Goal: Task Accomplishment & Management: Complete application form

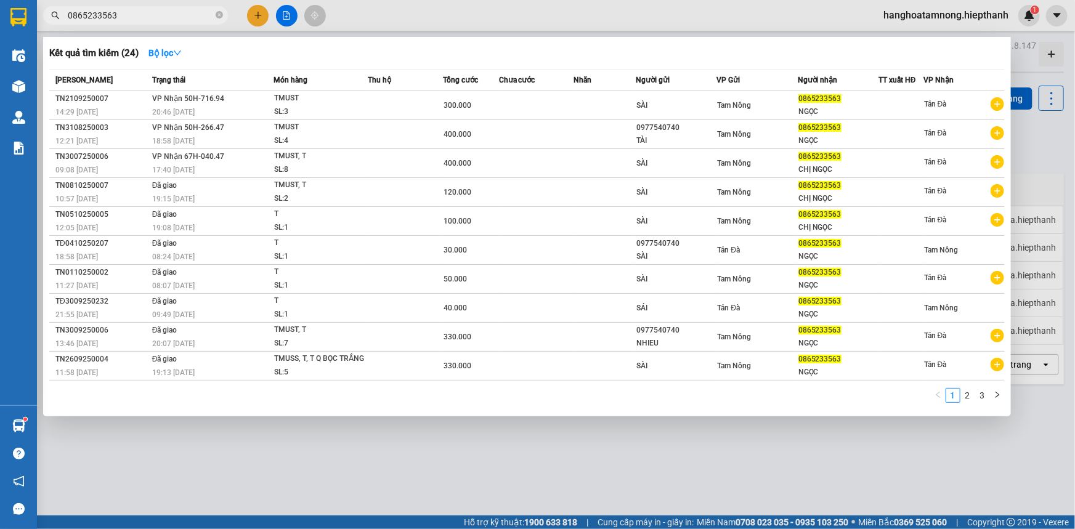
click at [259, 7] on div at bounding box center [537, 264] width 1075 height 529
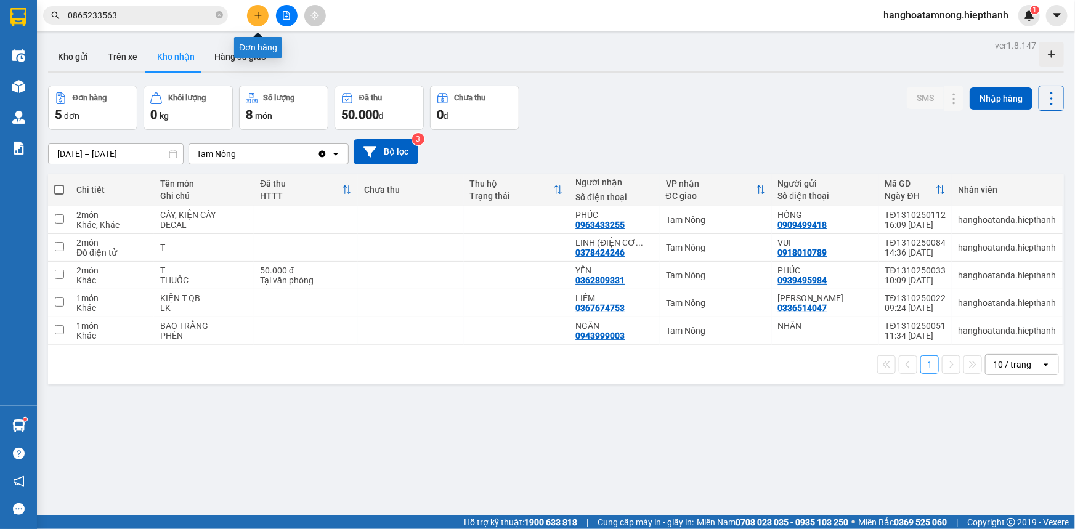
click at [259, 15] on icon "plus" at bounding box center [257, 15] width 7 height 1
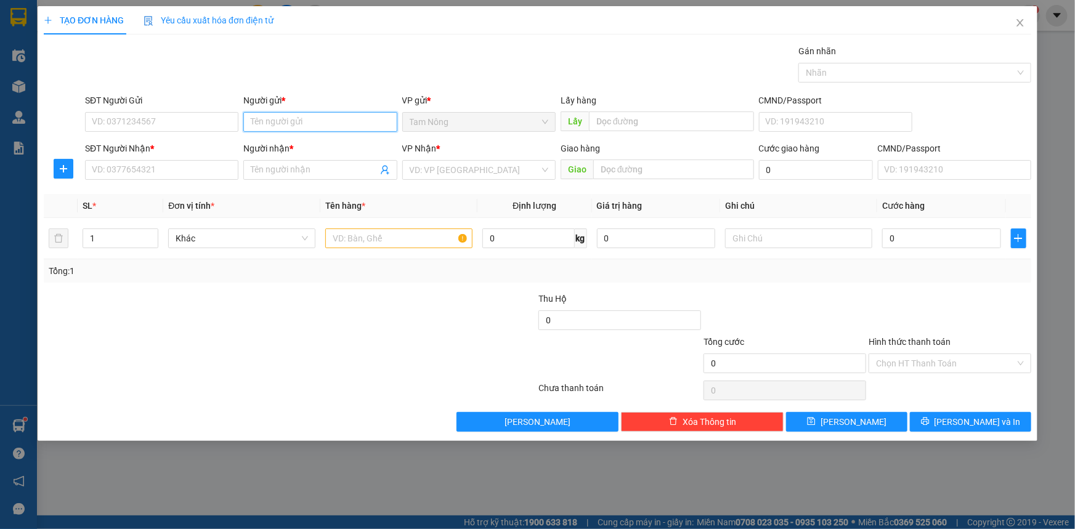
click at [284, 116] on input "Người gửi *" at bounding box center [319, 122] width 153 height 20
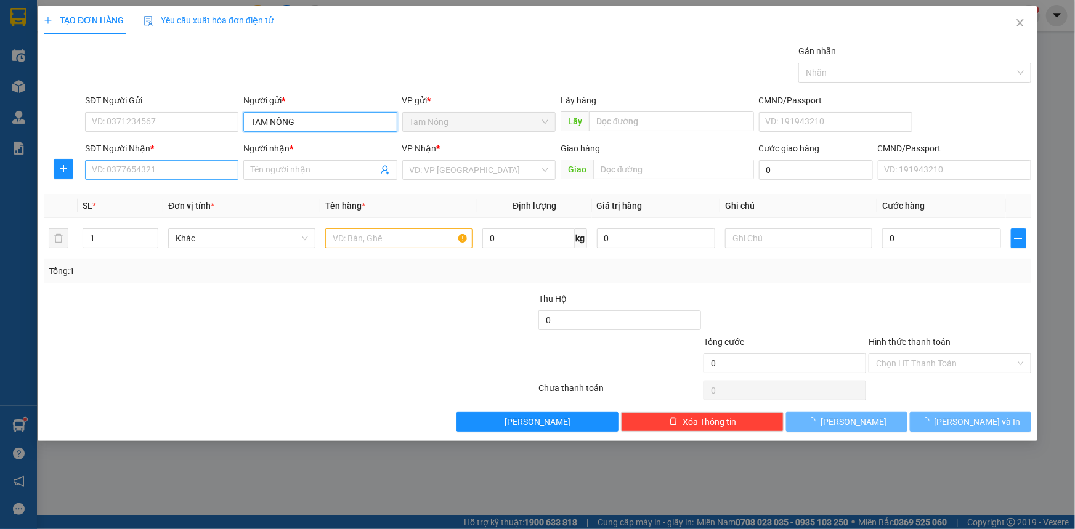
type input "TAM NÔNG"
click at [197, 164] on input "SĐT Người Nhận *" at bounding box center [161, 170] width 153 height 20
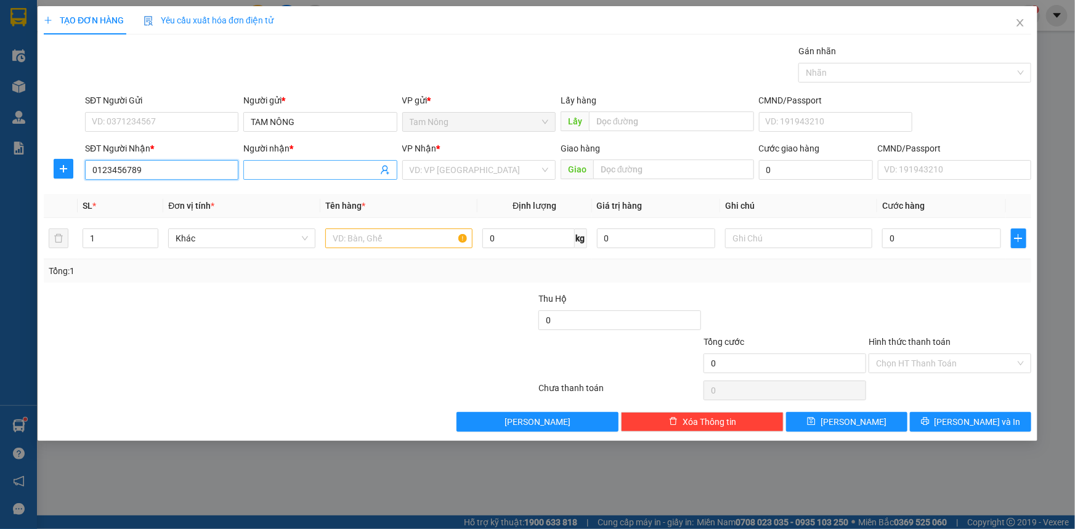
type input "0123456789"
click at [299, 165] on input "Người nhận *" at bounding box center [314, 170] width 126 height 14
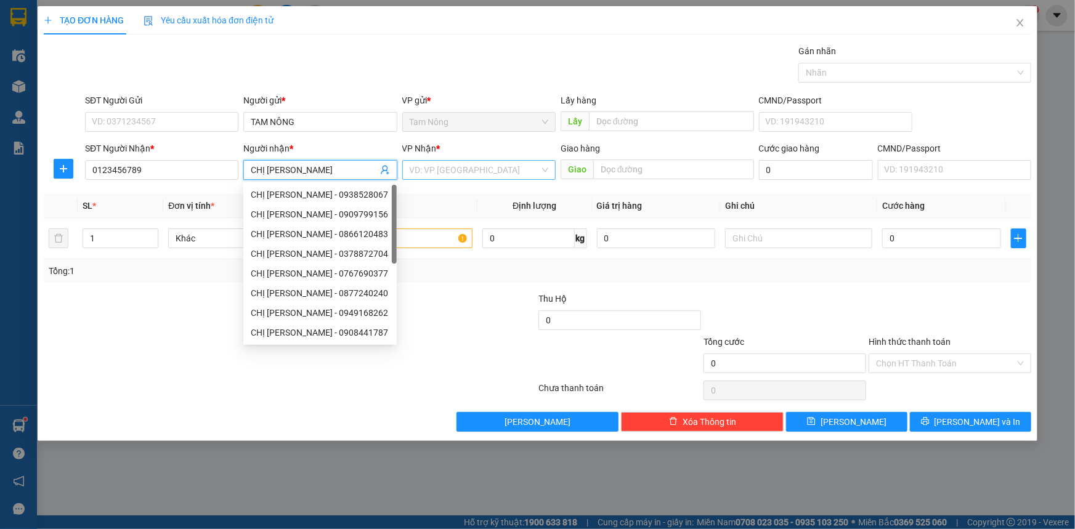
type input "CHỊ [PERSON_NAME]"
click at [410, 163] on input "search" at bounding box center [475, 170] width 130 height 18
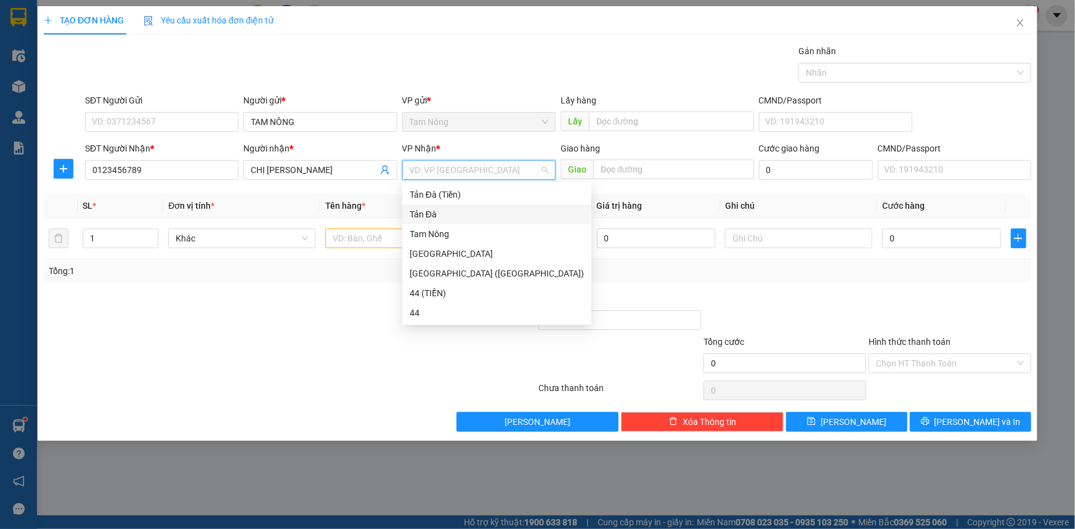
click at [439, 213] on div "Tản Đà" at bounding box center [497, 215] width 174 height 14
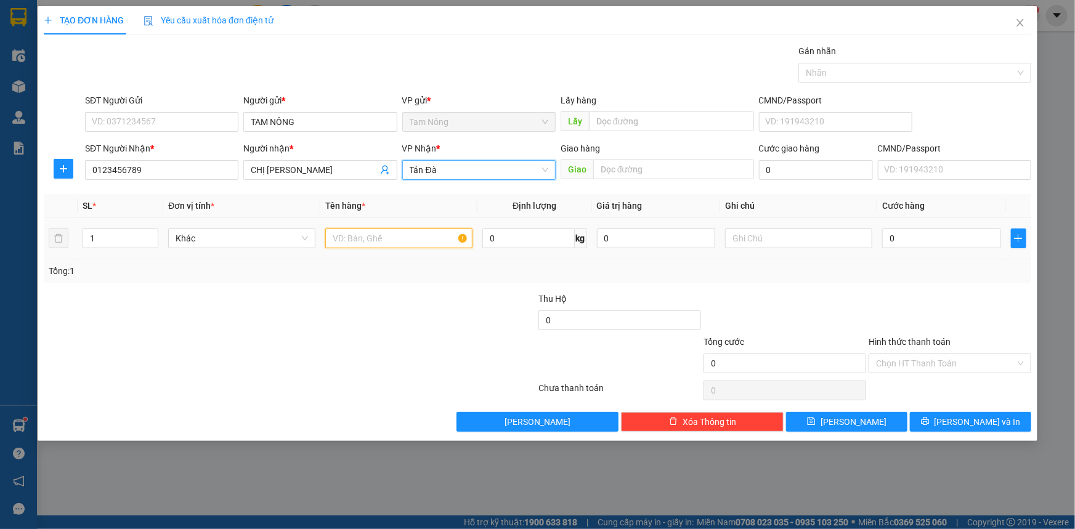
click at [376, 240] on input "text" at bounding box center [398, 239] width 147 height 20
type input "TT 700"
click at [774, 235] on input "text" at bounding box center [798, 239] width 147 height 20
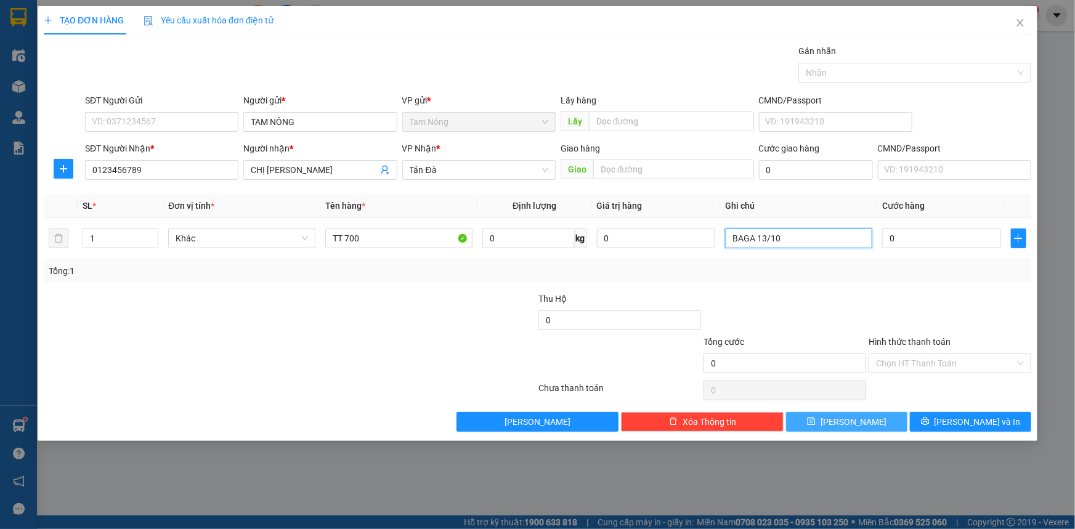
type input "BAGA 13/10"
click at [859, 425] on span "[PERSON_NAME]" at bounding box center [854, 422] width 66 height 14
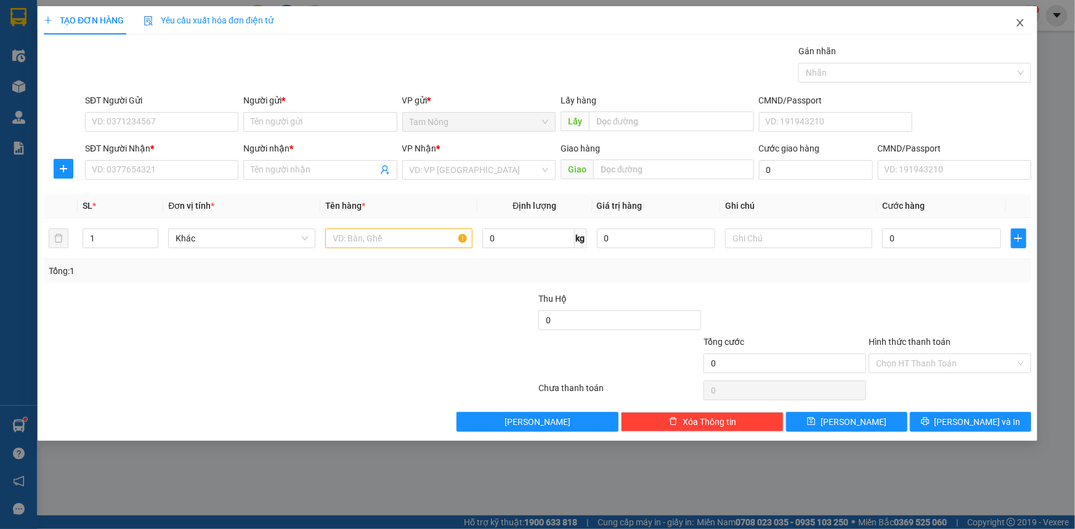
click at [1018, 20] on icon "close" at bounding box center [1020, 23] width 10 height 10
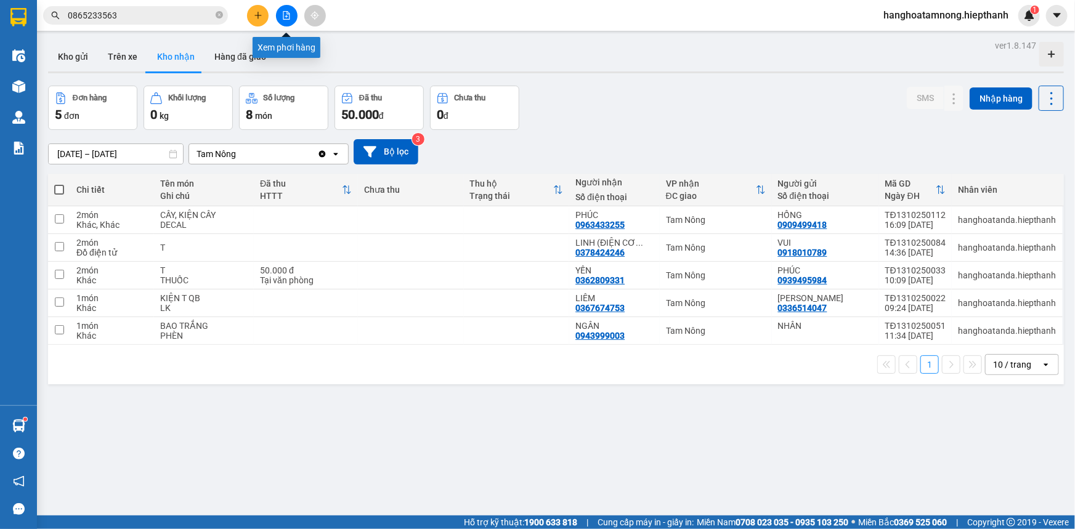
click at [281, 17] on button at bounding box center [287, 16] width 22 height 22
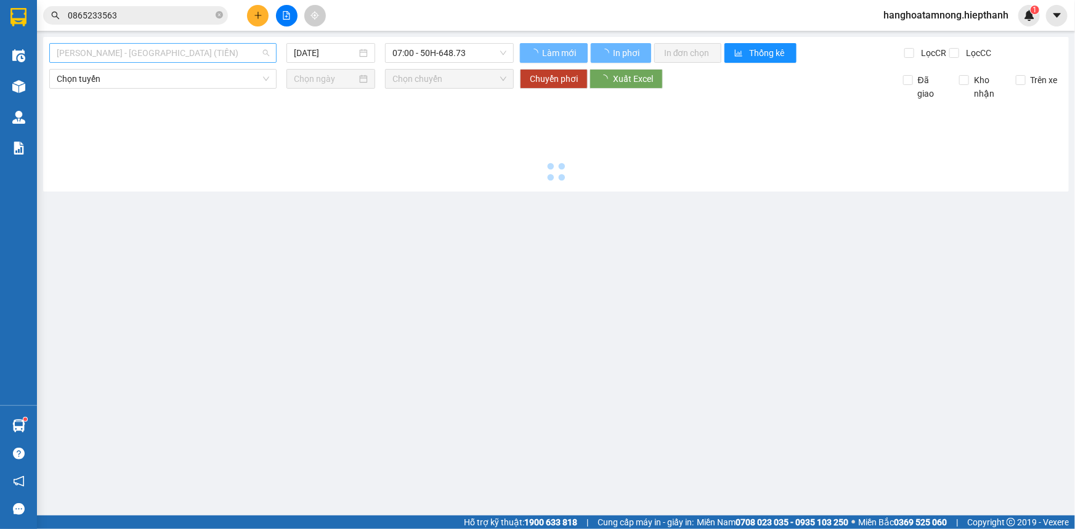
click at [153, 54] on span "[PERSON_NAME] - [GEOGRAPHIC_DATA] (TIỀN)" at bounding box center [163, 53] width 213 height 18
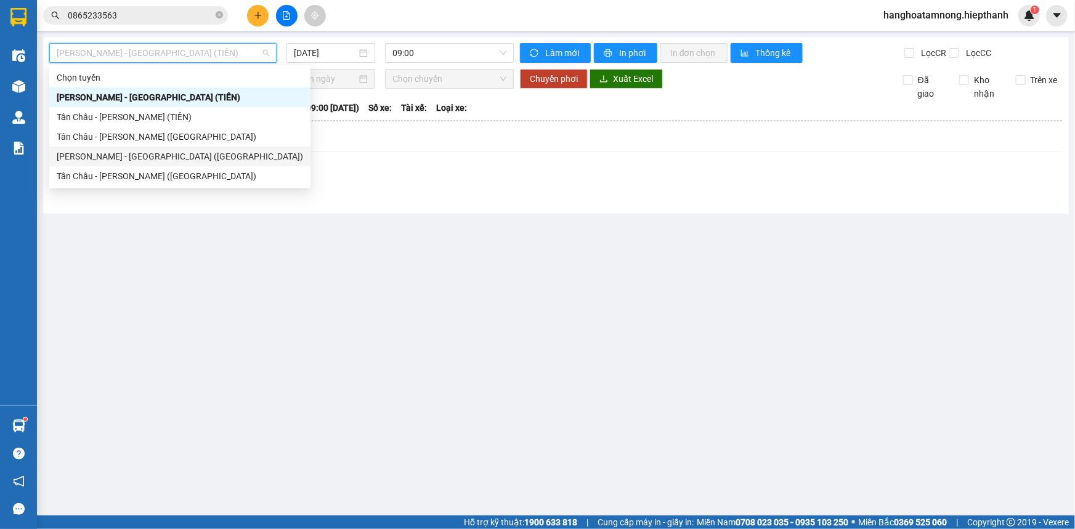
click at [111, 160] on div "[PERSON_NAME] - [GEOGRAPHIC_DATA] ([GEOGRAPHIC_DATA])" at bounding box center [180, 157] width 246 height 14
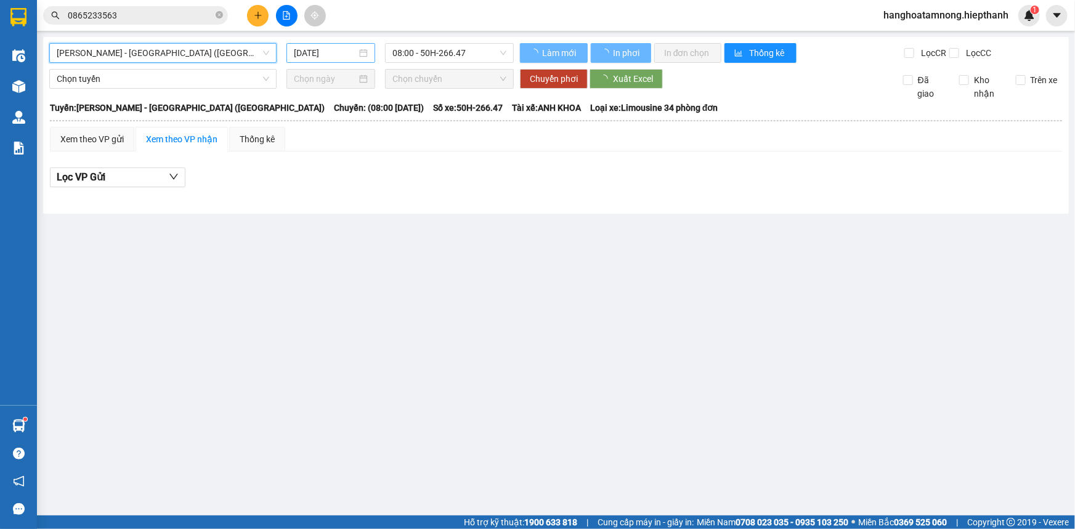
click at [326, 56] on input "[DATE]" at bounding box center [325, 53] width 63 height 14
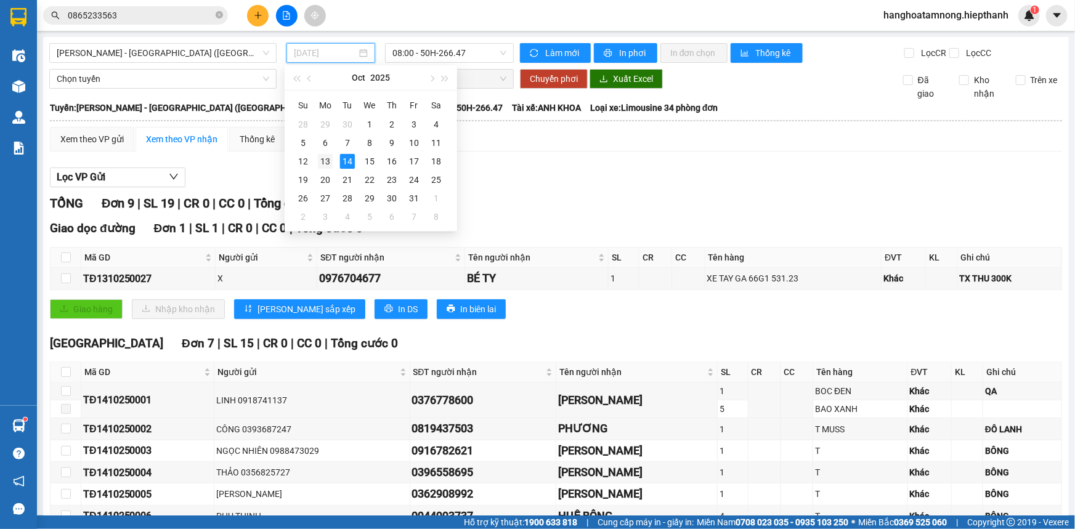
click at [327, 163] on div "13" at bounding box center [325, 161] width 15 height 15
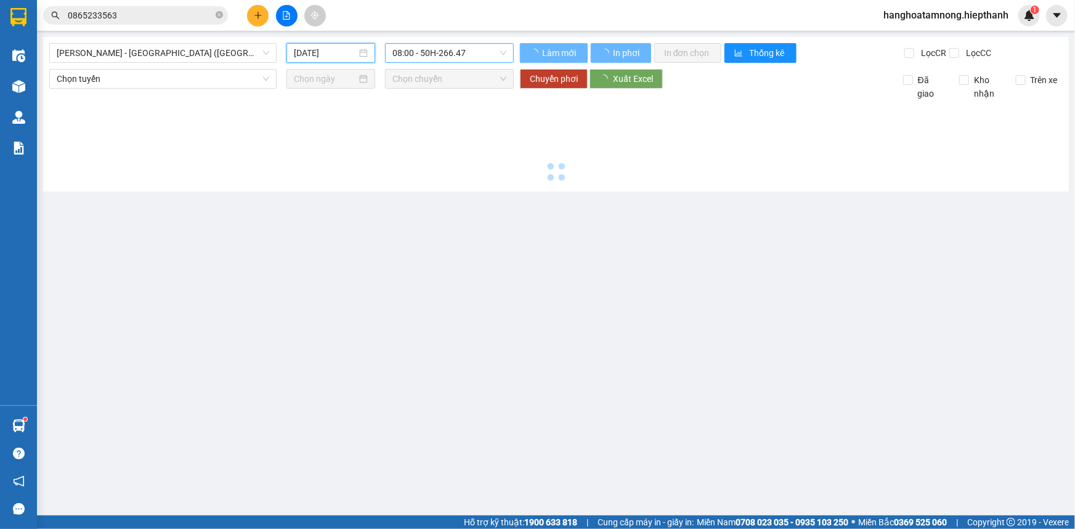
type input "[DATE]"
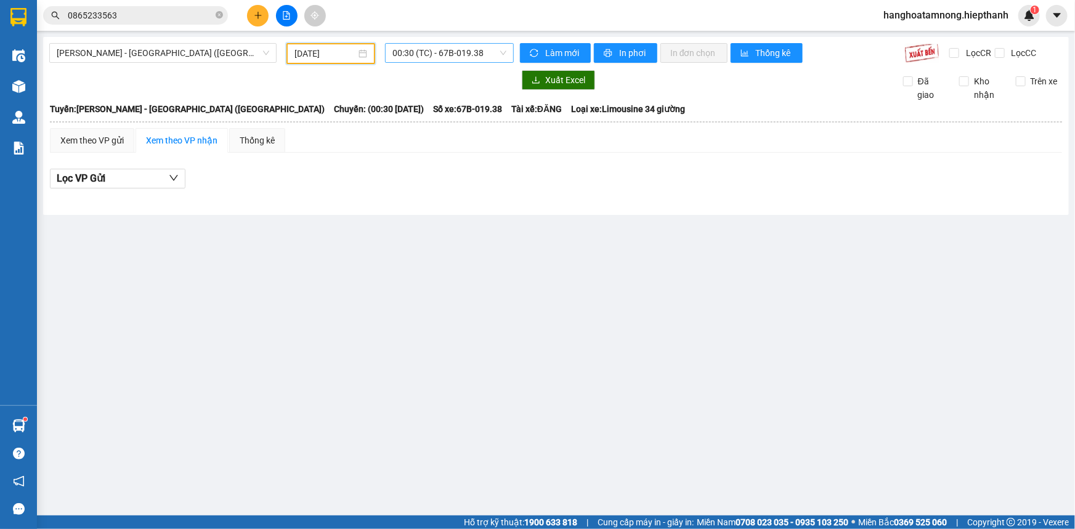
click at [439, 55] on span "00:30 (TC) - 67B-019.38" at bounding box center [449, 53] width 114 height 18
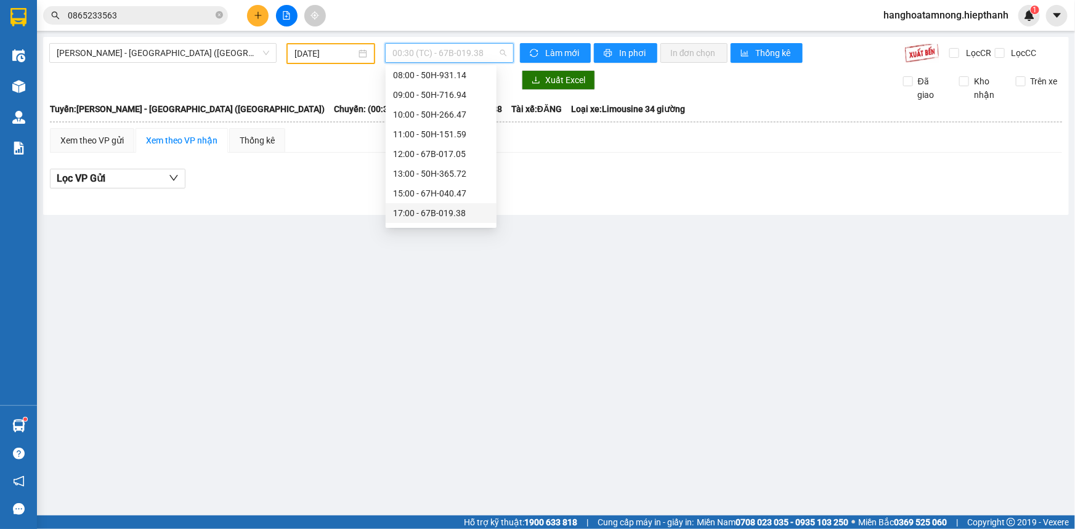
scroll to position [118, 0]
click at [413, 178] on div "19:00 - 50H-648.73" at bounding box center [441, 177] width 96 height 14
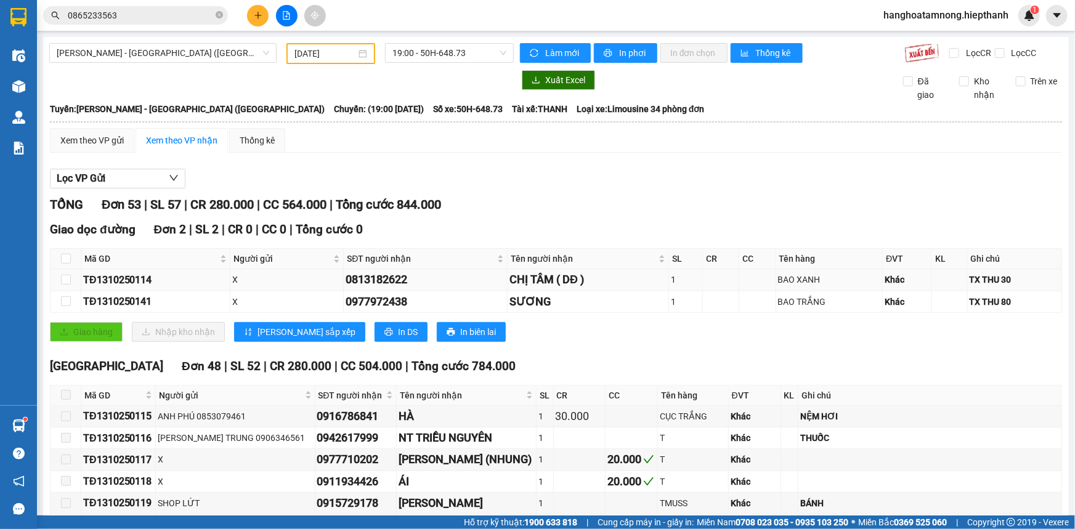
drag, startPoint x: 389, startPoint y: 283, endPoint x: 339, endPoint y: 279, distance: 50.7
click at [339, 279] on tr "TĐ1310250114 X 0813182622 CHỊ TÂM ( DĐ ) 1 BAO XANH Khác TX THU 30" at bounding box center [557, 280] width 1012 height 22
copy tr "0813182622"
click at [181, 20] on input "0865233563" at bounding box center [140, 16] width 145 height 14
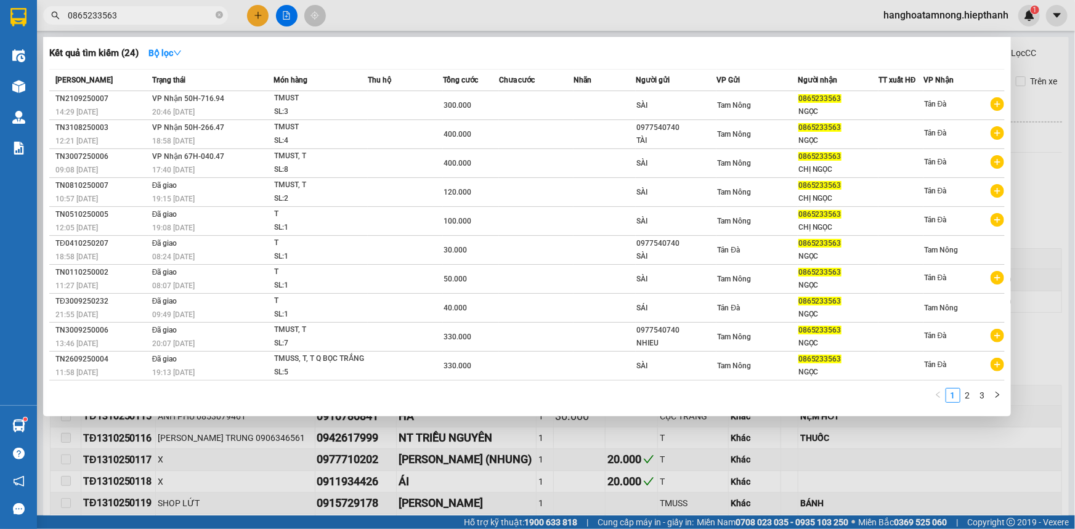
click at [181, 20] on input "0865233563" at bounding box center [140, 16] width 145 height 14
paste input "0813182622"
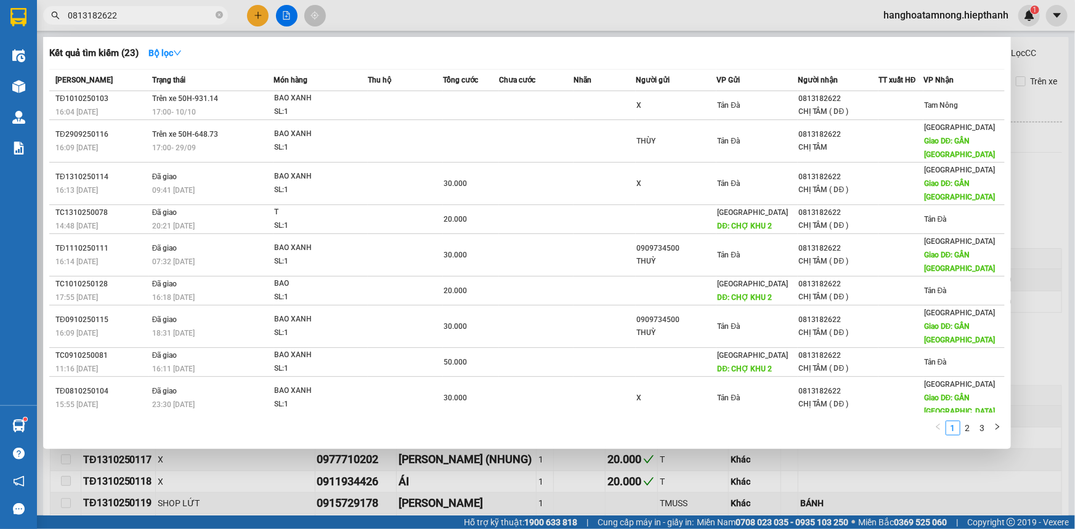
type input "0813182622"
click at [1046, 193] on div at bounding box center [537, 264] width 1075 height 529
click at [155, 9] on input "0813182622" at bounding box center [140, 16] width 145 height 14
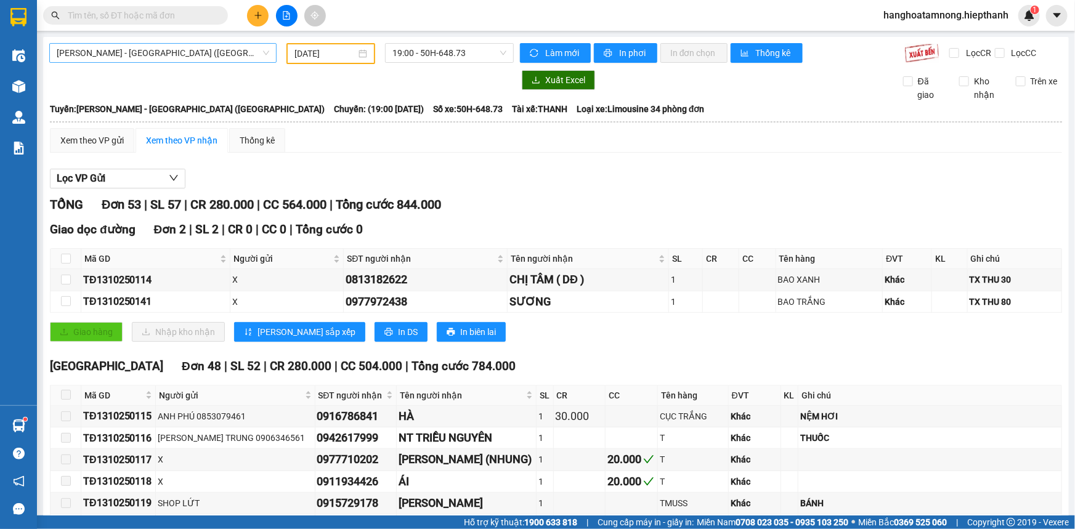
click at [185, 55] on span "[PERSON_NAME] - [GEOGRAPHIC_DATA] ([GEOGRAPHIC_DATA])" at bounding box center [163, 53] width 213 height 18
click at [259, 12] on icon "plus" at bounding box center [258, 15] width 9 height 9
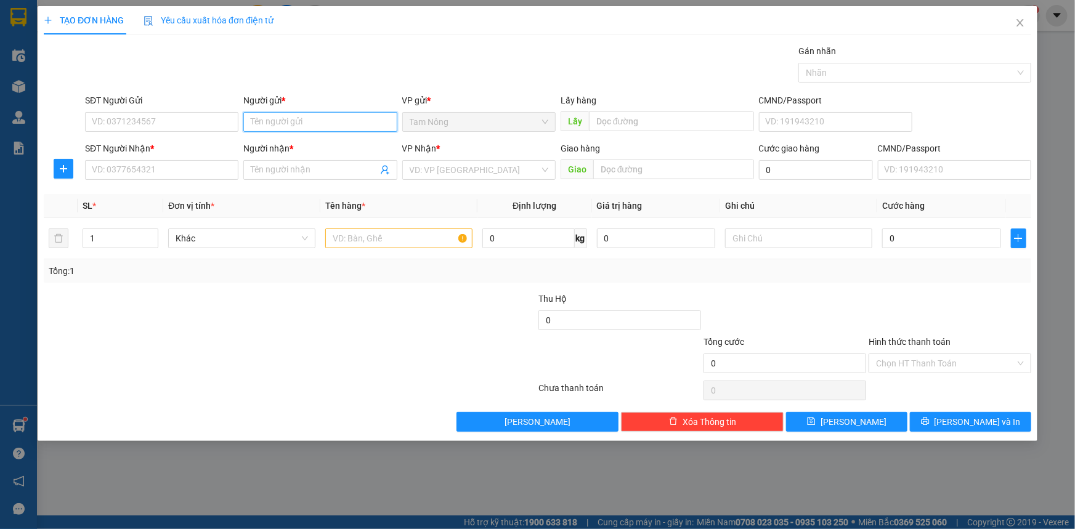
click at [310, 120] on input "Người gửi *" at bounding box center [319, 122] width 153 height 20
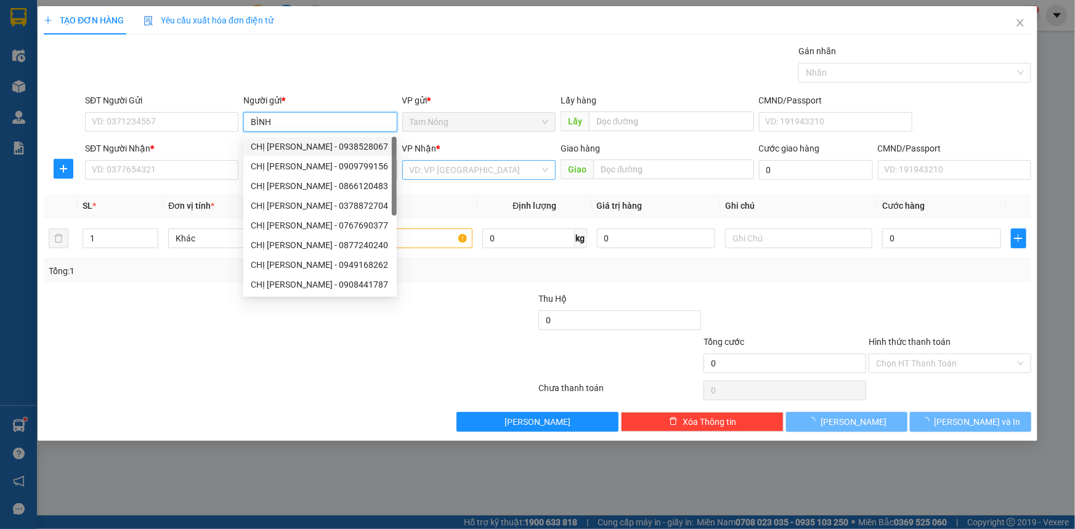
type input "BÌNH"
click at [458, 177] on input "search" at bounding box center [475, 170] width 130 height 18
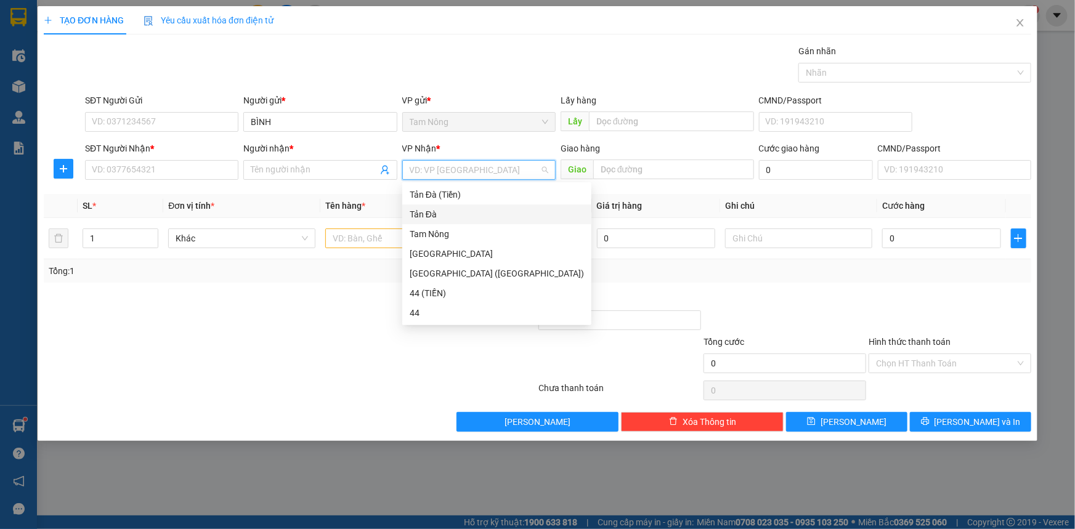
click at [433, 217] on div "Tản Đà" at bounding box center [497, 215] width 174 height 14
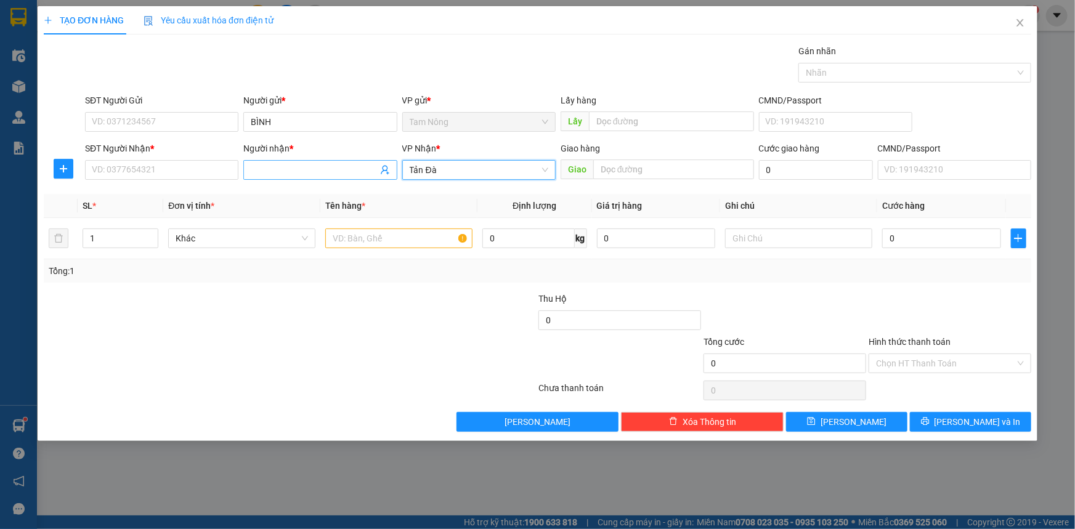
click at [277, 169] on input "Người nhận *" at bounding box center [314, 170] width 126 height 14
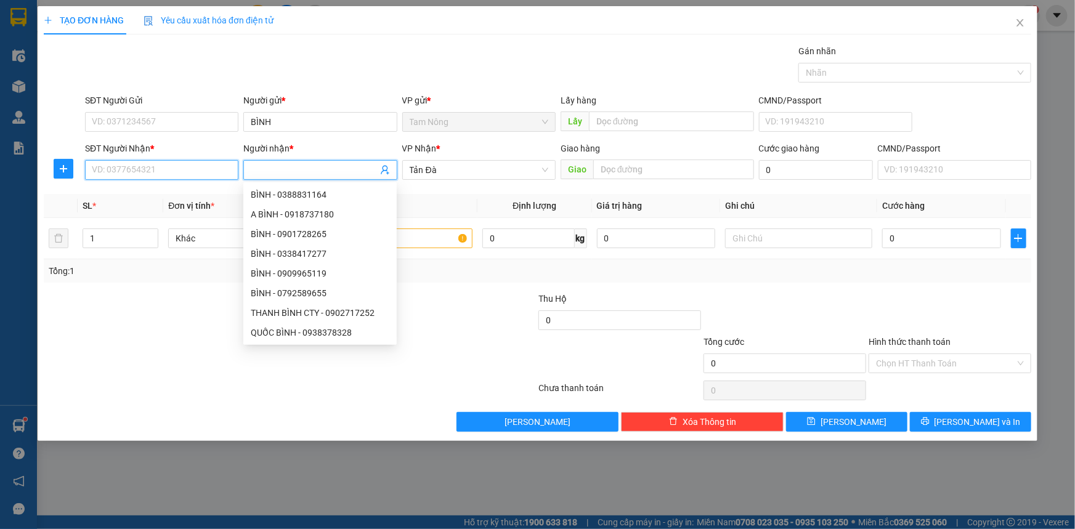
click at [143, 175] on input "SĐT Người Nhận *" at bounding box center [161, 170] width 153 height 20
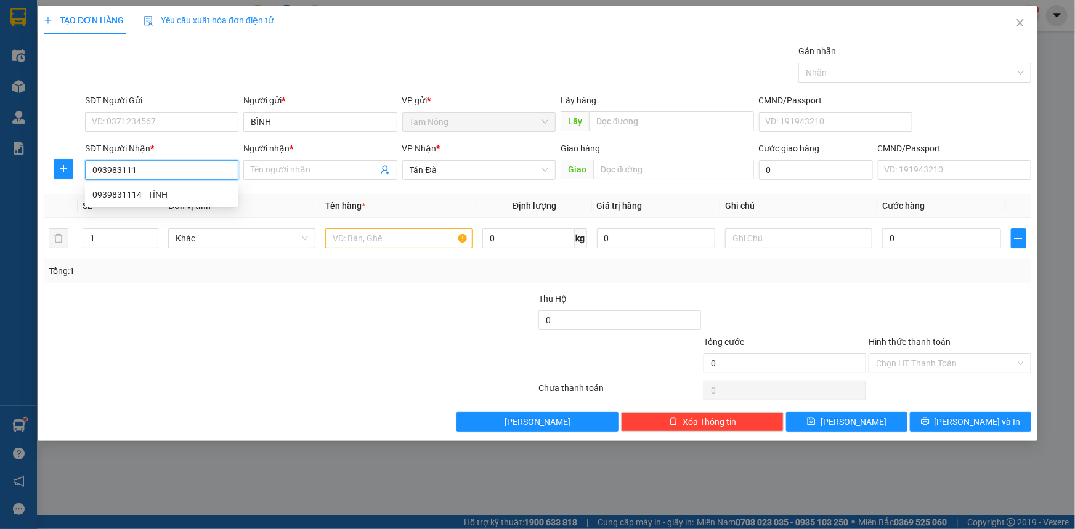
type input "0939831114"
click at [137, 197] on div "0939831114 - TÍNH" at bounding box center [161, 195] width 139 height 14
type input "TÍNH"
type input "0939831114"
click at [412, 241] on input "text" at bounding box center [398, 239] width 147 height 20
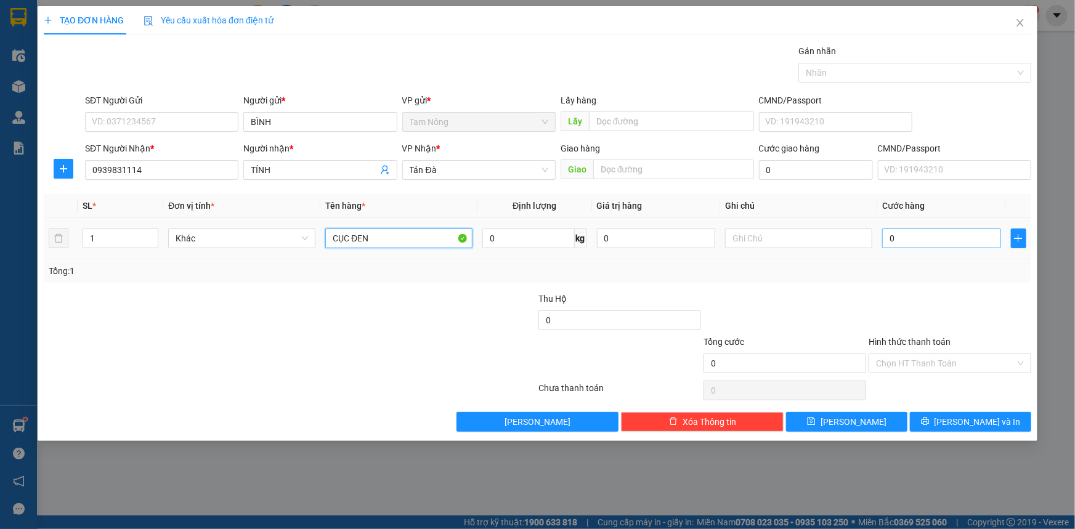
type input "CỤC ĐEN"
click at [959, 243] on input "0" at bounding box center [941, 239] width 119 height 20
type input "2"
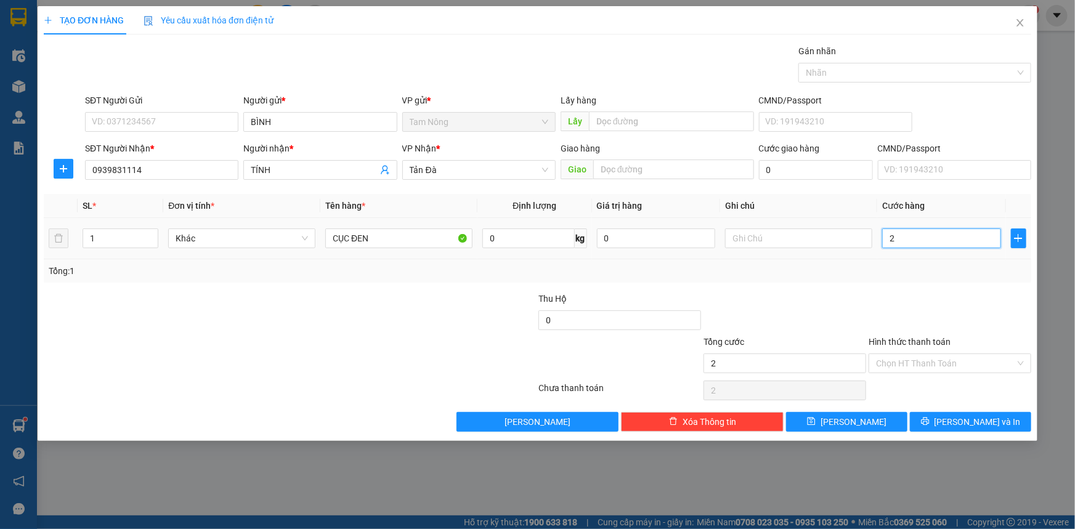
type input "20"
type input "20.000"
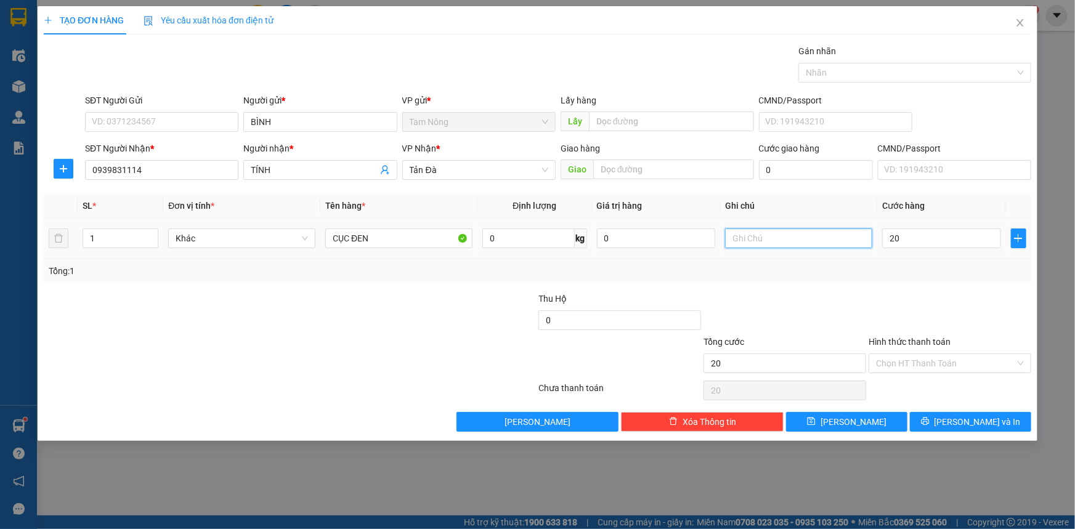
type input "20.000"
click at [773, 234] on input "text" at bounding box center [798, 239] width 147 height 20
click at [745, 242] on input "GH 205 [PERSON_NAME]" at bounding box center [798, 239] width 147 height 20
click at [822, 242] on input "GH 205 [PERSON_NAME]" at bounding box center [798, 239] width 147 height 20
click at [806, 309] on div at bounding box center [784, 313] width 165 height 43
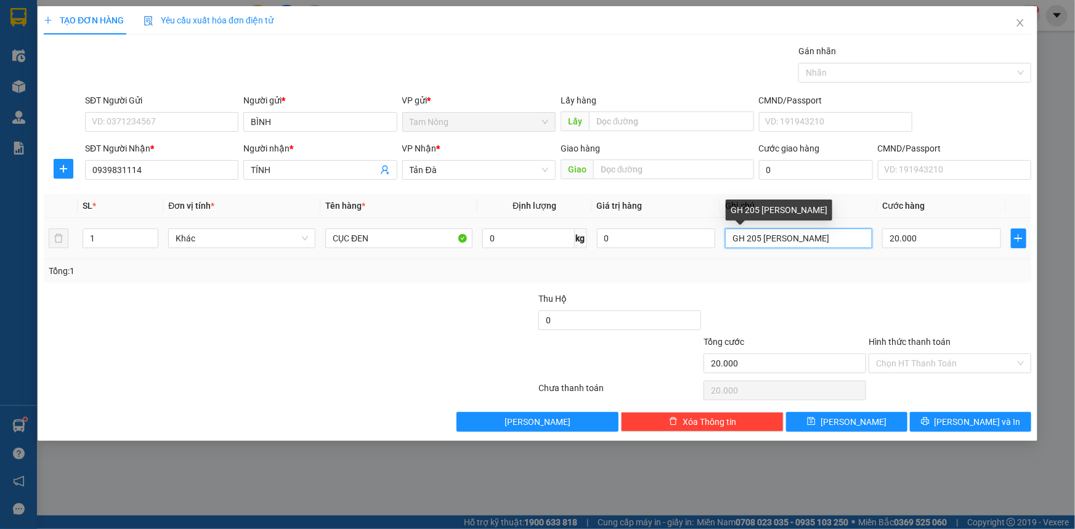
click at [824, 238] on input "GH 205 [PERSON_NAME]" at bounding box center [798, 239] width 147 height 20
click at [730, 238] on input "GH 205 [PERSON_NAME] TỰ SHIP RỒI 30K" at bounding box center [798, 239] width 147 height 20
type input "Q.A GH 205 [PERSON_NAME] TỰ SHIP RỒI 30K"
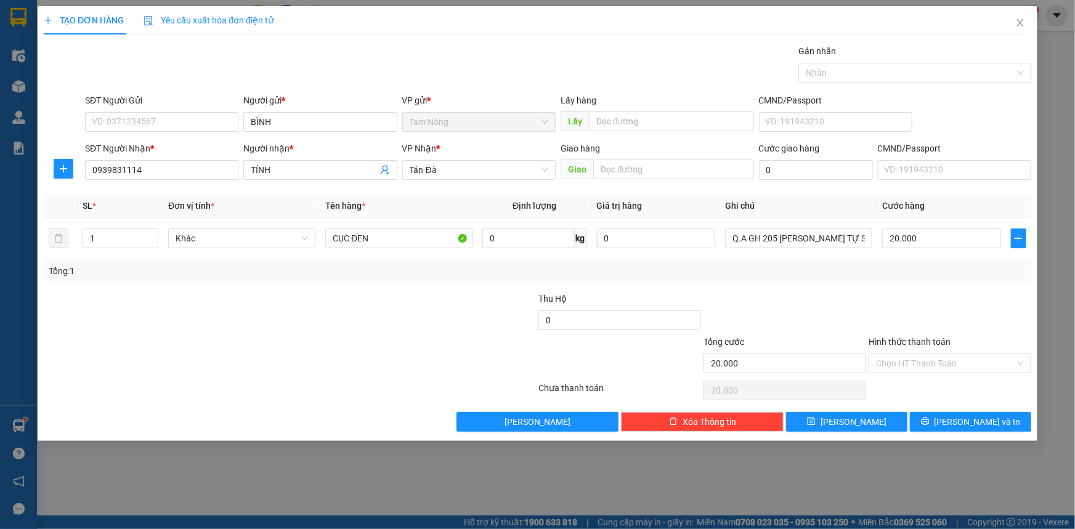
click at [832, 288] on div "Transit Pickup Surcharge Ids Transit Deliver Surcharge Ids Transit Deliver Surc…" at bounding box center [538, 238] width 988 height 388
click at [917, 354] on input "Hình thức thanh toán" at bounding box center [945, 363] width 139 height 18
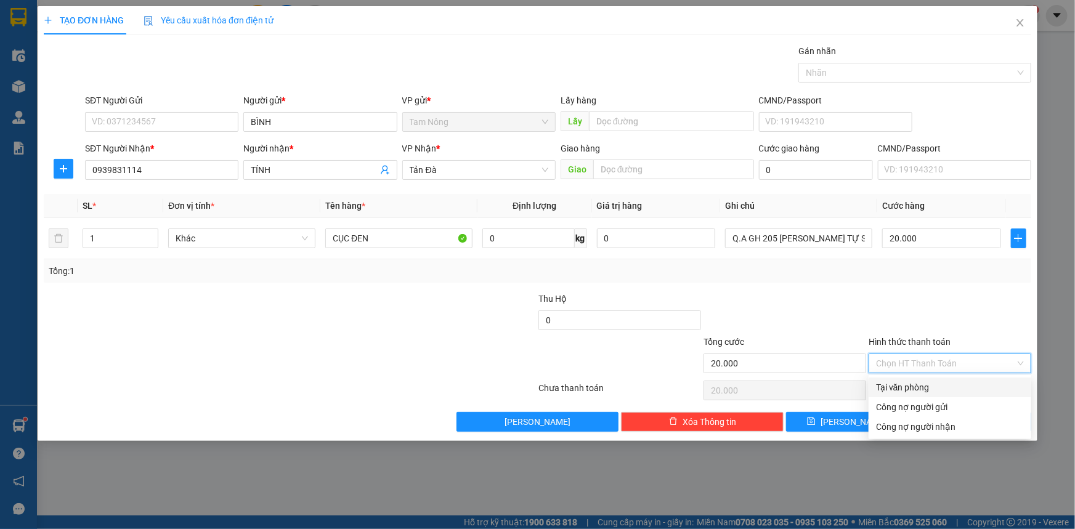
click at [903, 384] on div "Tại văn phòng" at bounding box center [950, 388] width 148 height 14
type input "0"
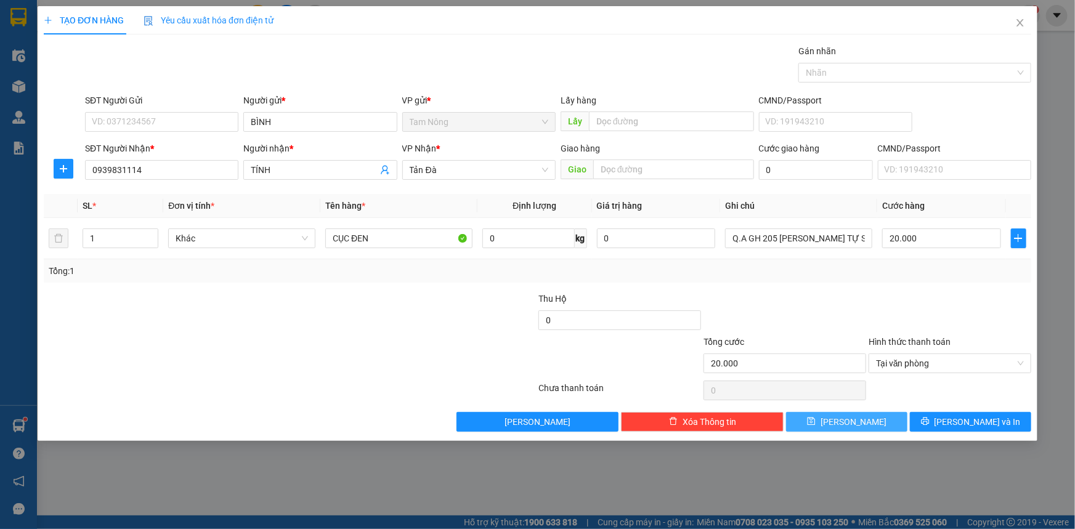
click at [816, 419] on icon "save" at bounding box center [811, 421] width 9 height 9
type input "0"
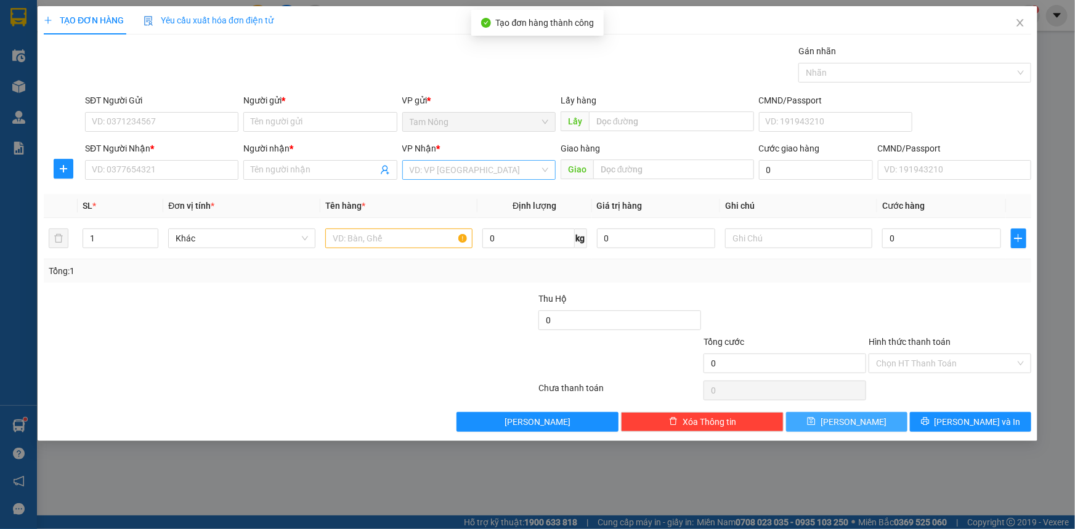
click at [477, 170] on input "search" at bounding box center [475, 170] width 130 height 18
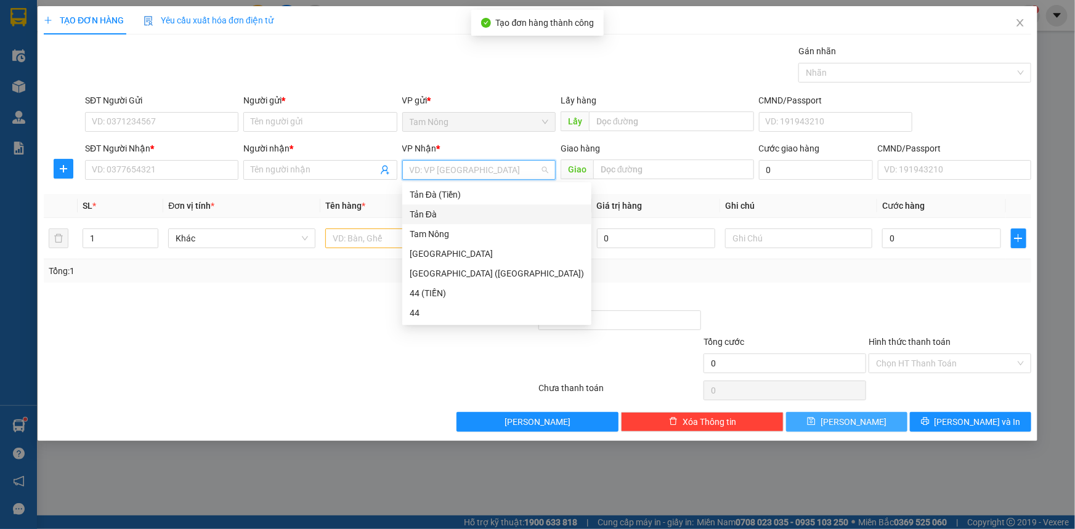
click at [440, 208] on div "Tản Đà" at bounding box center [497, 215] width 174 height 14
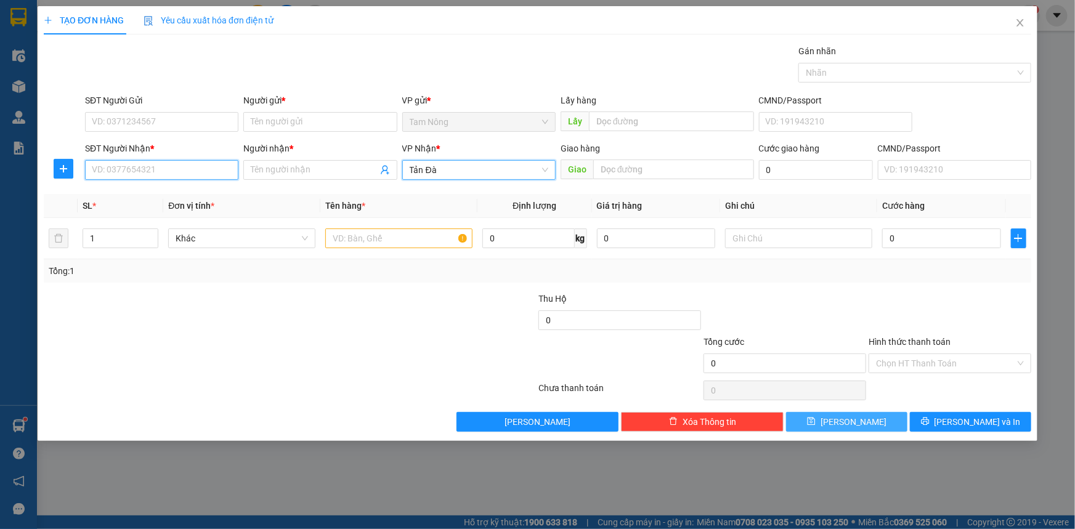
click at [120, 161] on input "SĐT Người Nhận *" at bounding box center [161, 170] width 153 height 20
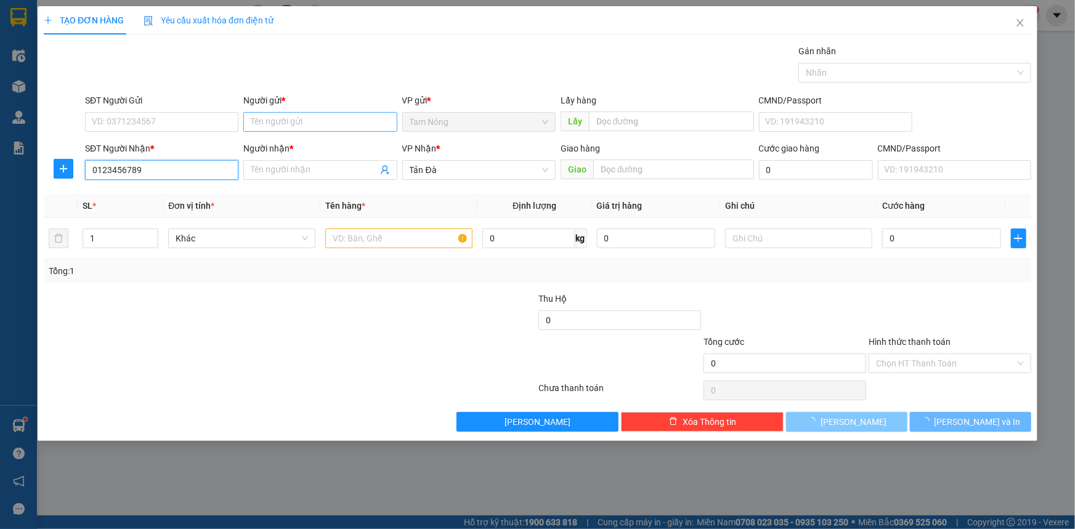
type input "0123456789"
click at [287, 116] on input "Người gửi *" at bounding box center [319, 122] width 153 height 20
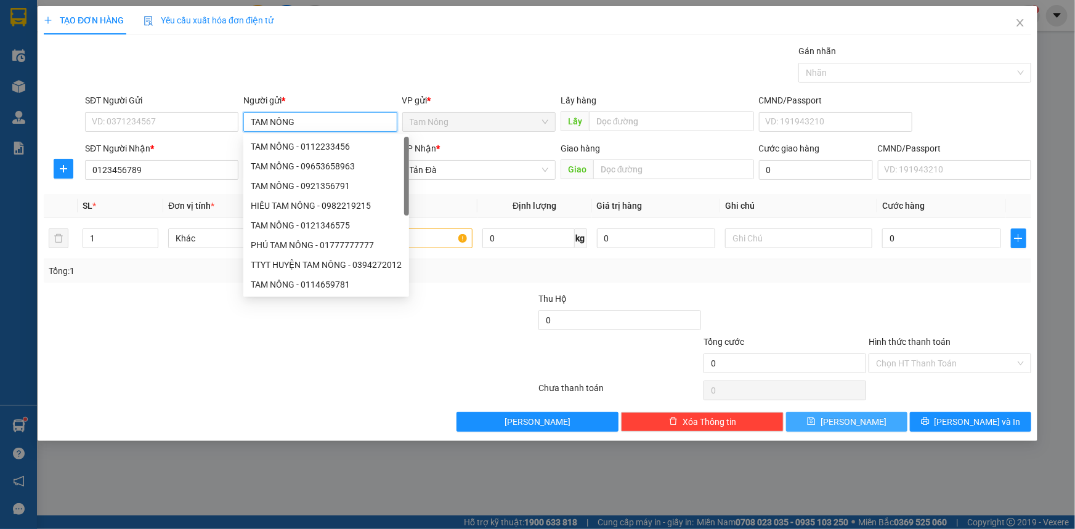
type input "TAM NÔNG"
click at [452, 378] on div at bounding box center [290, 390] width 495 height 25
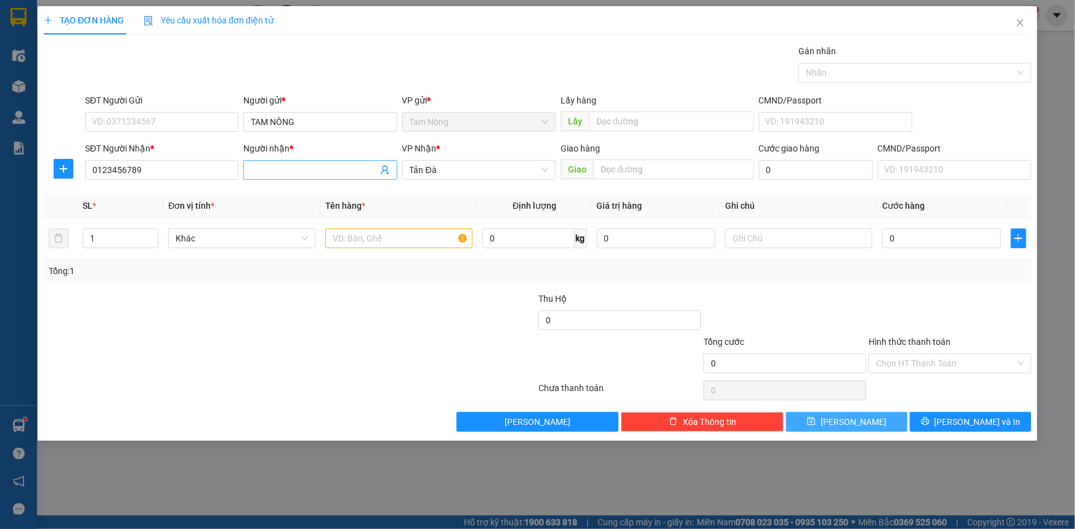
click at [294, 166] on input "Người nhận *" at bounding box center [314, 170] width 126 height 14
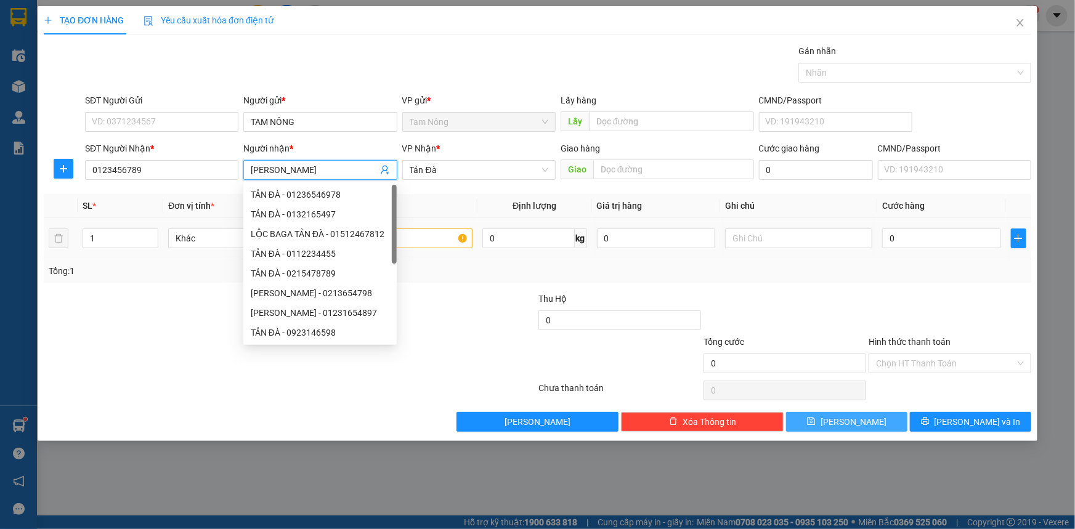
type input "[PERSON_NAME]"
click at [434, 243] on input "text" at bounding box center [398, 239] width 147 height 20
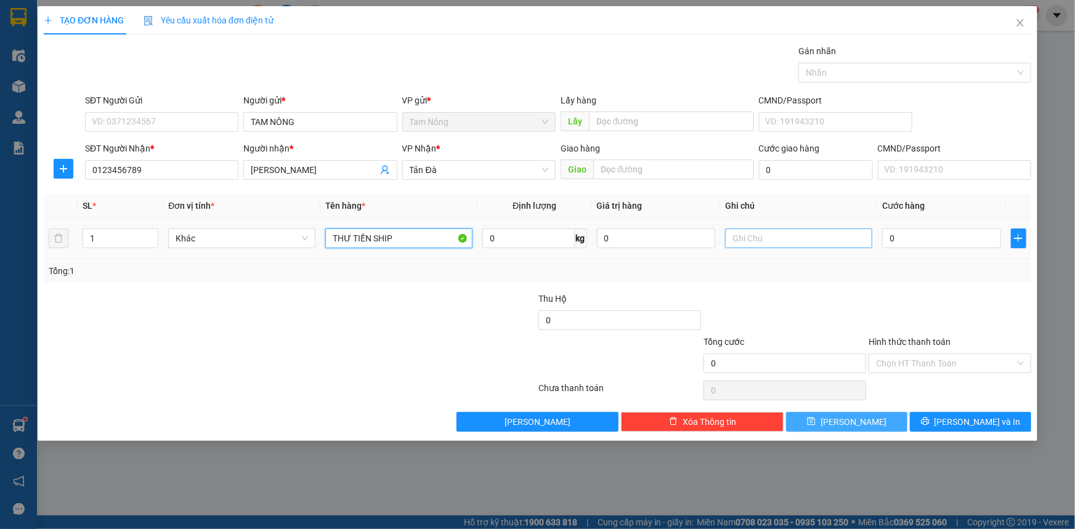
type input "THƯ TIỀN SHIP"
click at [764, 234] on input "text" at bounding box center [798, 239] width 147 height 20
paste input "0813182622"
click at [758, 233] on input "0813182622" at bounding box center [798, 239] width 147 height 20
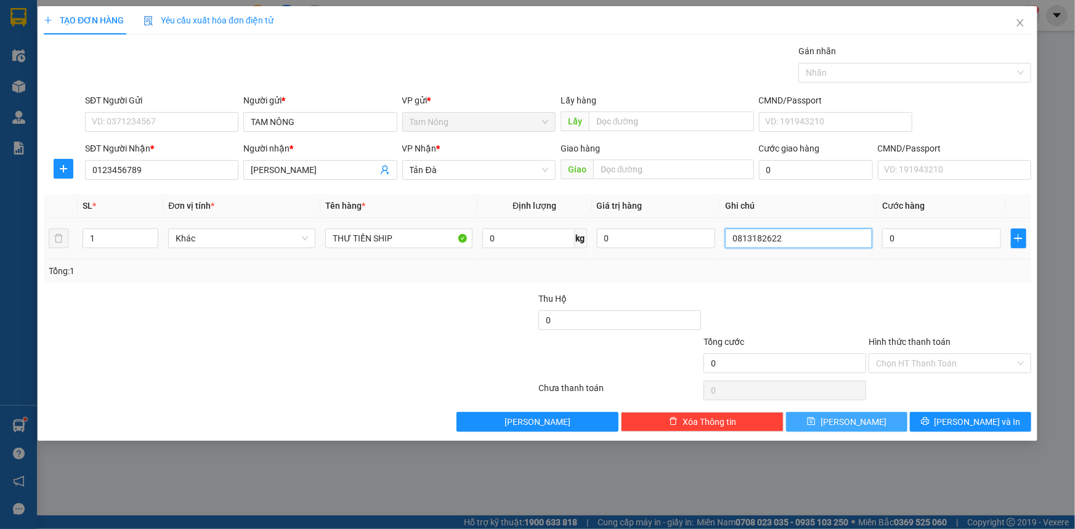
click at [758, 233] on input "0813182622" at bounding box center [798, 239] width 147 height 20
type input "GH 205 [PERSON_NAME] TỰ SHIP RỒI 30K"
click at [876, 423] on button "[PERSON_NAME]" at bounding box center [846, 422] width 121 height 20
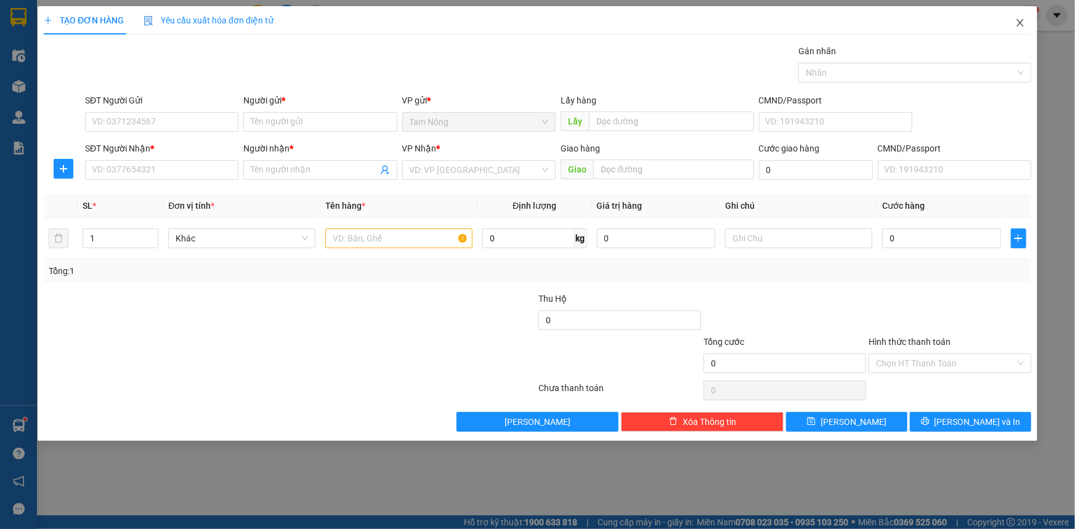
click at [1022, 16] on span "Close" at bounding box center [1020, 23] width 35 height 35
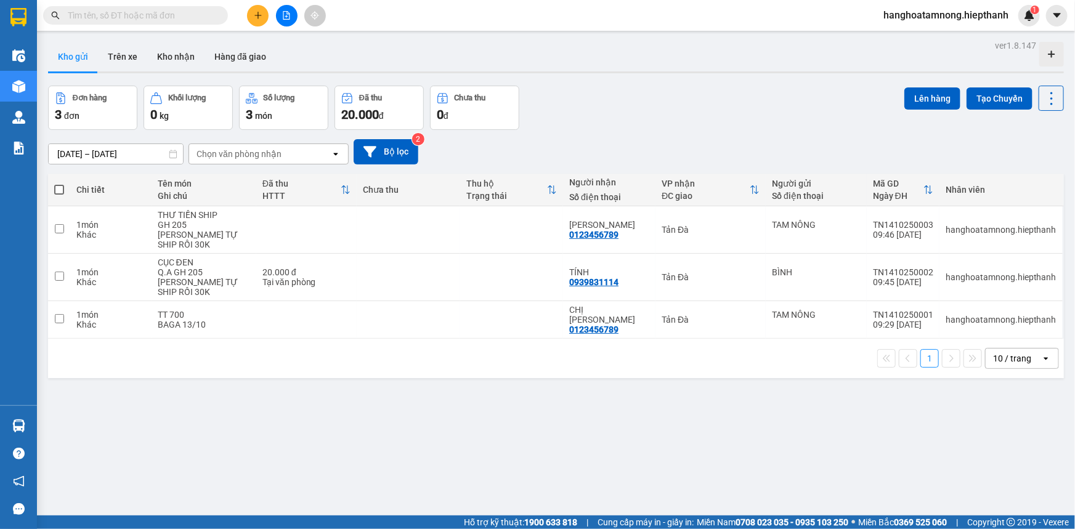
click at [258, 15] on icon "plus" at bounding box center [257, 15] width 7 height 1
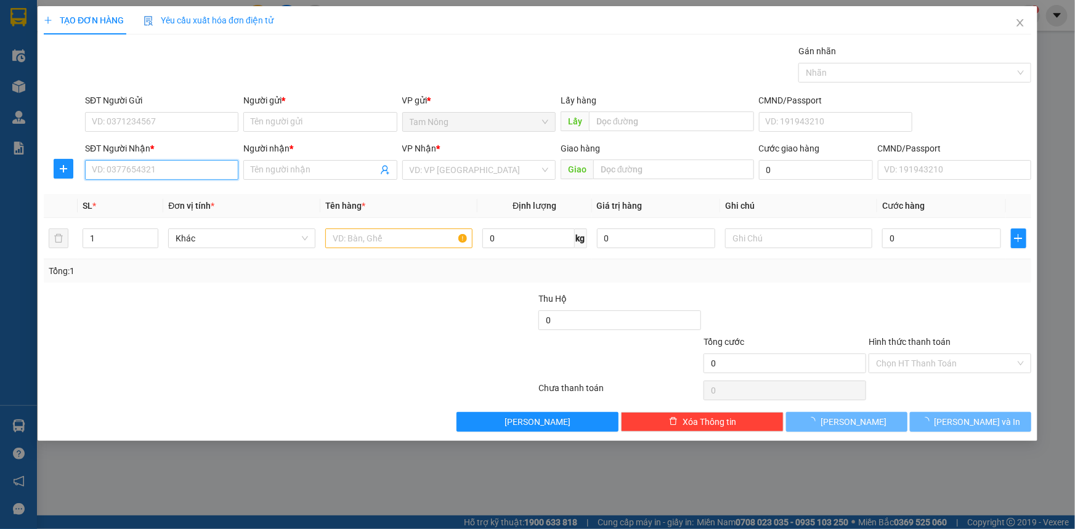
drag, startPoint x: 178, startPoint y: 163, endPoint x: 171, endPoint y: 166, distance: 8.3
click at [171, 166] on input "SĐT Người Nhận *" at bounding box center [161, 170] width 153 height 20
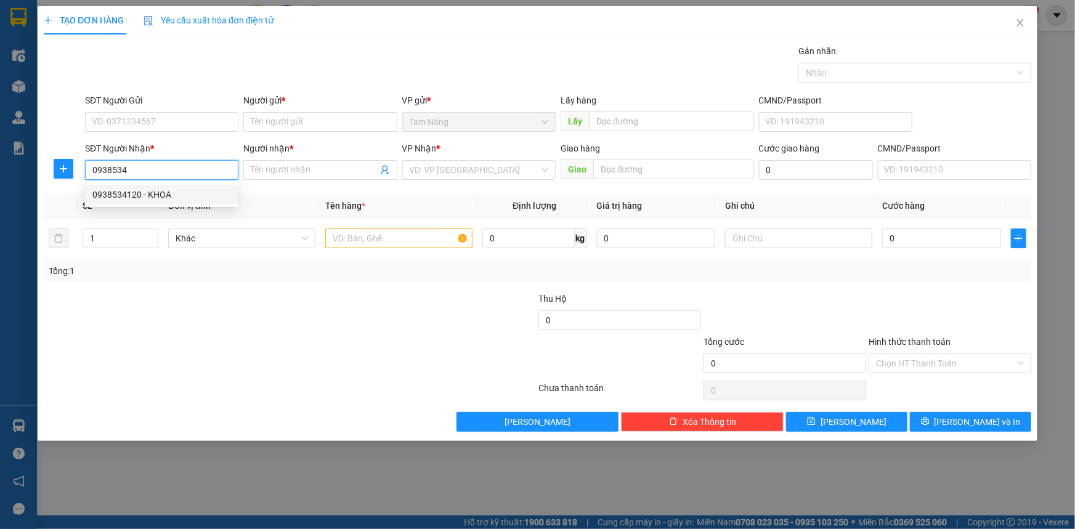
click at [179, 195] on div "0938534120 - KHOA" at bounding box center [161, 195] width 139 height 14
type input "0938534120"
type input "KHOA"
type input "0938534120"
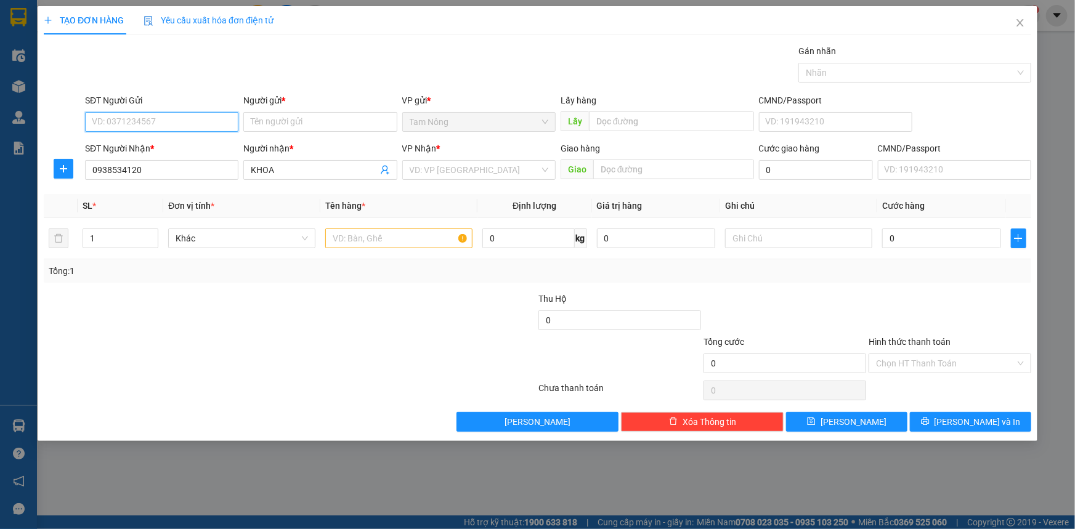
click at [198, 117] on input "SĐT Người Gửi" at bounding box center [161, 122] width 153 height 20
click at [221, 147] on div "0362809331 - YẾN" at bounding box center [161, 147] width 139 height 14
type input "0362809331"
type input "YẾN"
type input "0362809331"
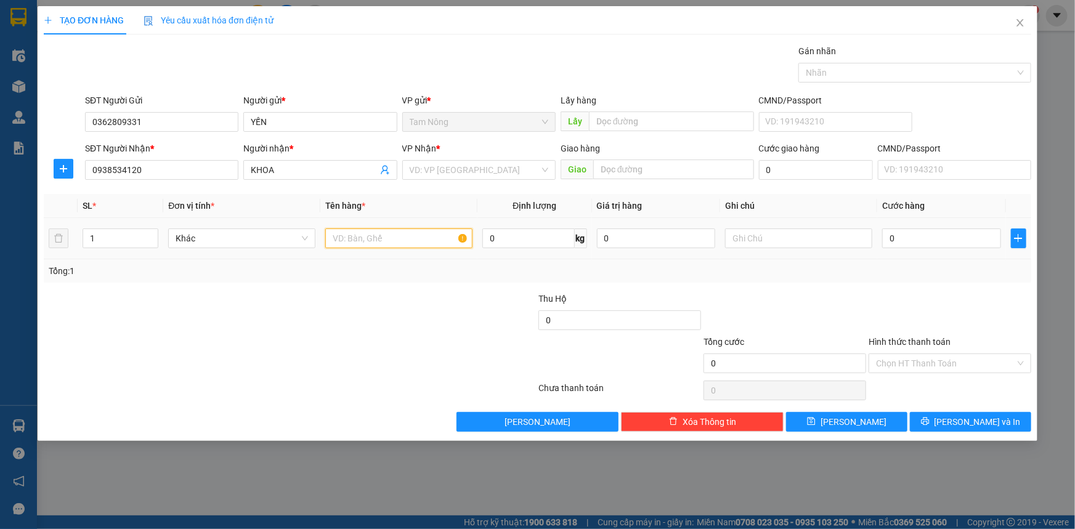
click at [386, 243] on input "text" at bounding box center [398, 239] width 147 height 20
type input "TMUST"
click at [754, 237] on input "text" at bounding box center [798, 239] width 147 height 20
type input "MẪU XÉT NGHIỆM"
click at [914, 237] on input "0" at bounding box center [941, 239] width 119 height 20
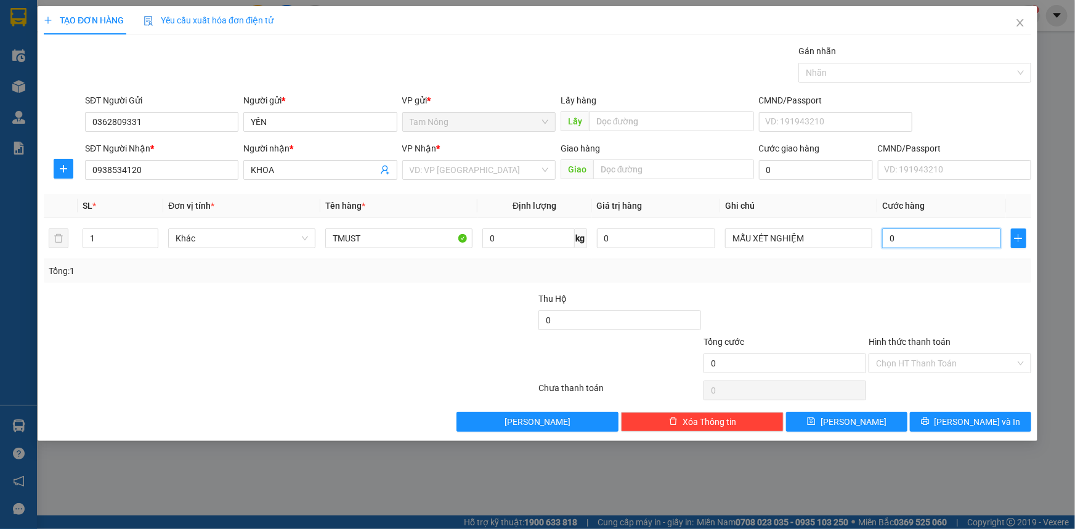
type input "2"
type input "20"
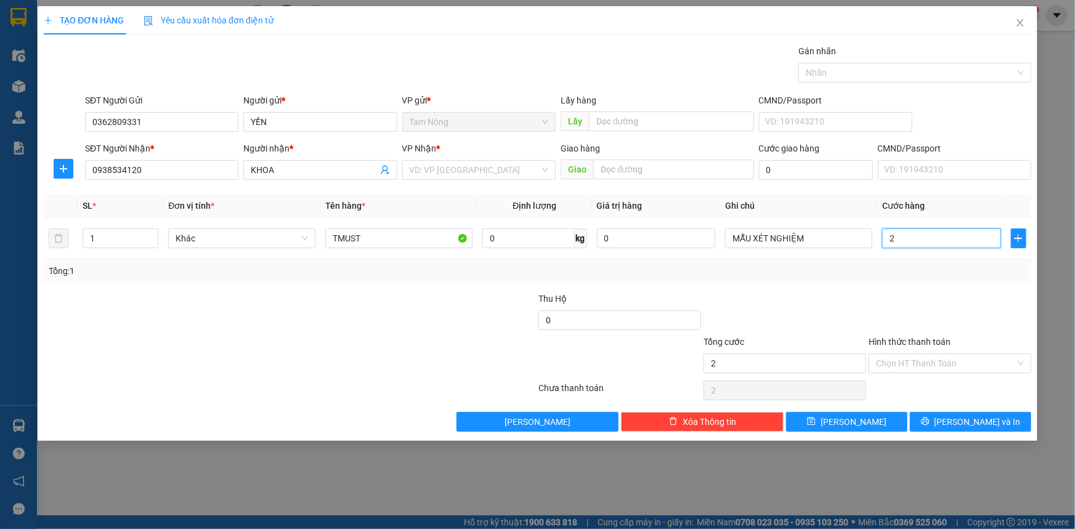
type input "20"
type input "20.000"
click at [941, 358] on input "Hình thức thanh toán" at bounding box center [945, 363] width 139 height 18
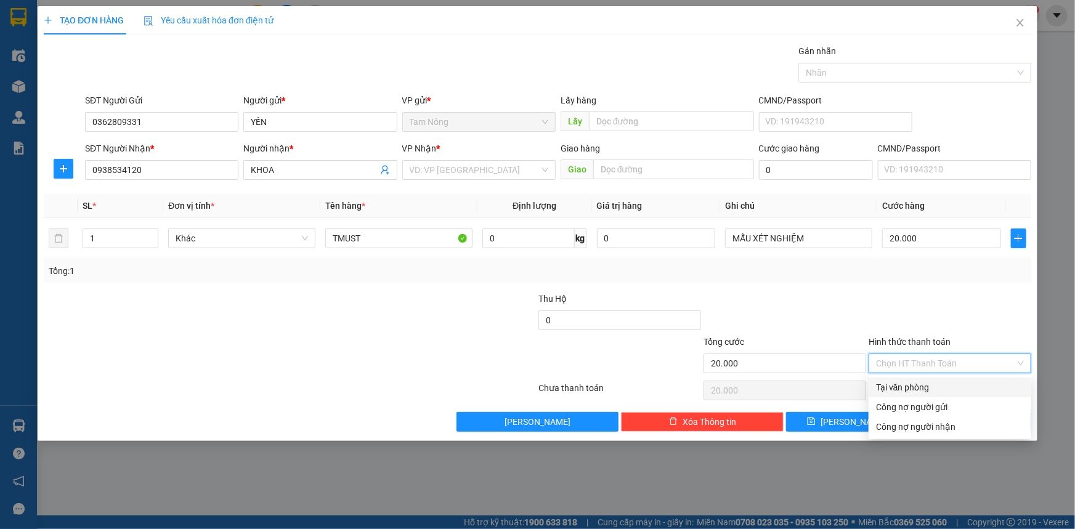
click at [898, 383] on div "Tại văn phòng" at bounding box center [950, 388] width 148 height 14
type input "0"
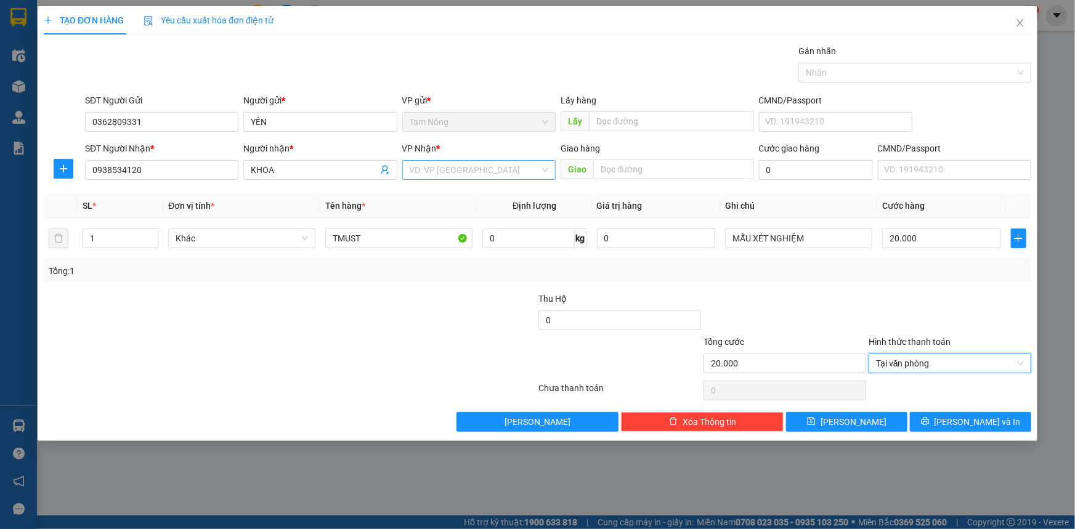
click at [511, 169] on input "search" at bounding box center [475, 170] width 130 height 18
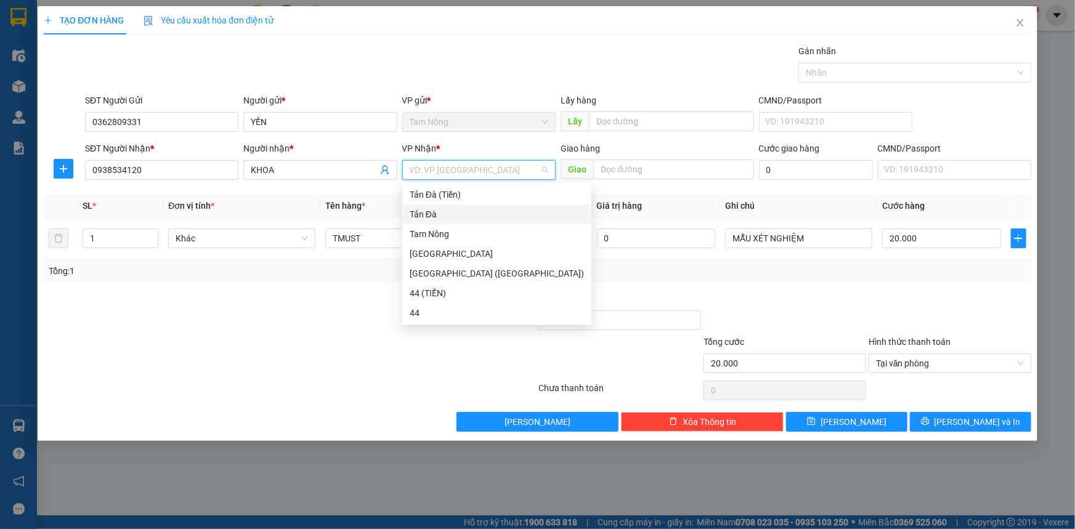
click at [437, 211] on div "Tản Đà" at bounding box center [497, 215] width 174 height 14
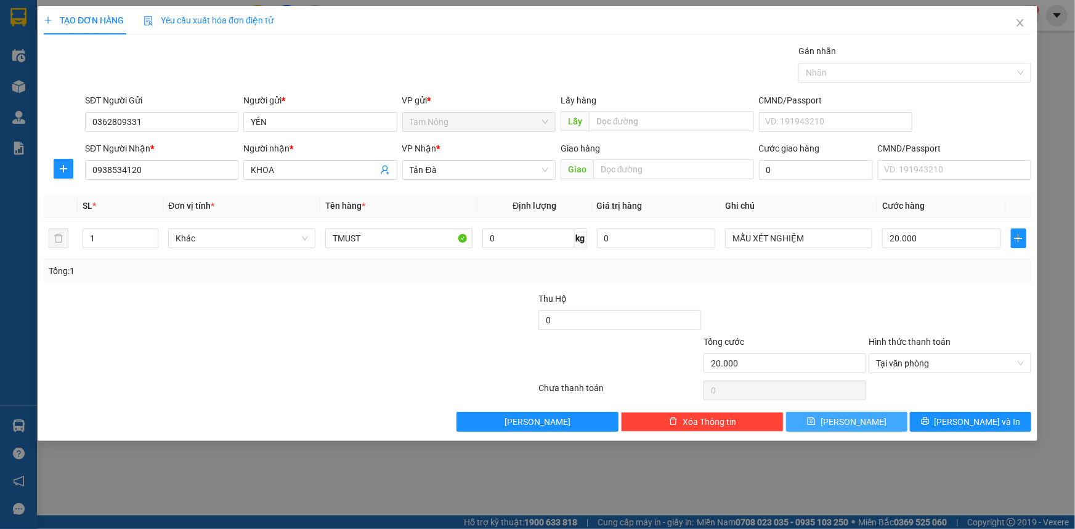
click at [863, 419] on button "[PERSON_NAME]" at bounding box center [846, 422] width 121 height 20
type input "0"
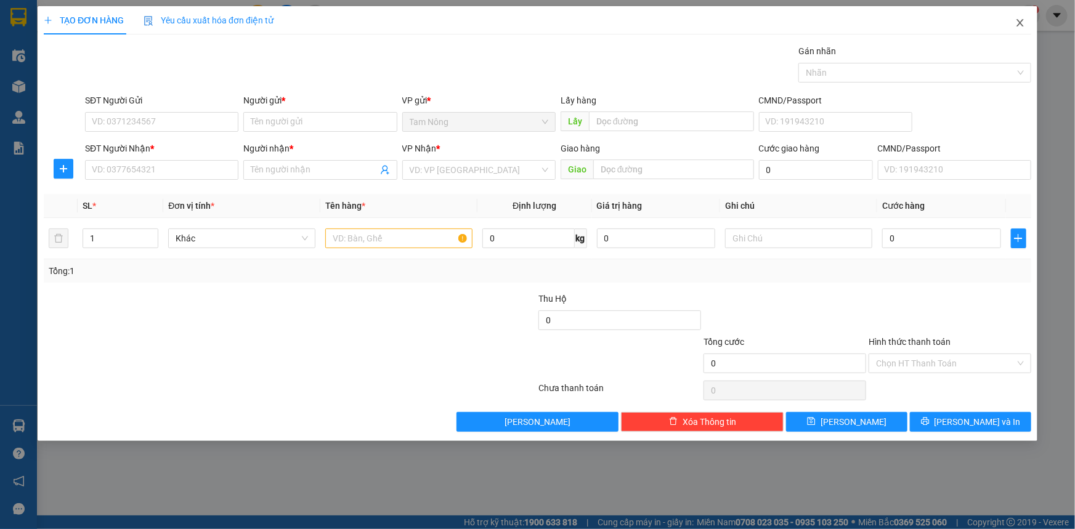
click at [1021, 20] on icon "close" at bounding box center [1020, 23] width 10 height 10
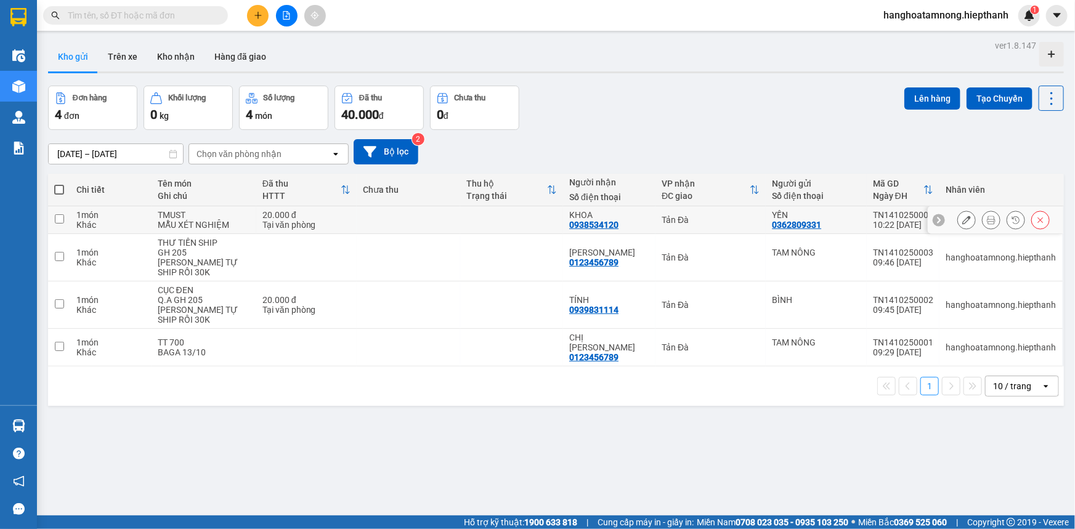
click at [60, 217] on input "checkbox" at bounding box center [59, 218] width 9 height 9
checkbox input "true"
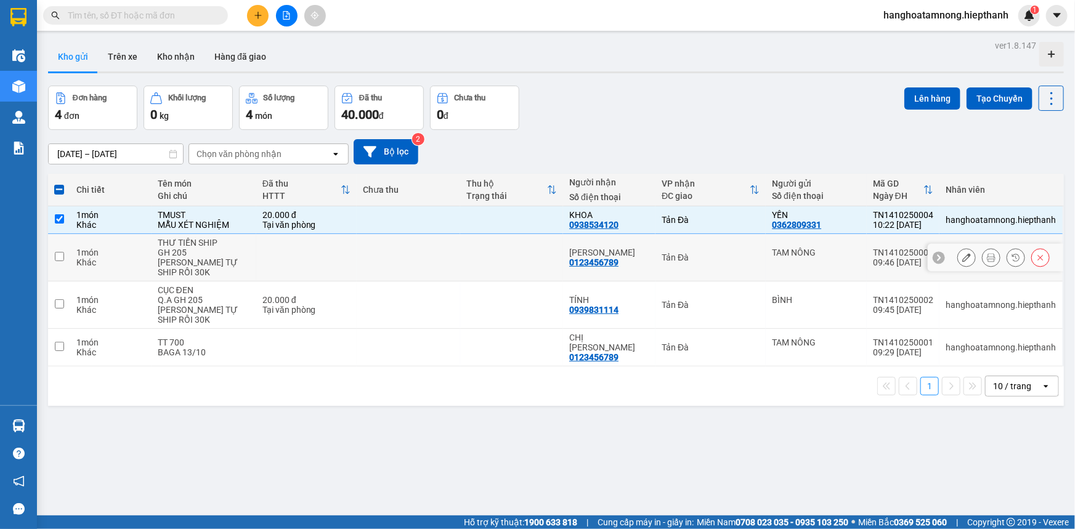
click at [57, 252] on input "checkbox" at bounding box center [59, 256] width 9 height 9
checkbox input "true"
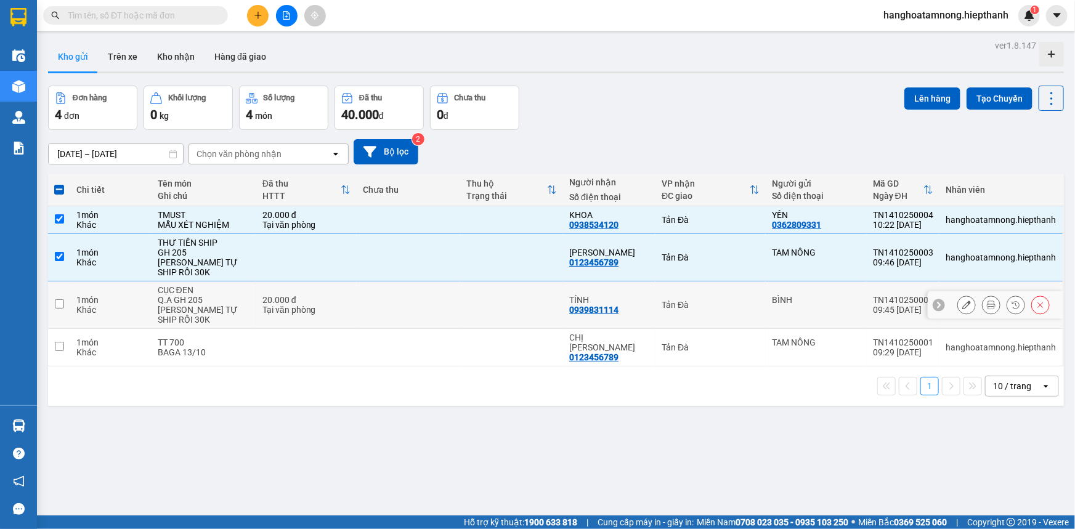
click at [56, 299] on input "checkbox" at bounding box center [59, 303] width 9 height 9
checkbox input "true"
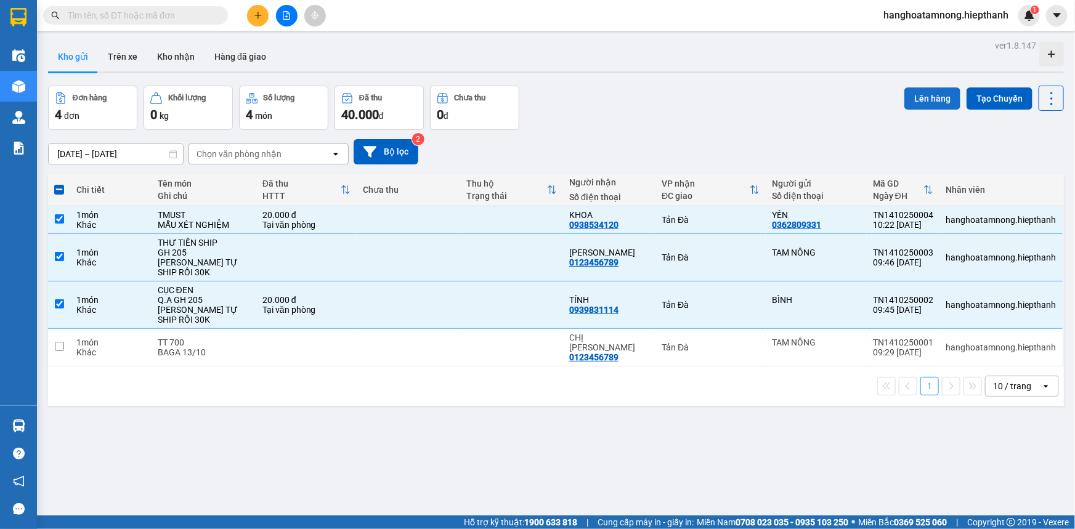
click at [914, 100] on button "Lên hàng" at bounding box center [932, 98] width 56 height 22
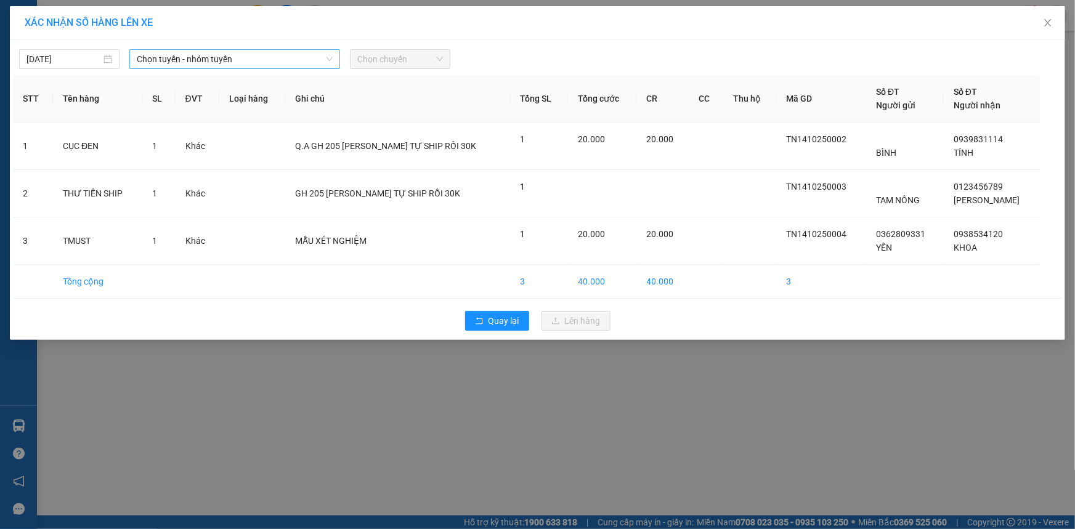
drag, startPoint x: 280, startPoint y: 60, endPoint x: 272, endPoint y: 70, distance: 13.1
click at [280, 61] on span "Chọn tuyến - nhóm tuyến" at bounding box center [235, 59] width 196 height 18
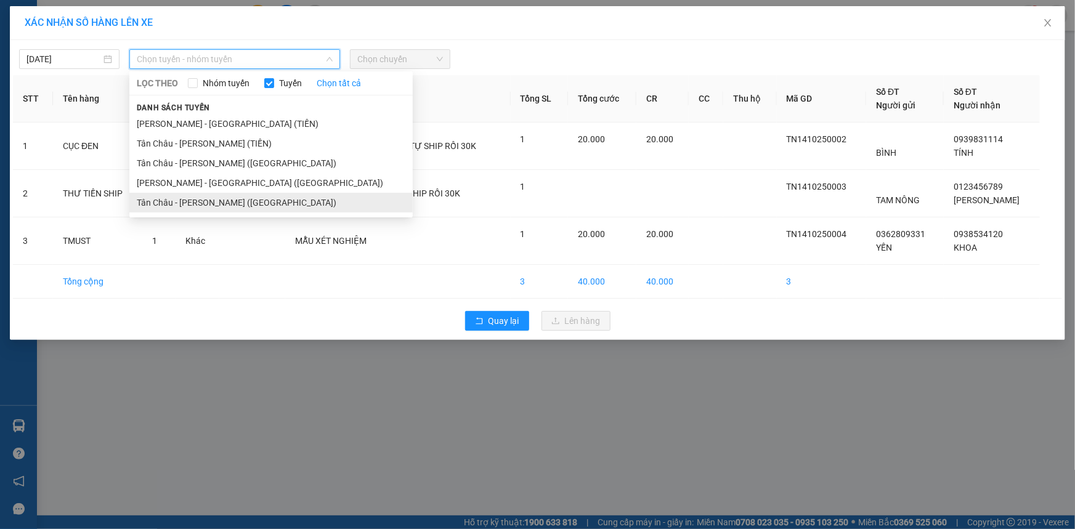
click at [226, 195] on li "Tân Châu - [PERSON_NAME] ([GEOGRAPHIC_DATA])" at bounding box center [270, 203] width 283 height 20
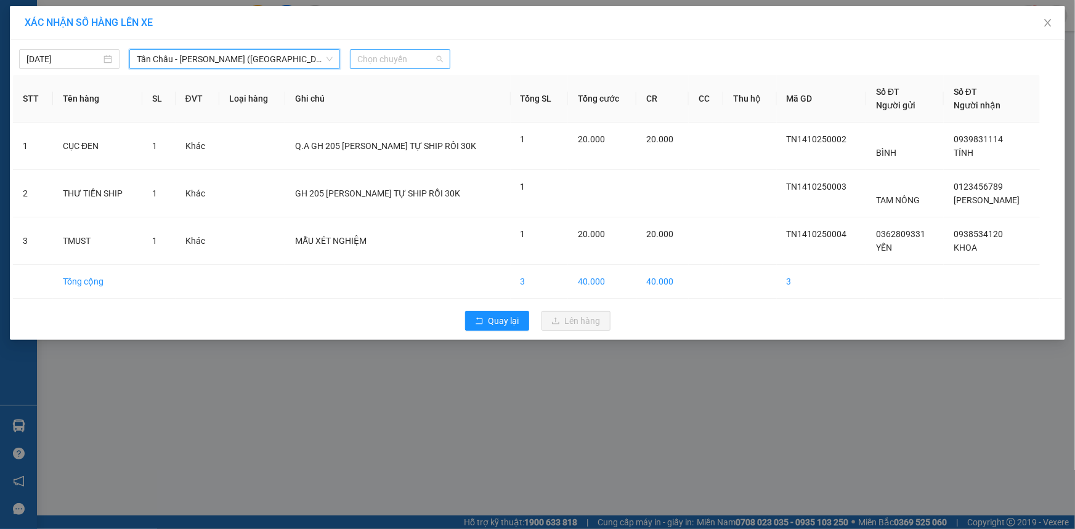
click at [401, 62] on span "Chọn chuyến" at bounding box center [400, 59] width 86 height 18
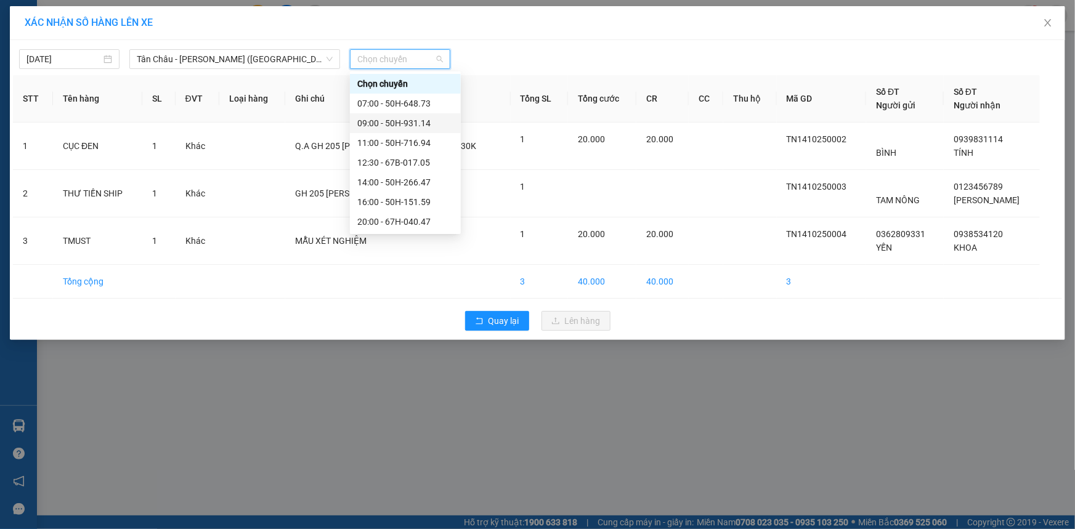
click at [377, 123] on div "09:00 - 50H-931.14" at bounding box center [405, 123] width 96 height 14
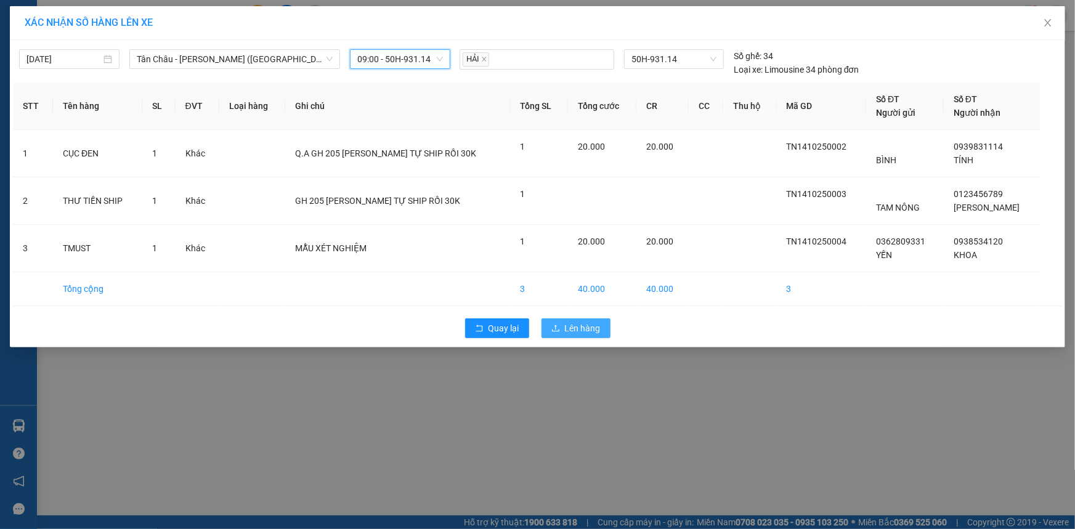
click at [546, 322] on button "Lên hàng" at bounding box center [576, 329] width 69 height 20
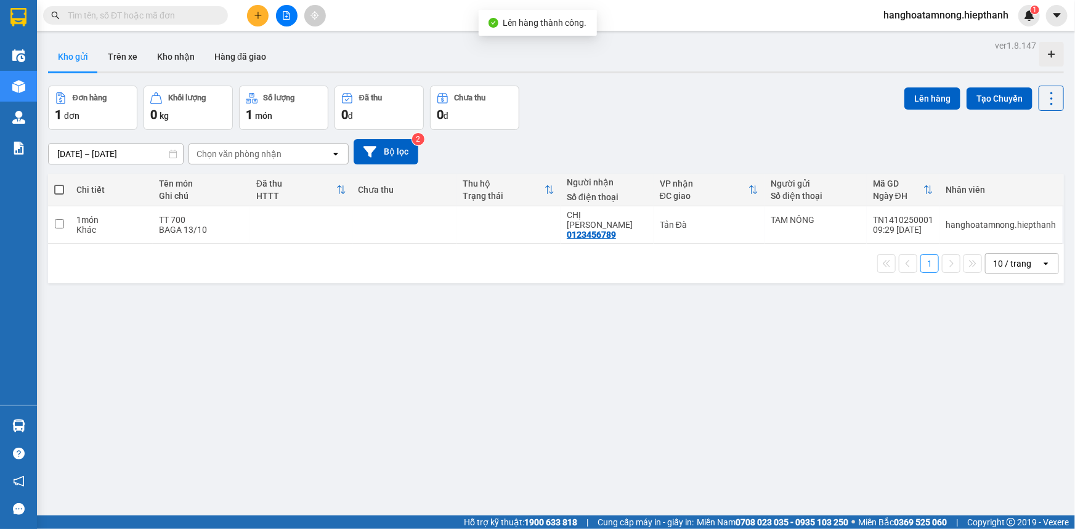
click at [283, 17] on icon "file-add" at bounding box center [286, 15] width 9 height 9
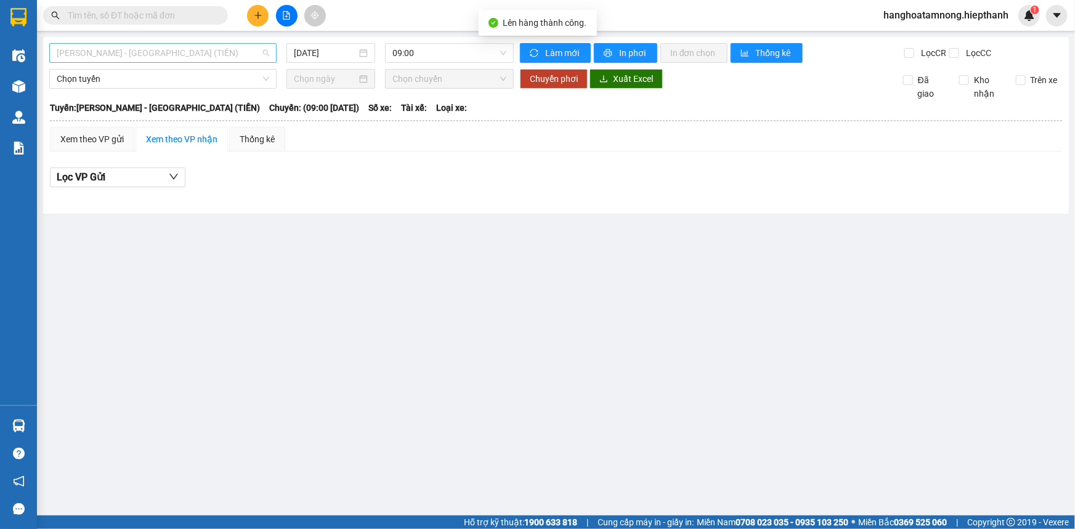
click at [135, 54] on span "[PERSON_NAME] - [GEOGRAPHIC_DATA] (TIỀN)" at bounding box center [163, 53] width 213 height 18
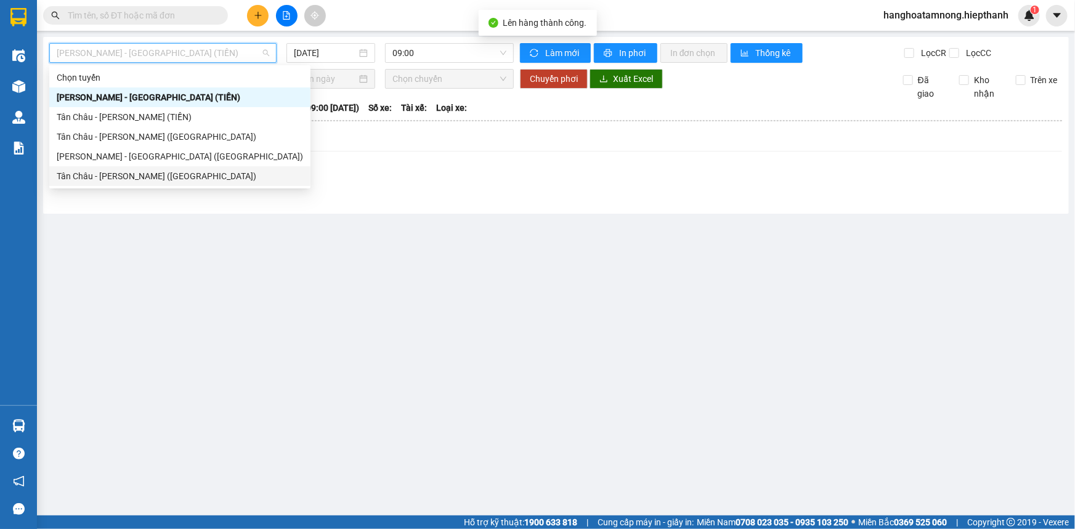
click at [83, 173] on div "Tân Châu - [PERSON_NAME] ([GEOGRAPHIC_DATA])" at bounding box center [180, 176] width 246 height 14
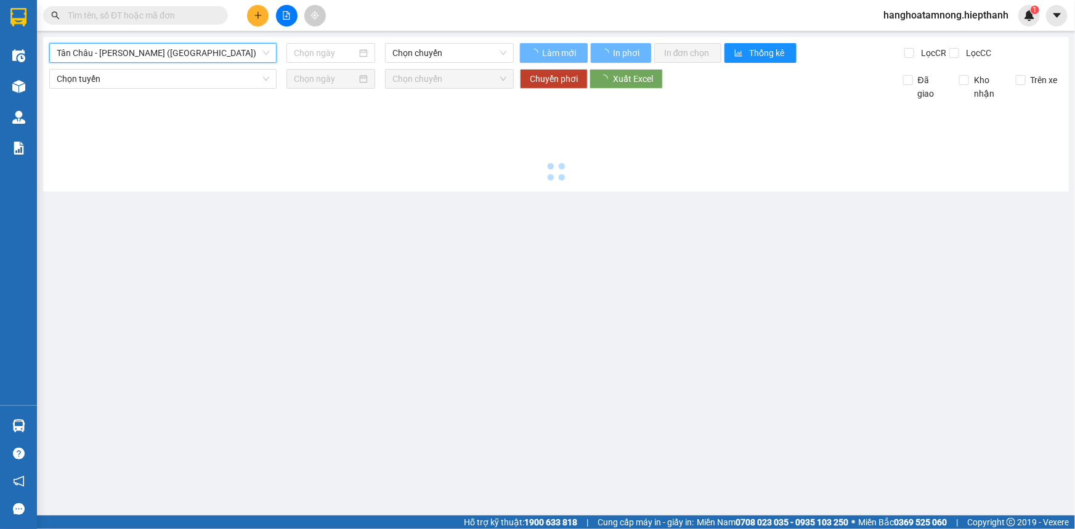
type input "[DATE]"
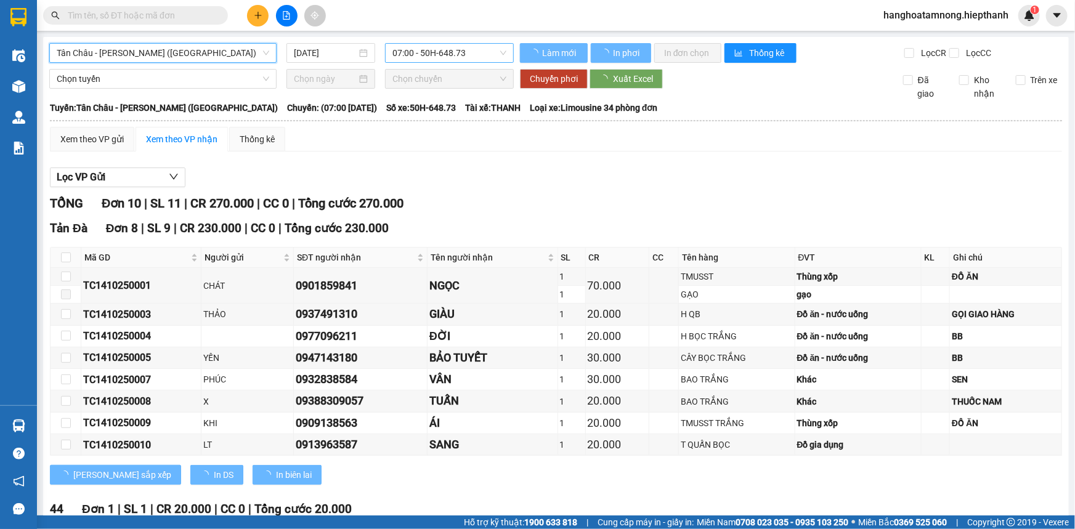
click at [426, 56] on span "07:00 - 50H-648.73" at bounding box center [449, 53] width 114 height 18
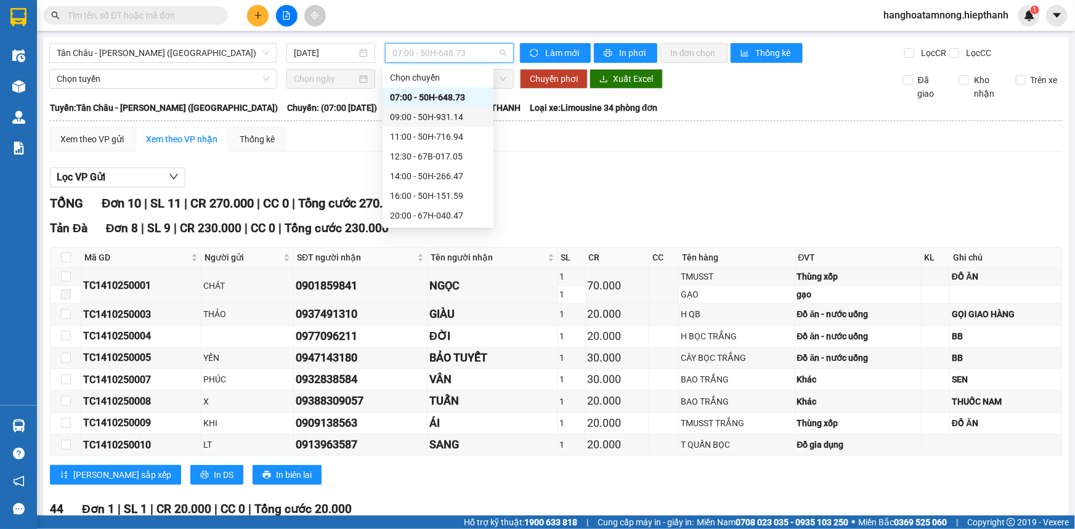
click at [412, 120] on div "09:00 - 50H-931.14" at bounding box center [438, 117] width 96 height 14
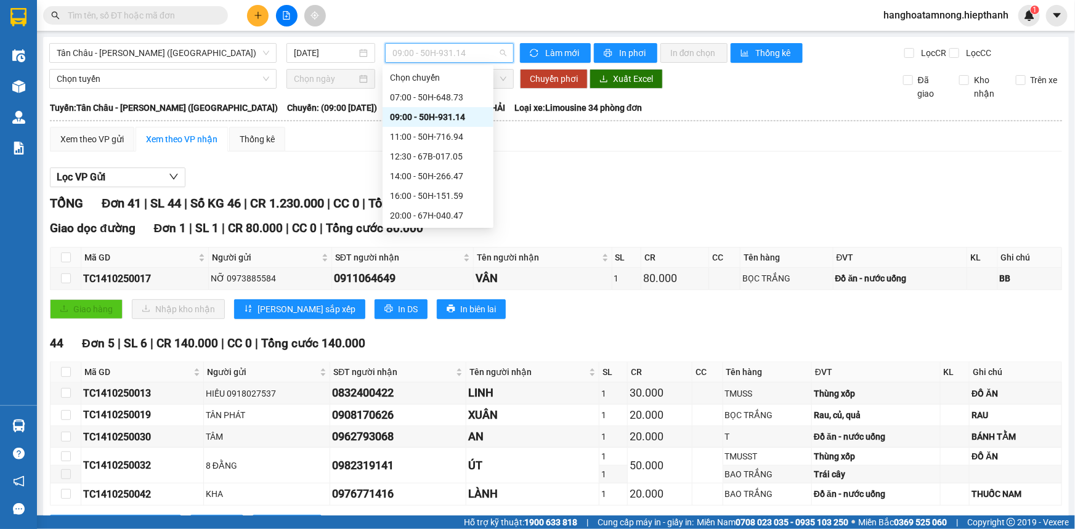
click at [456, 56] on span "09:00 - 50H-931.14" at bounding box center [449, 53] width 114 height 18
drag, startPoint x: 126, startPoint y: 68, endPoint x: 113, endPoint y: 56, distance: 17.9
click at [125, 69] on div "Chọn tuyến" at bounding box center [162, 79] width 227 height 20
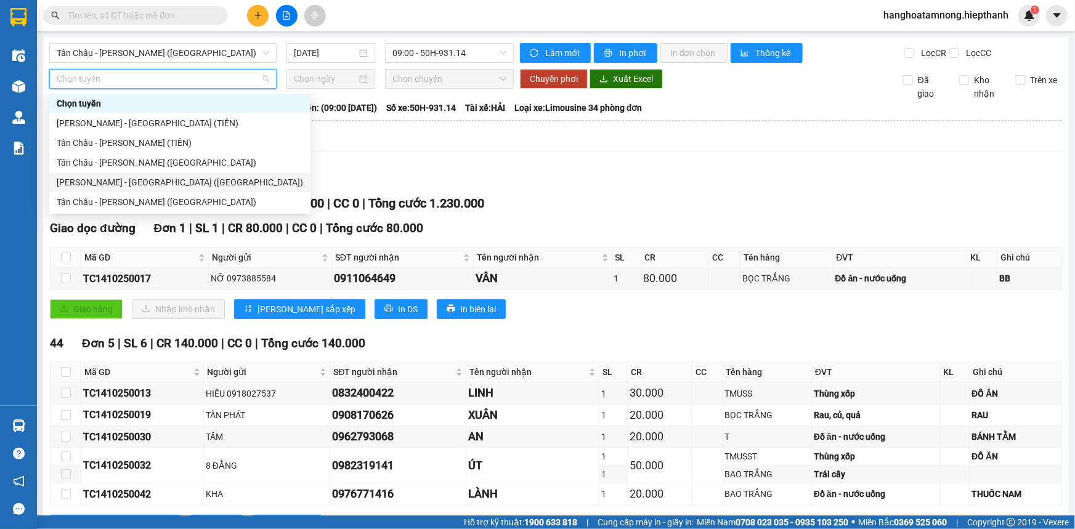
drag, startPoint x: 108, startPoint y: 185, endPoint x: 161, endPoint y: 165, distance: 57.3
click at [108, 185] on div "[PERSON_NAME] - [GEOGRAPHIC_DATA] ([GEOGRAPHIC_DATA])" at bounding box center [180, 183] width 246 height 14
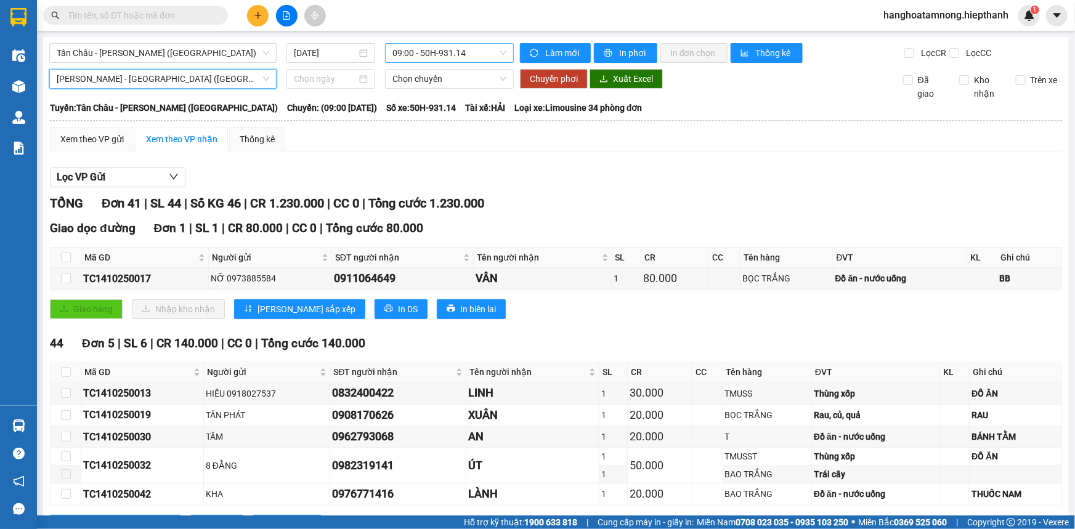
click at [441, 51] on span "09:00 - 50H-931.14" at bounding box center [449, 53] width 114 height 18
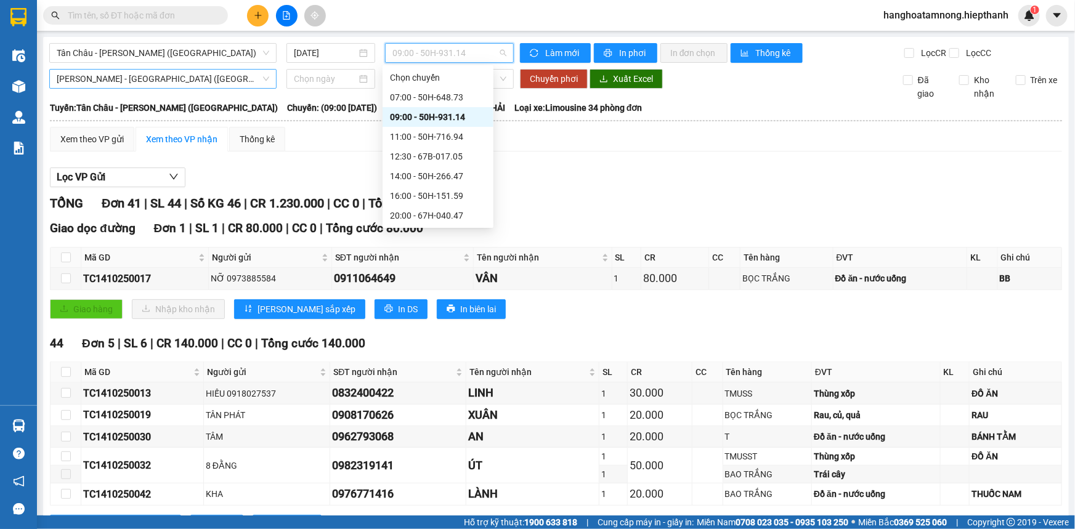
drag, startPoint x: 400, startPoint y: 93, endPoint x: 270, endPoint y: 86, distance: 130.2
click at [397, 117] on div "Chọn chuyến 07:00 - 50H-648.73 09:00 - 50H-931.14 11:00 - 50H-716.94 12:30 - 67…" at bounding box center [438, 186] width 111 height 237
click at [213, 57] on span "Tân Châu - [PERSON_NAME] ([GEOGRAPHIC_DATA])" at bounding box center [163, 53] width 213 height 18
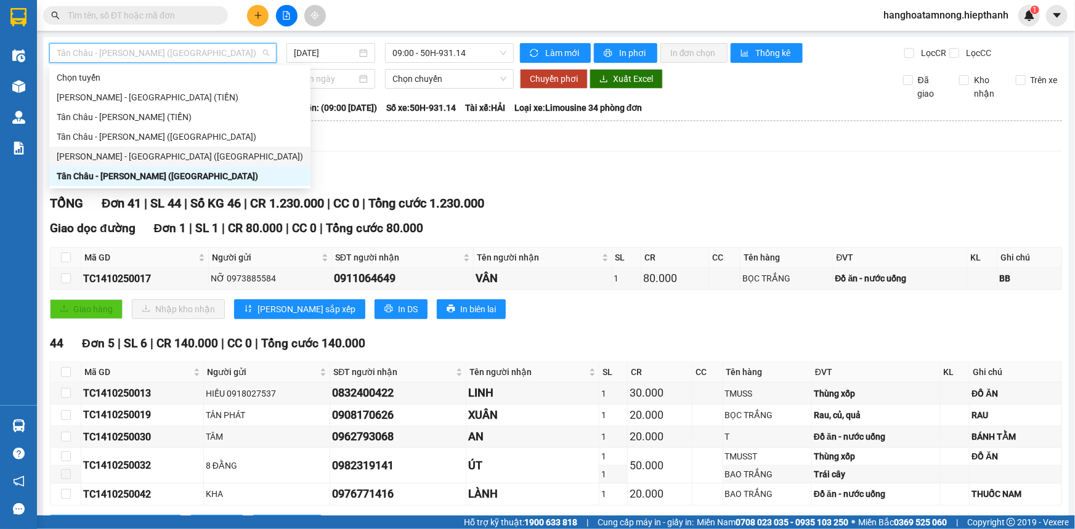
click at [163, 158] on div "[PERSON_NAME] - [GEOGRAPHIC_DATA] ([GEOGRAPHIC_DATA])" at bounding box center [180, 157] width 246 height 14
type input "[DATE]"
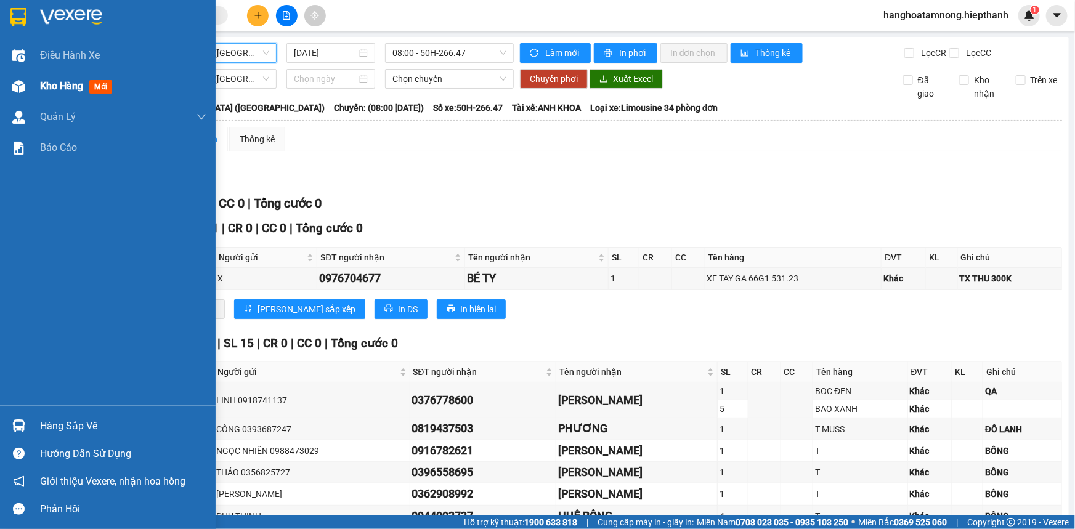
click at [24, 87] on img at bounding box center [18, 86] width 13 height 13
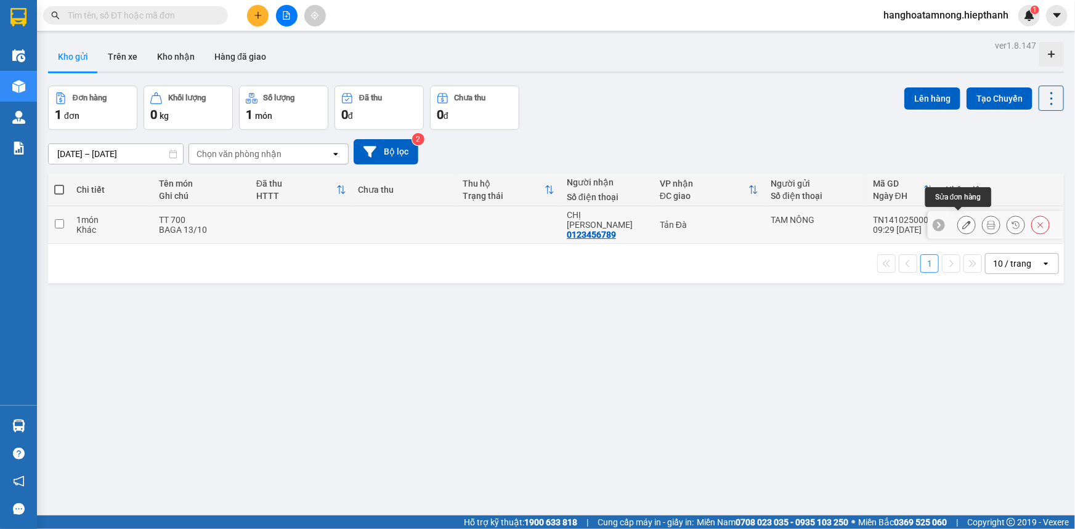
click at [962, 221] on icon at bounding box center [966, 225] width 9 height 9
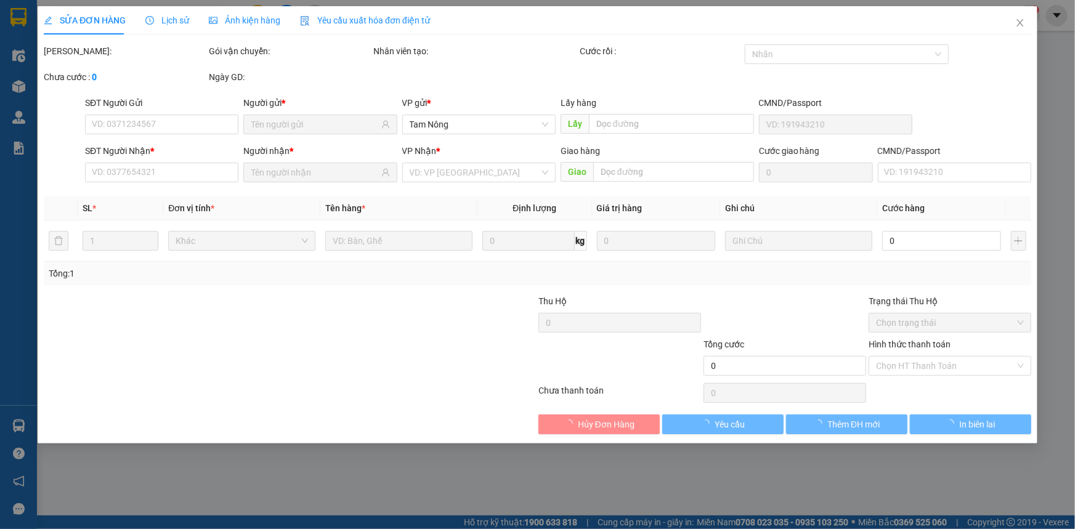
type input "0123456789"
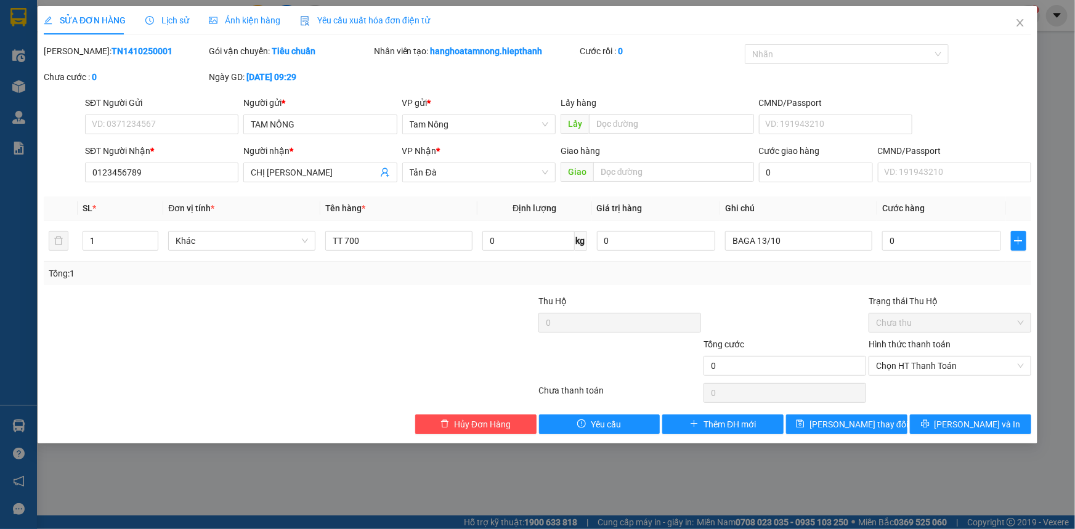
click at [261, 312] on div at bounding box center [208, 316] width 330 height 43
click at [800, 250] on input "BAGA 13/10" at bounding box center [798, 241] width 147 height 20
type input "BAGA 13/10 GỬI XE 8H"
click at [861, 418] on span "Lưu thay đổi" at bounding box center [859, 425] width 99 height 14
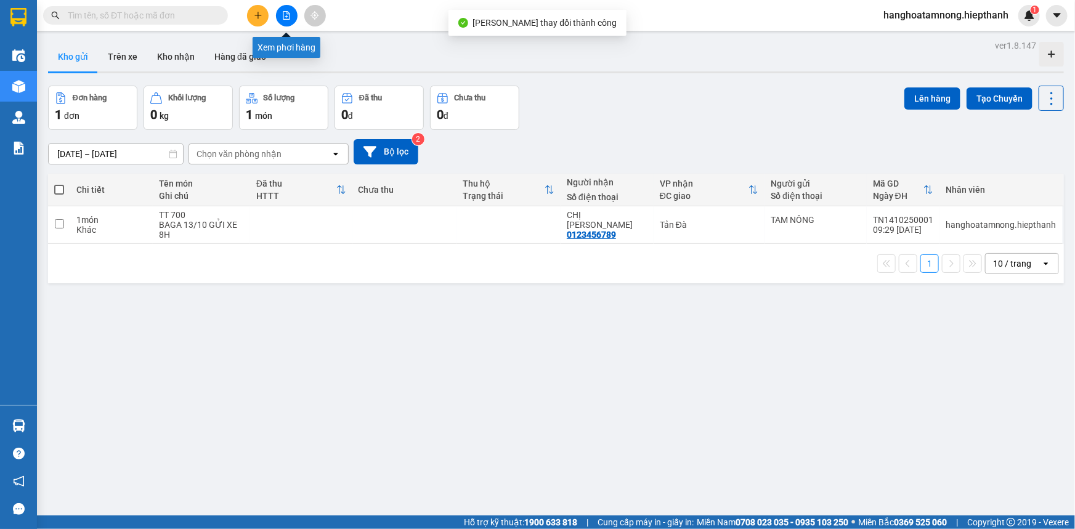
click at [289, 10] on button at bounding box center [287, 16] width 22 height 22
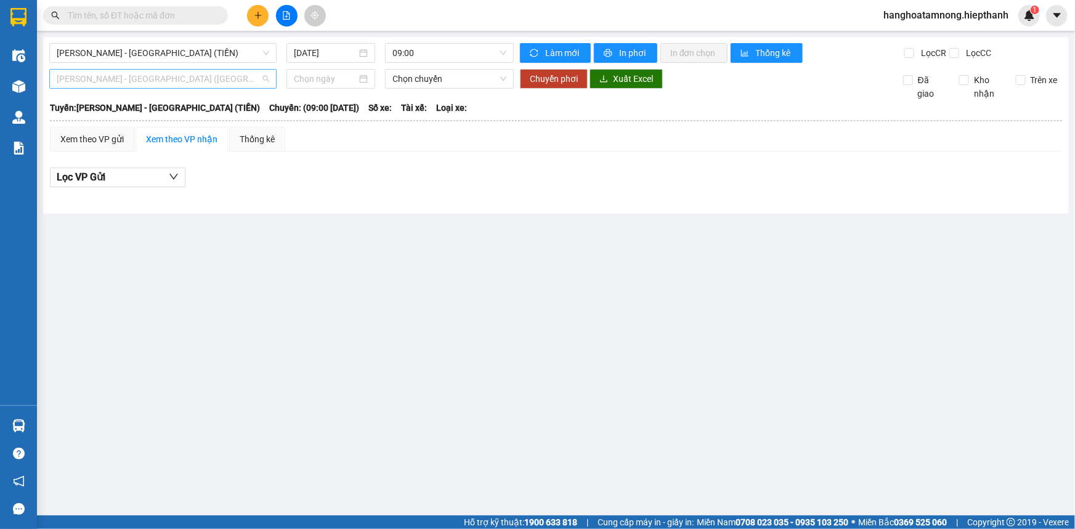
click at [137, 78] on span "[PERSON_NAME] - [GEOGRAPHIC_DATA] ([GEOGRAPHIC_DATA])" at bounding box center [163, 79] width 213 height 18
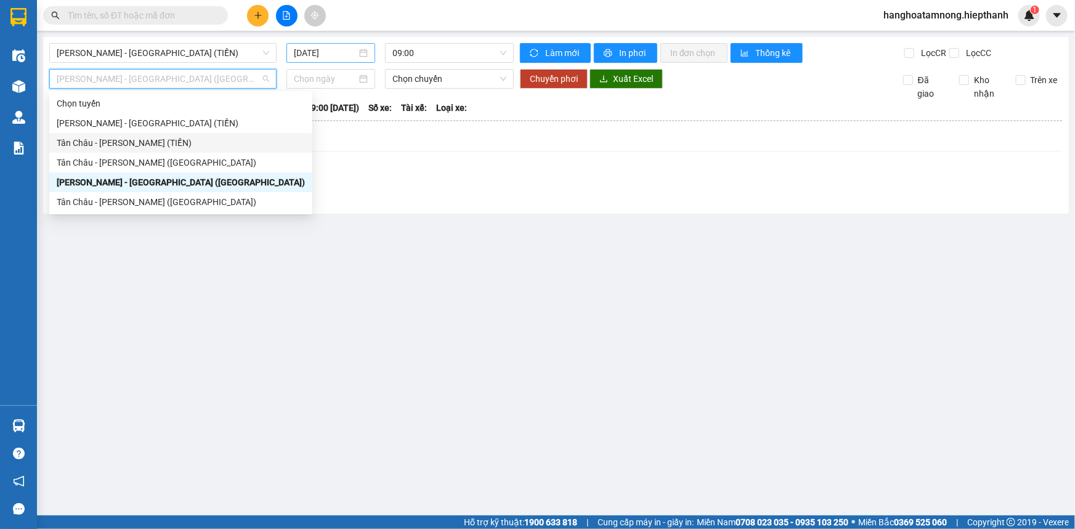
click at [342, 55] on input "[DATE]" at bounding box center [325, 53] width 63 height 14
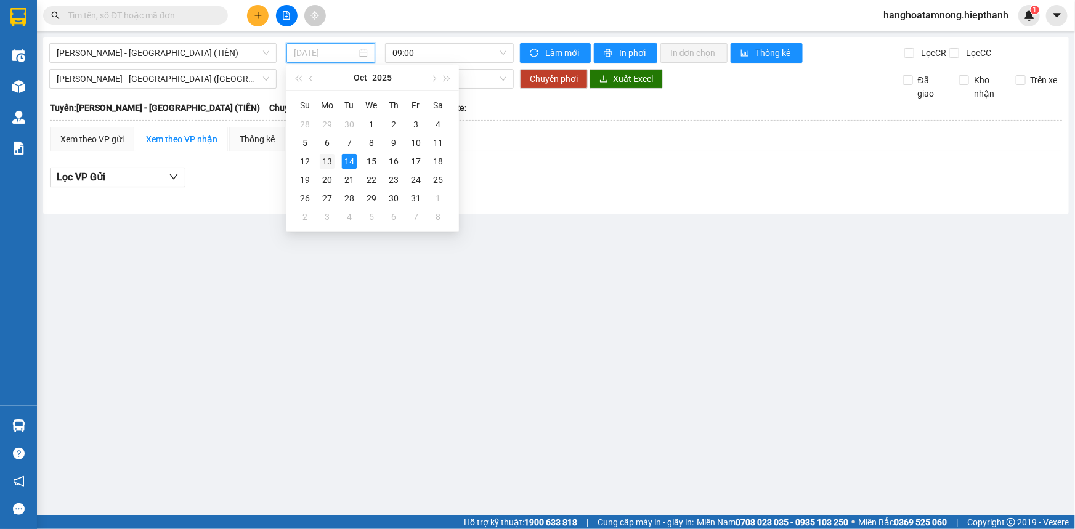
click at [334, 162] on div "13" at bounding box center [327, 161] width 15 height 15
type input "[DATE]"
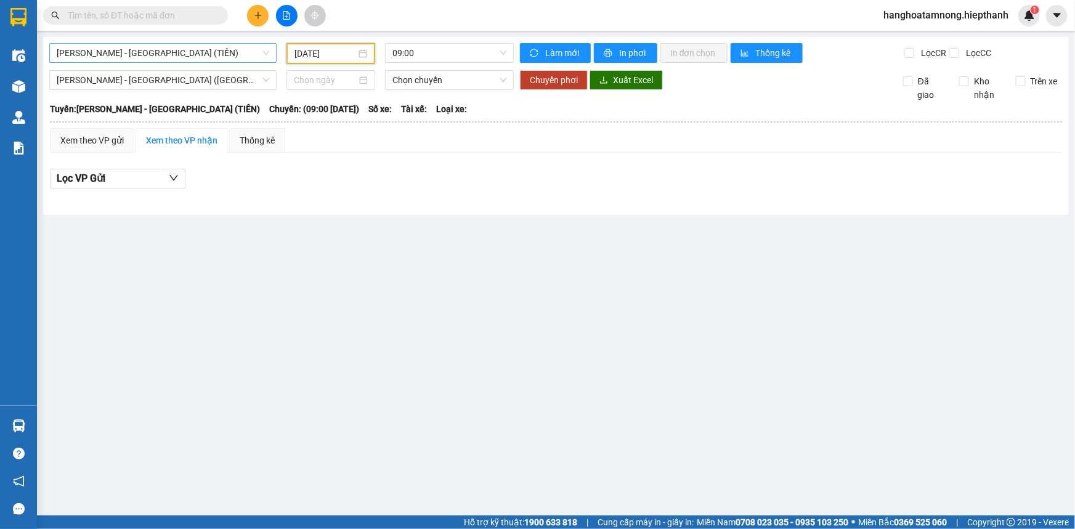
click at [234, 56] on span "[PERSON_NAME] - [GEOGRAPHIC_DATA] (TIỀN)" at bounding box center [163, 53] width 213 height 18
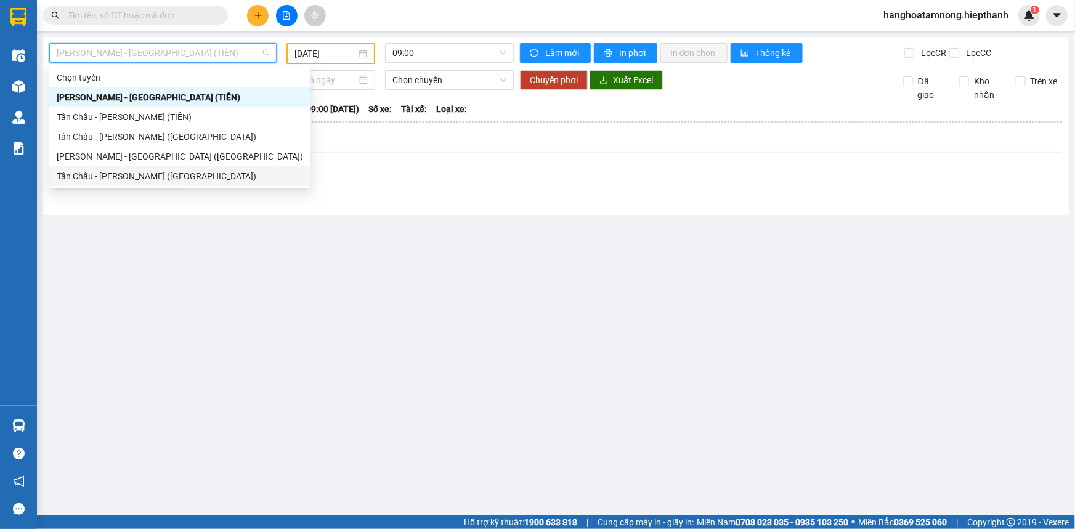
click at [110, 160] on div "[PERSON_NAME] - [GEOGRAPHIC_DATA] ([GEOGRAPHIC_DATA])" at bounding box center [180, 157] width 246 height 14
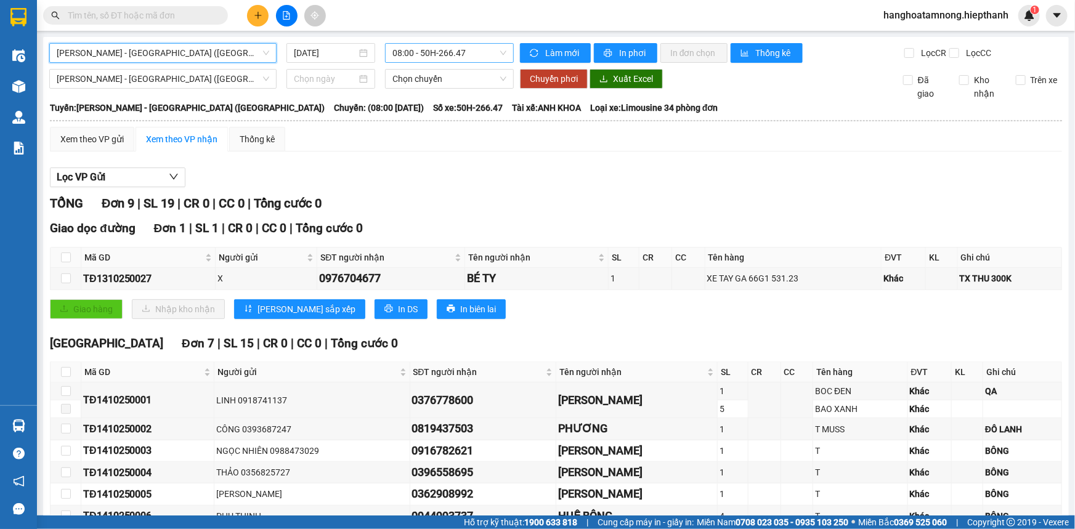
click at [447, 57] on span "08:00 - 50H-266.47" at bounding box center [449, 53] width 114 height 18
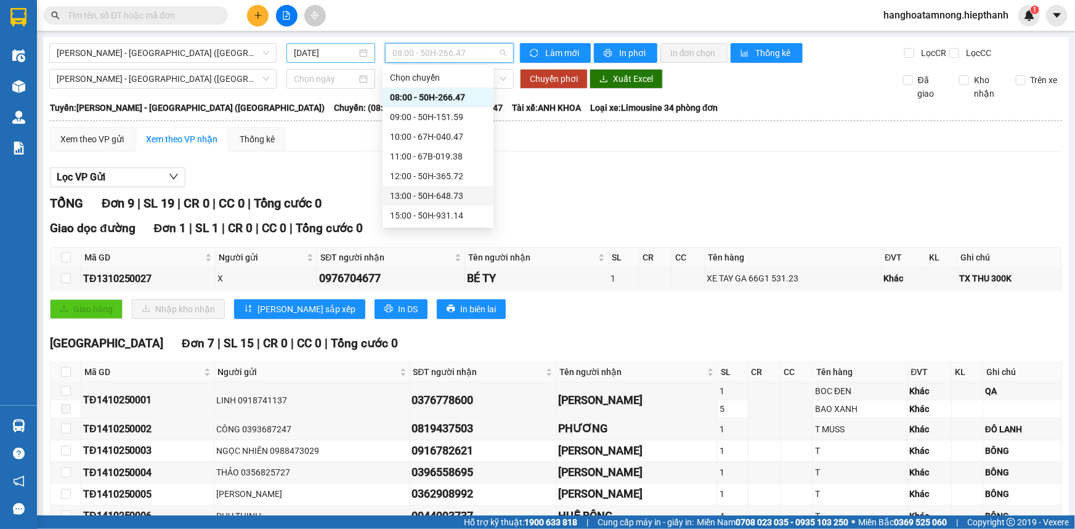
click at [318, 46] on input "[DATE]" at bounding box center [325, 53] width 63 height 14
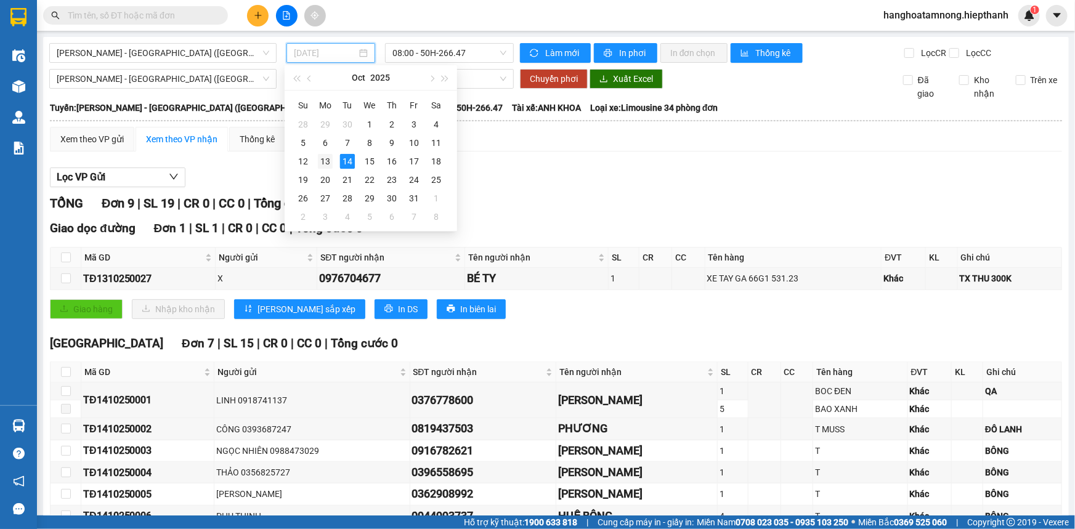
click at [327, 158] on div "13" at bounding box center [325, 161] width 15 height 15
type input "[DATE]"
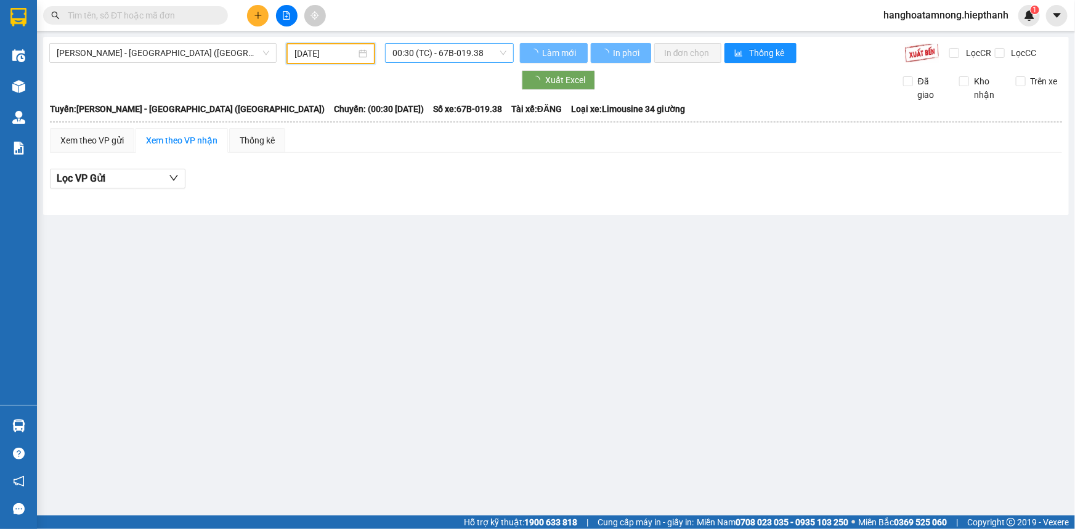
click at [423, 49] on span "00:30 (TC) - 67B-019.38" at bounding box center [449, 53] width 114 height 18
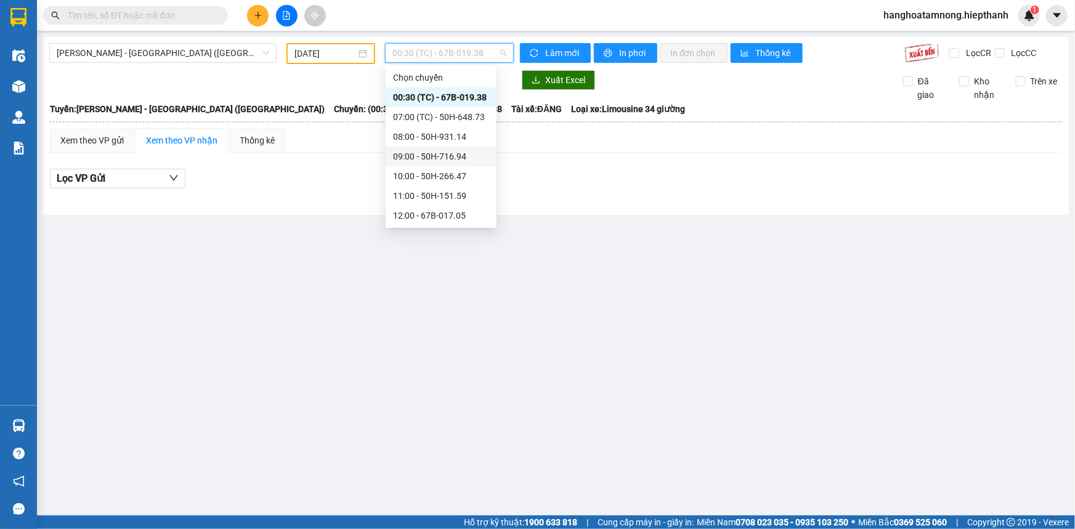
scroll to position [118, 0]
click at [402, 179] on div "19:00 - 50H-648.73" at bounding box center [441, 177] width 96 height 14
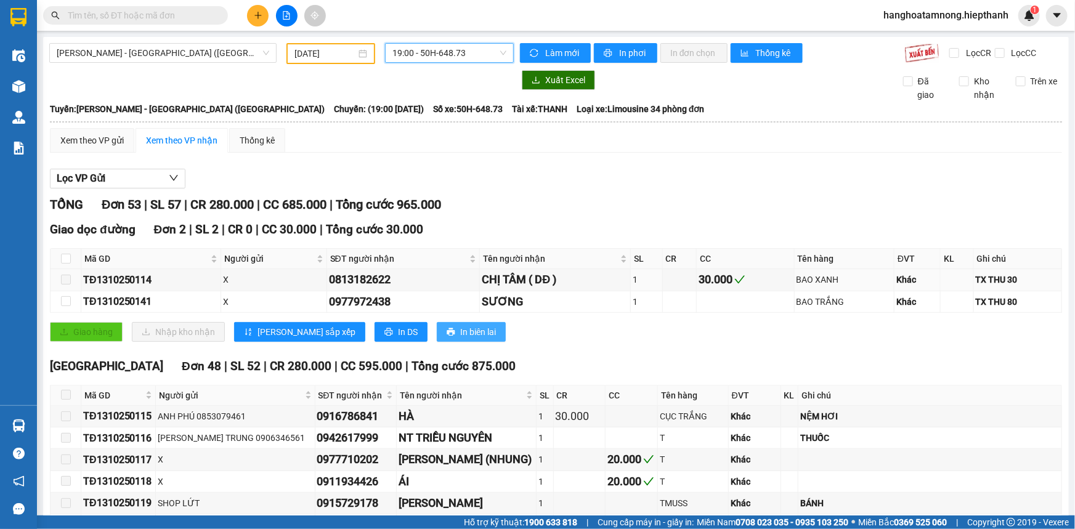
scroll to position [55, 0]
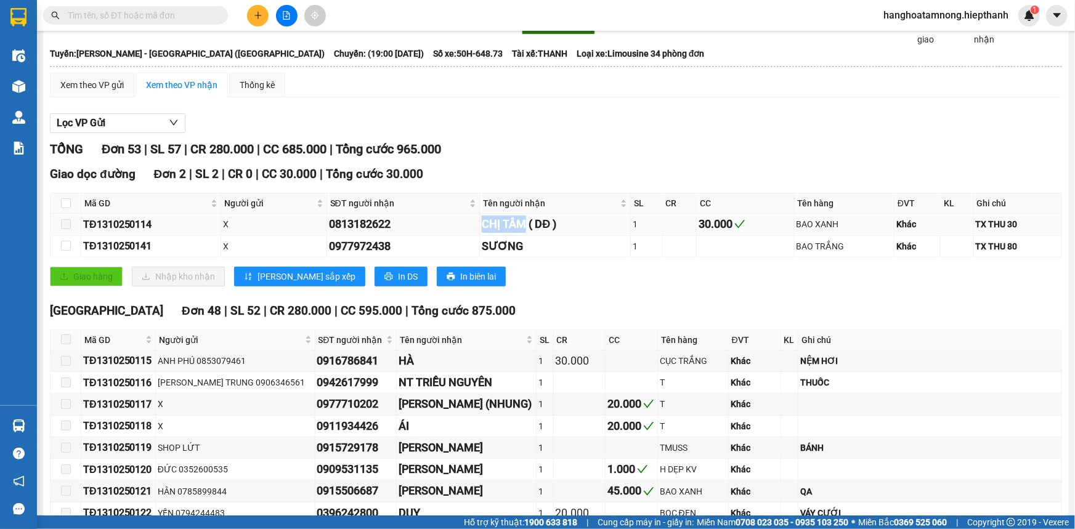
drag, startPoint x: 484, startPoint y: 223, endPoint x: 521, endPoint y: 229, distance: 36.8
click at [521, 229] on tr "TĐ1310250114 X 0813182622 CHỊ TÂM ( DĐ ) 1 30.000 BAO XANH Khác TX THU 30" at bounding box center [557, 225] width 1012 height 22
click at [192, 18] on input "text" at bounding box center [140, 16] width 145 height 14
paste input "CHỊ TÂM"
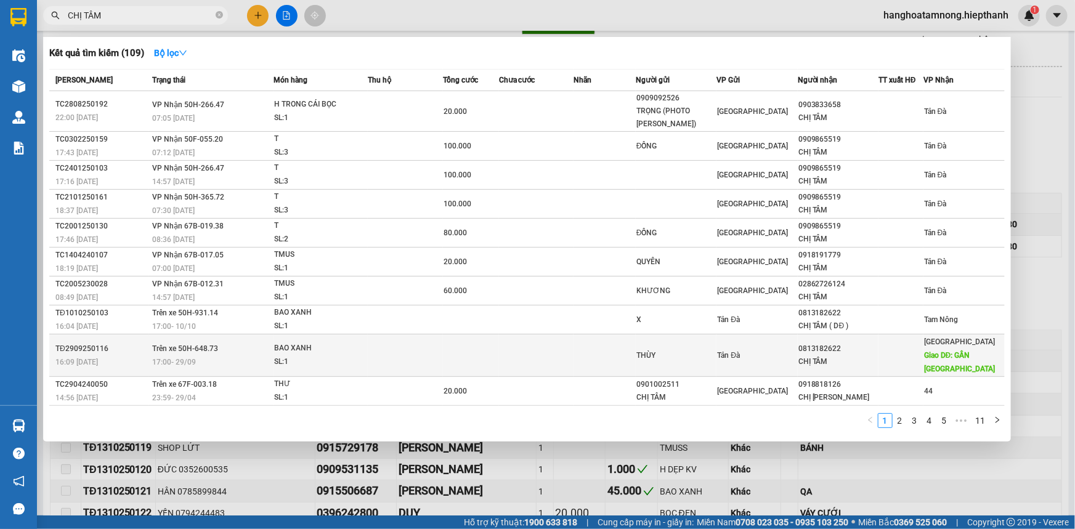
type input "CHỊ TÂM"
click at [510, 348] on td at bounding box center [536, 356] width 75 height 43
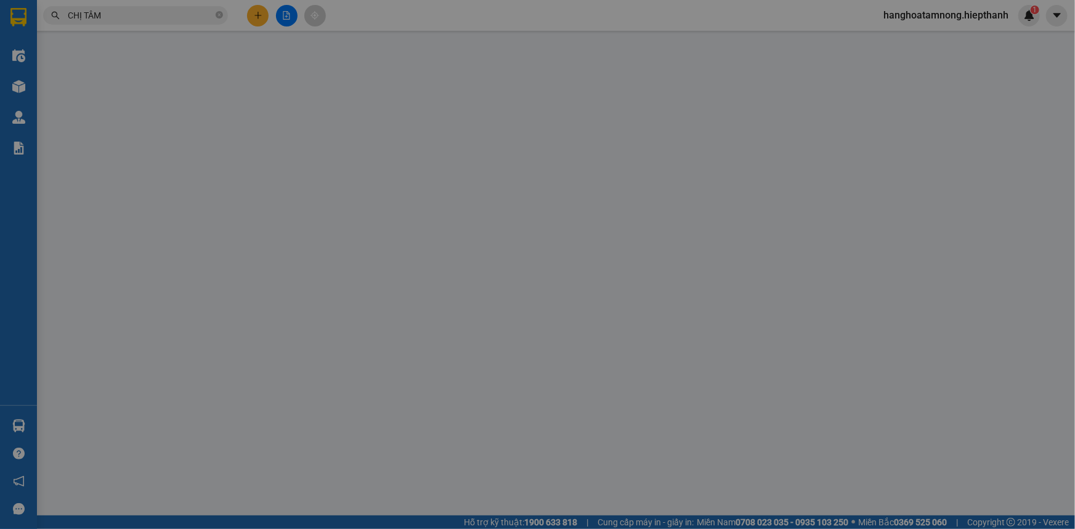
type input "THÙY"
type input "0813182622"
type input "CHỊ TÂM"
type input "GẦN CHỢ KHU 2"
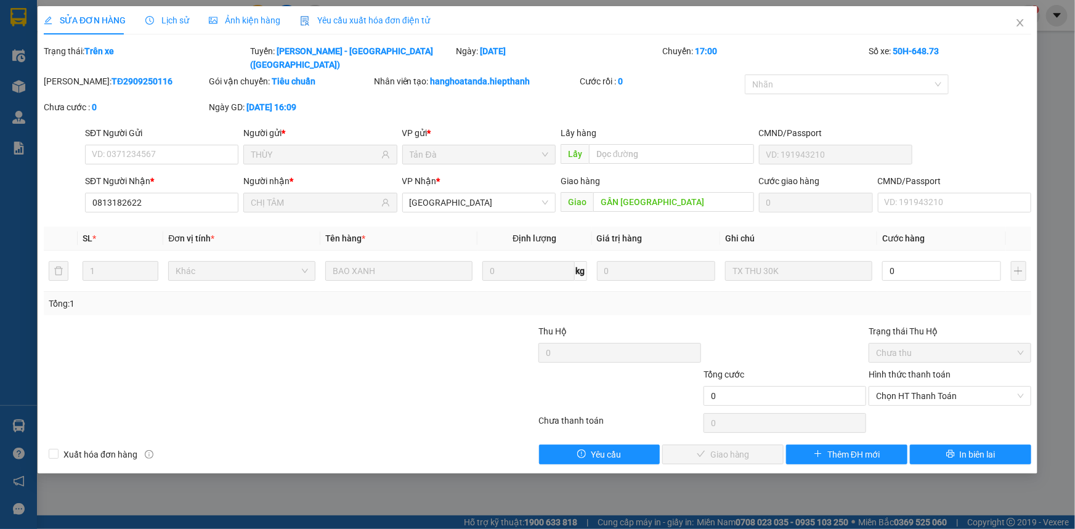
drag, startPoint x: 803, startPoint y: 315, endPoint x: 823, endPoint y: 301, distance: 24.3
click at [809, 325] on div at bounding box center [784, 346] width 165 height 43
click at [1021, 17] on span "Close" at bounding box center [1020, 23] width 35 height 35
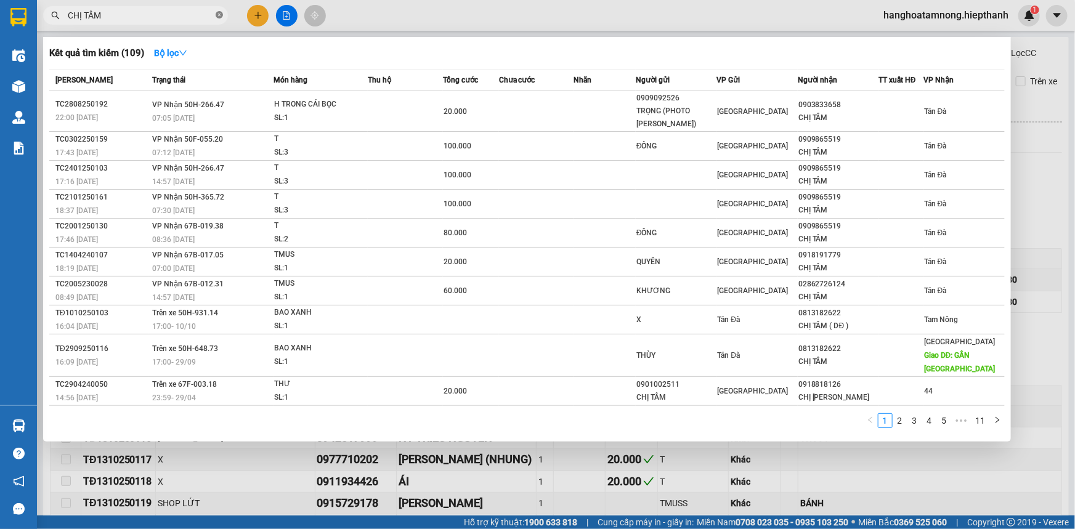
click at [218, 15] on icon "close-circle" at bounding box center [219, 14] width 7 height 7
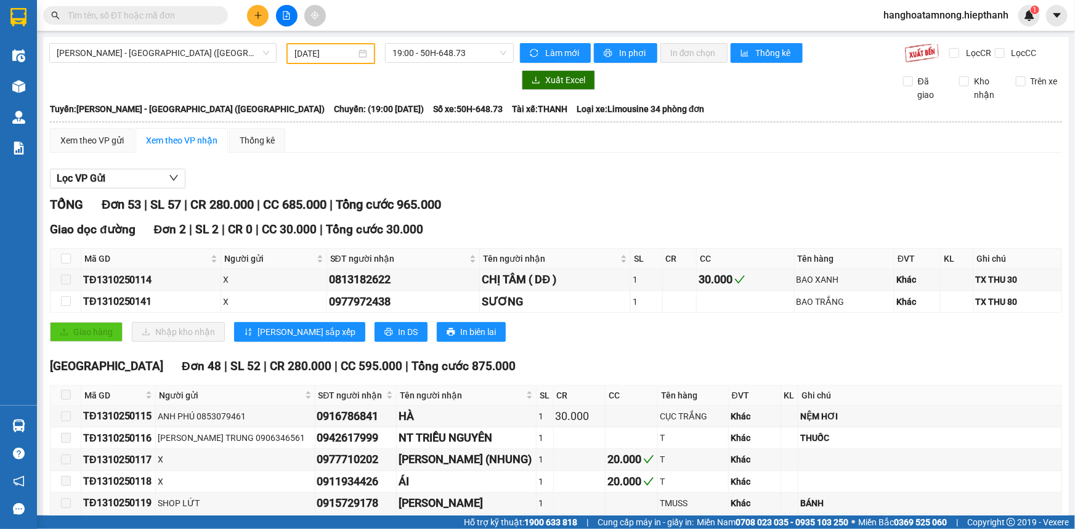
click at [398, 86] on div at bounding box center [281, 80] width 465 height 20
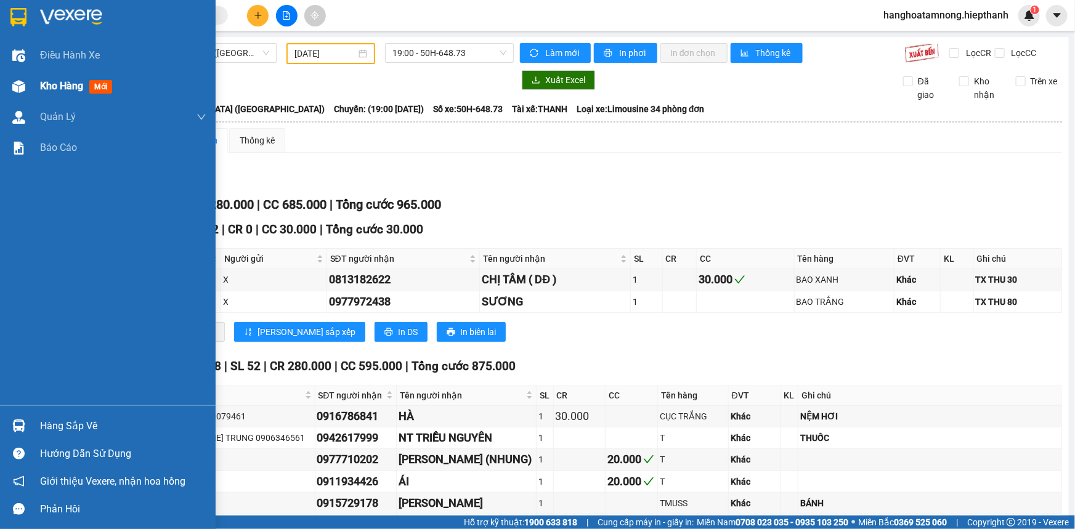
click at [58, 82] on span "Kho hàng" at bounding box center [61, 86] width 43 height 12
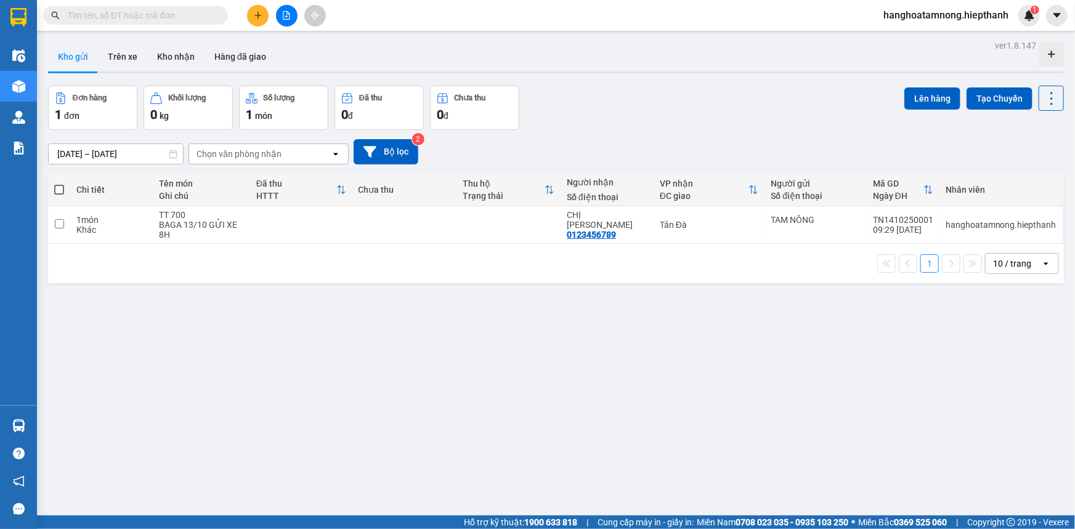
click at [59, 184] on label at bounding box center [59, 190] width 10 height 12
click at [59, 184] on input "checkbox" at bounding box center [59, 184] width 0 height 0
checkbox input "true"
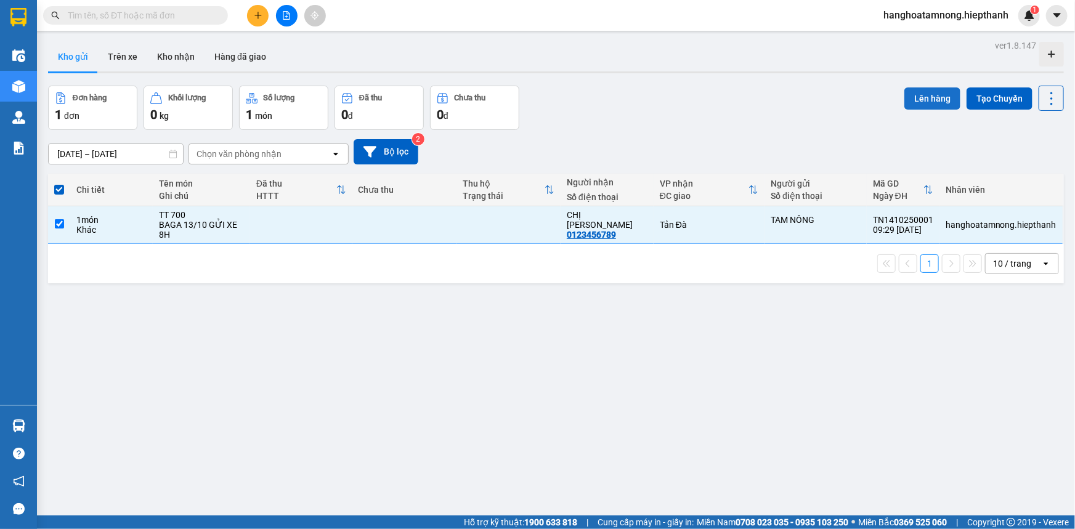
click at [916, 92] on button "Lên hàng" at bounding box center [932, 98] width 56 height 22
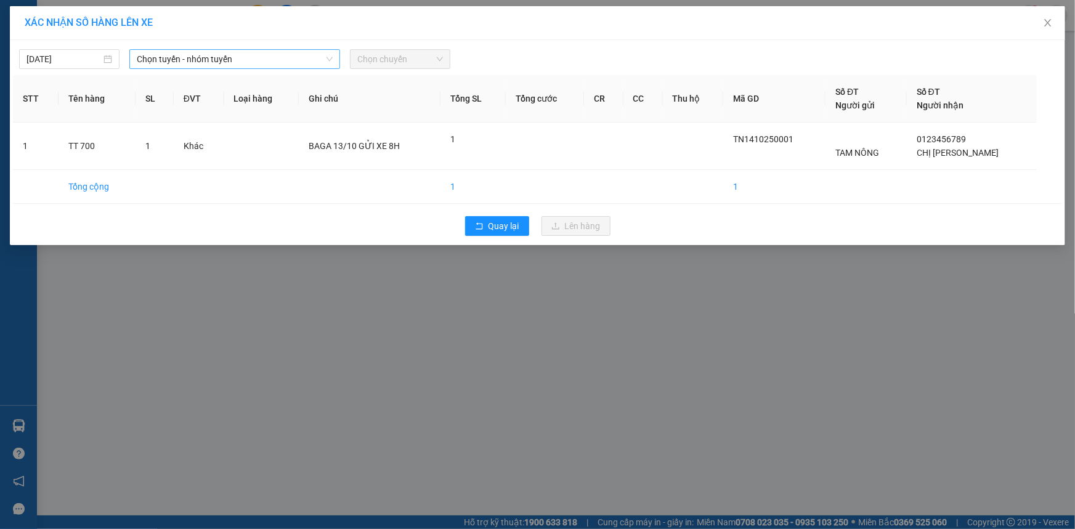
click at [259, 55] on span "Chọn tuyến - nhóm tuyến" at bounding box center [235, 59] width 196 height 18
click at [226, 416] on div "XÁC NHẬN SỐ HÀNG LÊN XE 14/10/2025 Chọn tuyến - nhóm tuyến LỌC THEO Nhóm tuyến …" at bounding box center [537, 264] width 1075 height 529
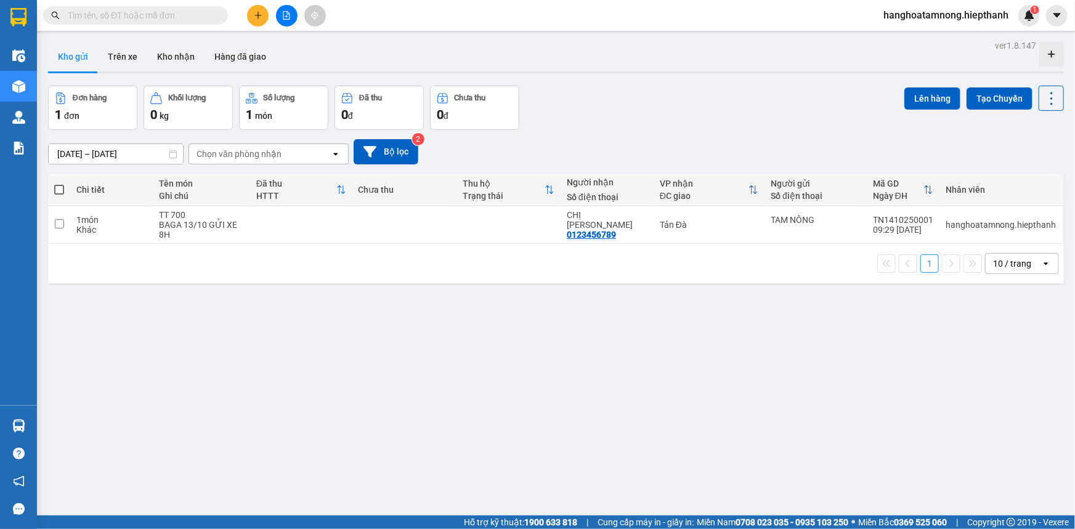
click at [55, 187] on span at bounding box center [59, 190] width 10 height 10
click at [59, 184] on input "checkbox" at bounding box center [59, 184] width 0 height 0
checkbox input "true"
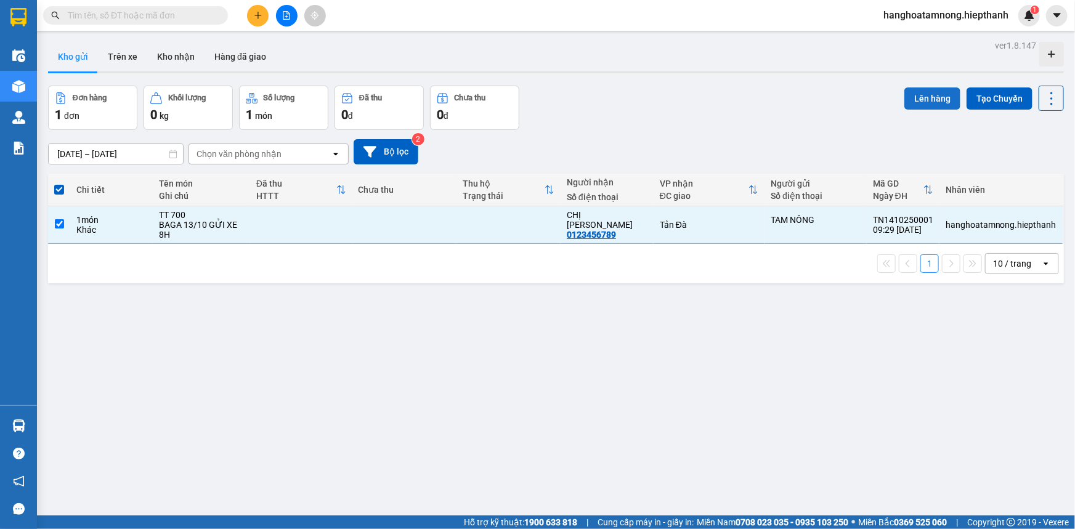
click at [917, 99] on button "Lên hàng" at bounding box center [932, 98] width 56 height 22
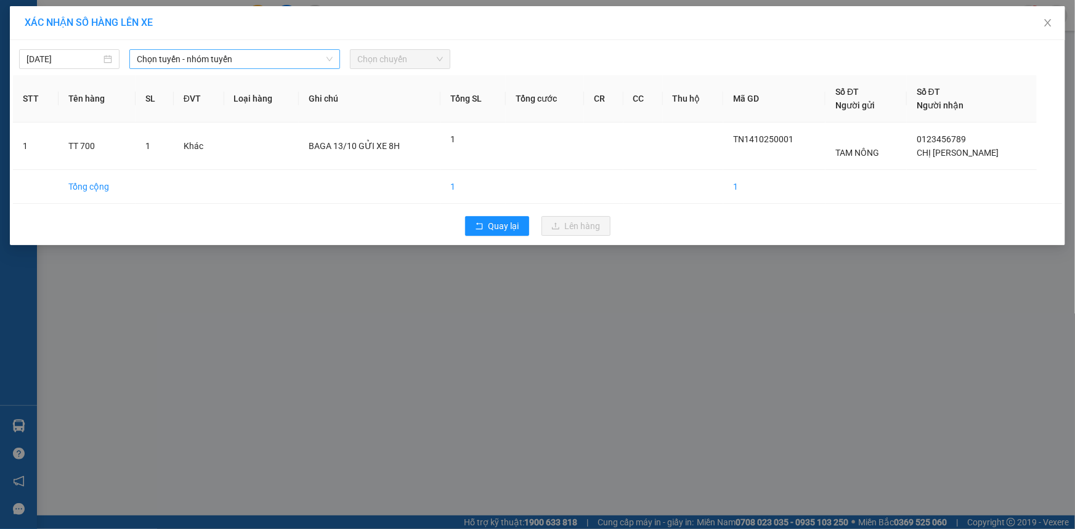
click at [202, 68] on span "Chọn tuyến - nhóm tuyến" at bounding box center [235, 59] width 196 height 18
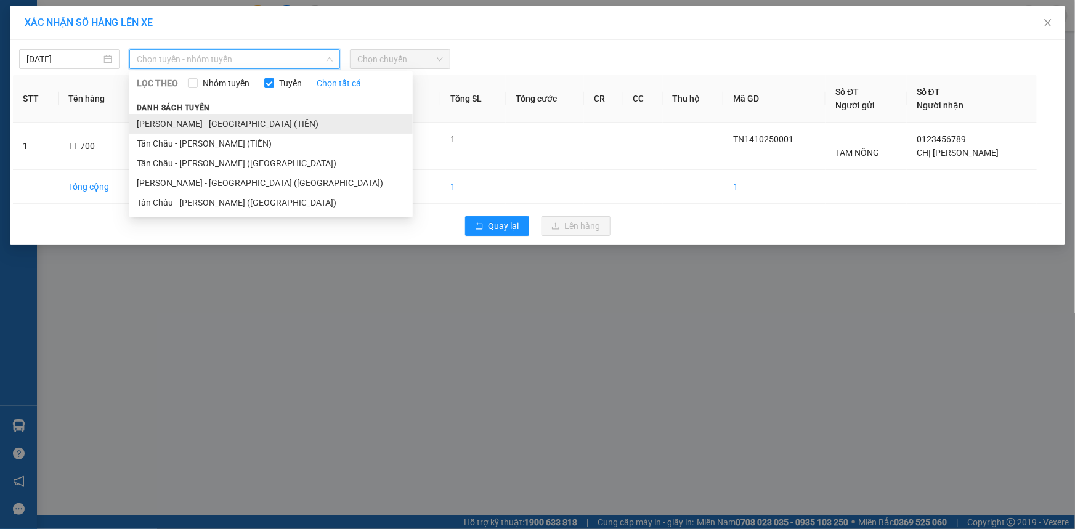
drag, startPoint x: 185, startPoint y: 182, endPoint x: 214, endPoint y: 118, distance: 70.6
click at [214, 118] on ul "Hồ Chí Minh - Tân Châu (TIỀN) Tân Châu - Hồ Chí Minh (TIỀN) Tân Châu - Hồ Chí M…" at bounding box center [270, 163] width 283 height 99
click at [214, 118] on li "[PERSON_NAME] - [GEOGRAPHIC_DATA] (TIỀN)" at bounding box center [270, 124] width 283 height 20
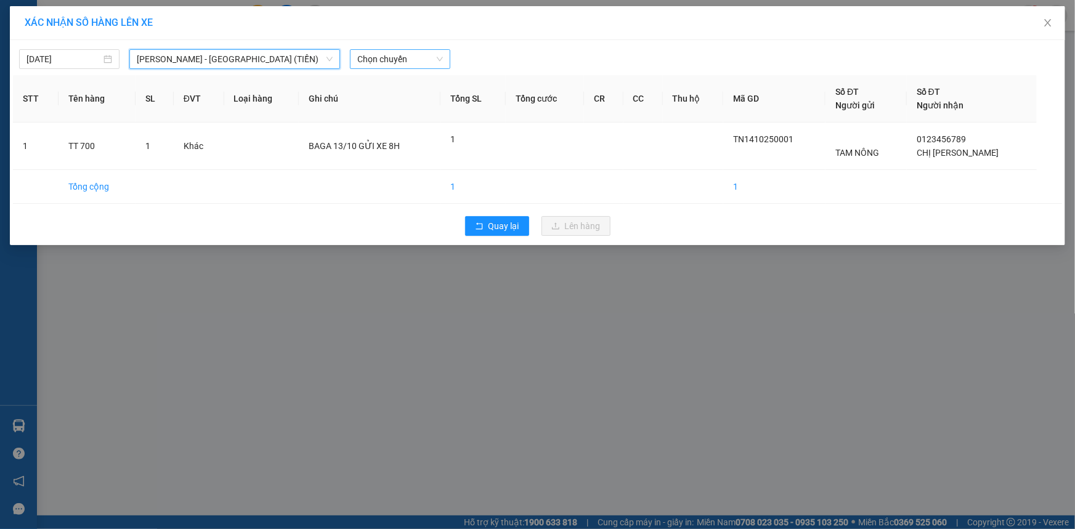
click at [383, 54] on span "Chọn chuyến" at bounding box center [400, 59] width 86 height 18
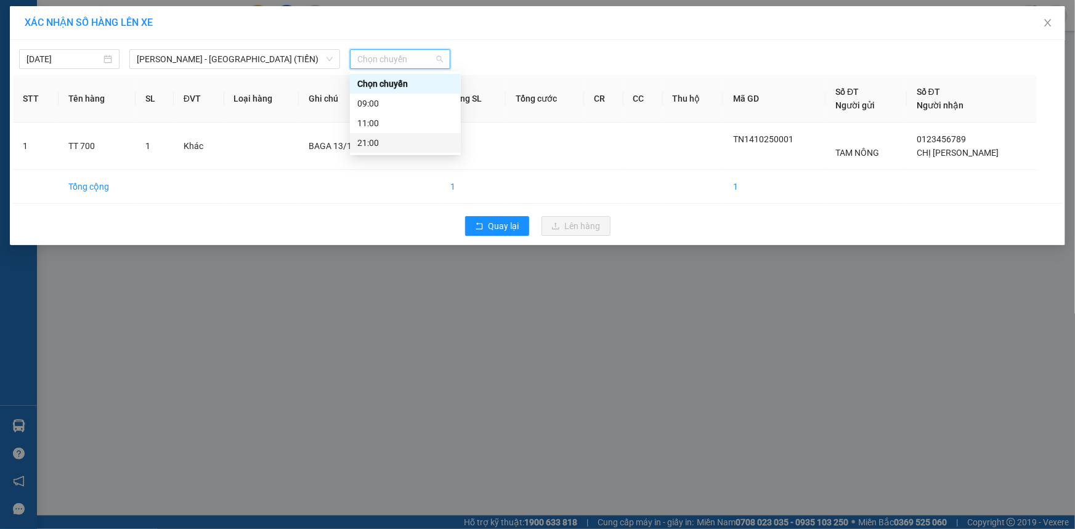
click at [371, 144] on div "21:00" at bounding box center [405, 143] width 96 height 14
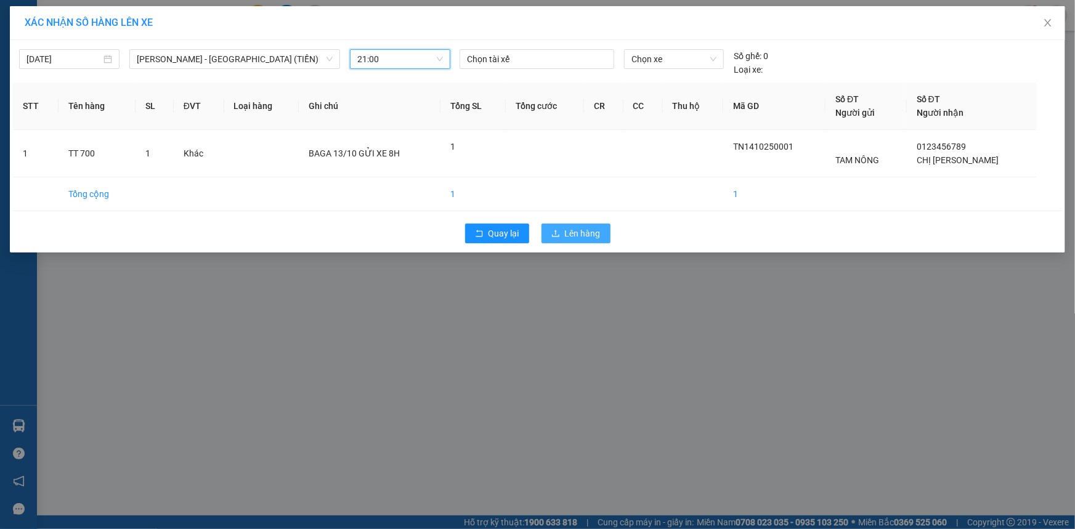
click at [583, 231] on span "Lên hàng" at bounding box center [583, 234] width 36 height 14
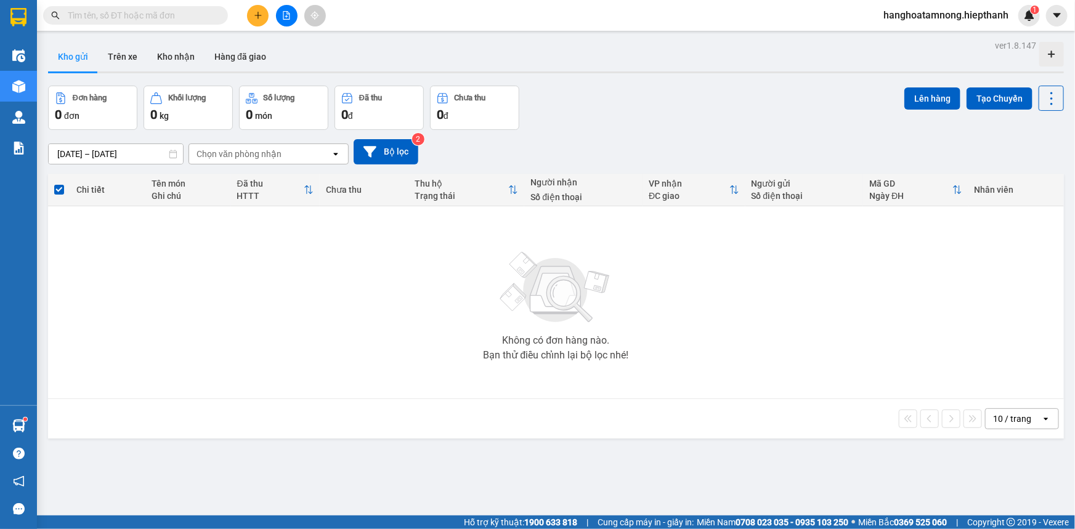
click at [291, 22] on button at bounding box center [287, 16] width 22 height 22
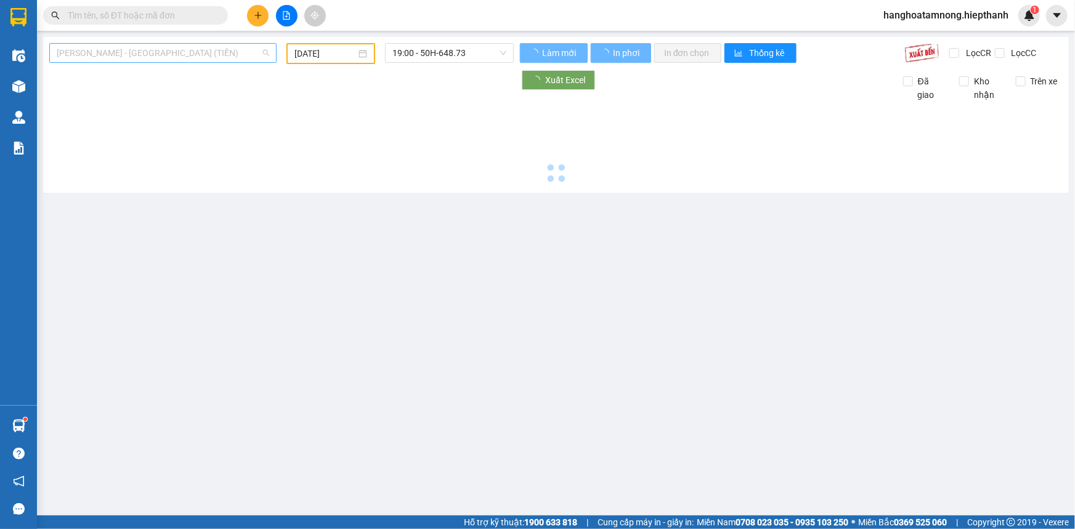
click at [129, 52] on span "[PERSON_NAME] - [GEOGRAPHIC_DATA] (TIỀN)" at bounding box center [163, 53] width 213 height 18
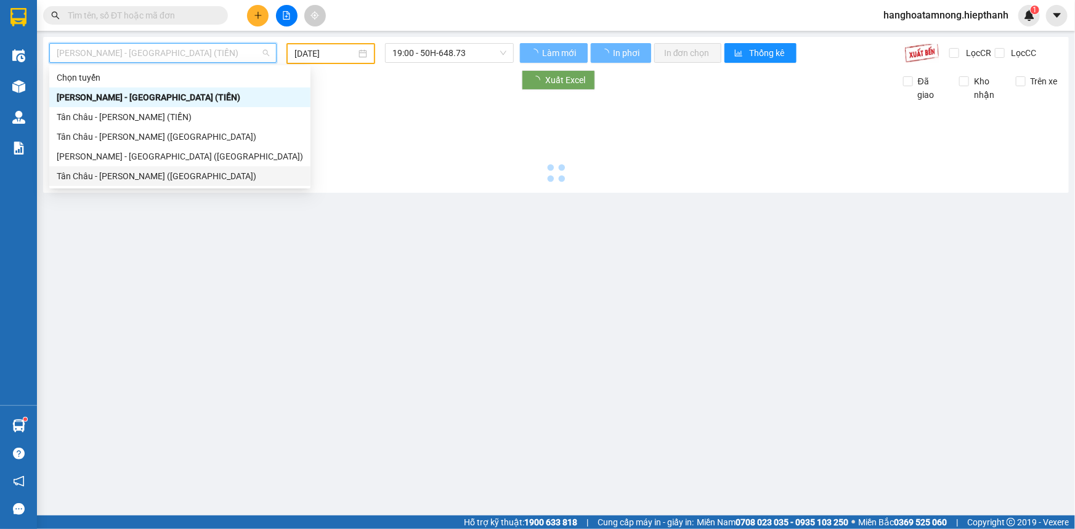
click at [101, 180] on div "Tân Châu - [PERSON_NAME] ([GEOGRAPHIC_DATA])" at bounding box center [180, 176] width 246 height 14
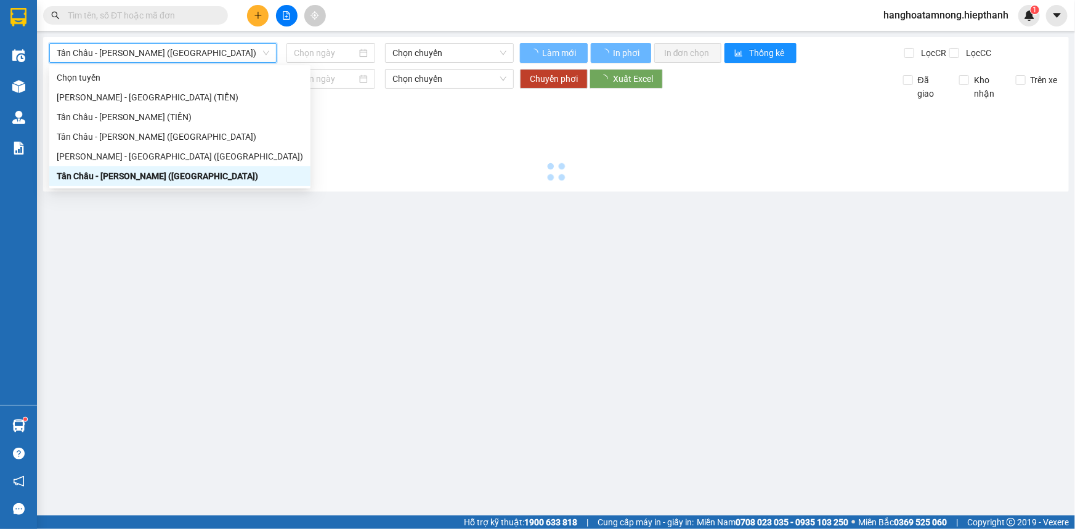
type input "[DATE]"
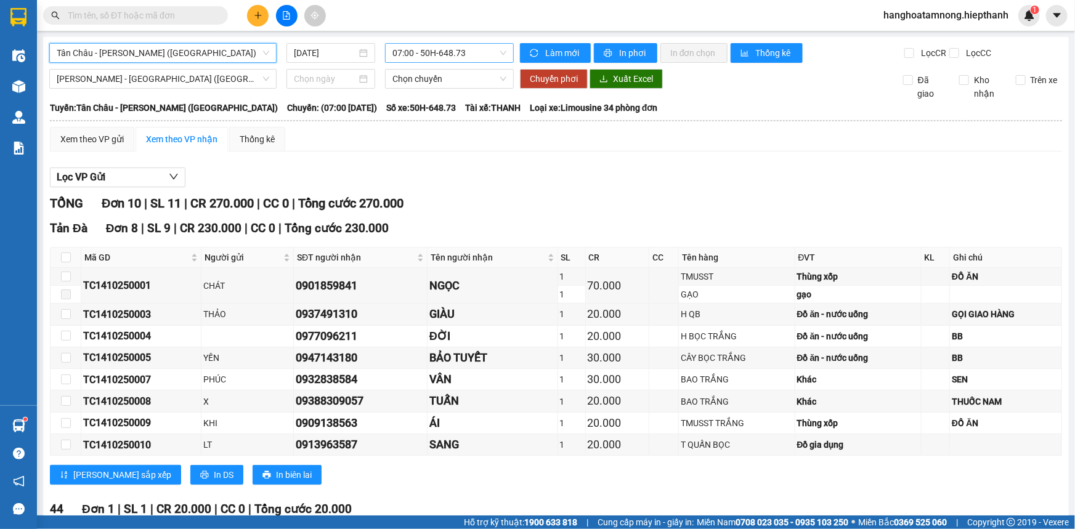
click at [425, 54] on span "07:00 - 50H-648.73" at bounding box center [449, 53] width 114 height 18
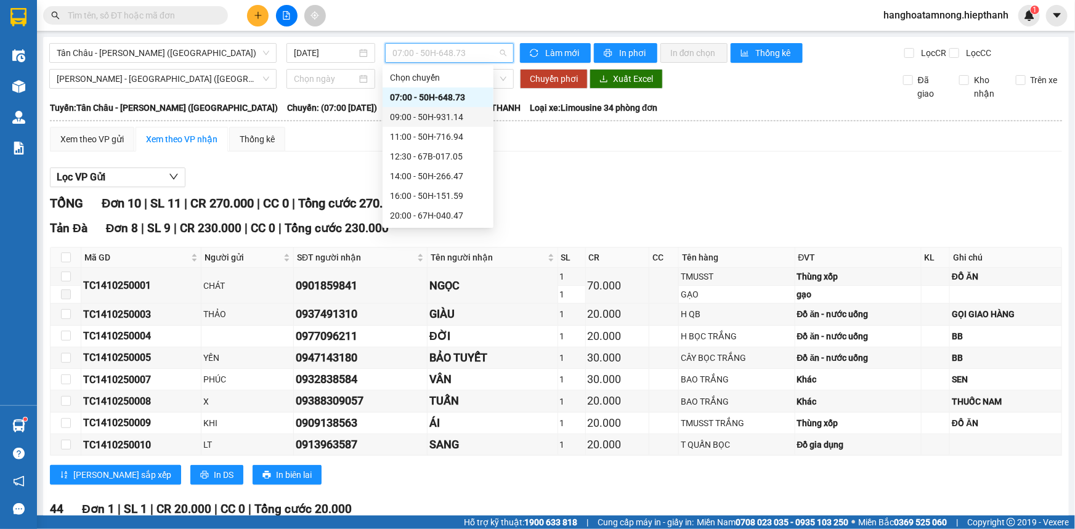
click at [410, 115] on div "09:00 - 50H-931.14" at bounding box center [438, 117] width 96 height 14
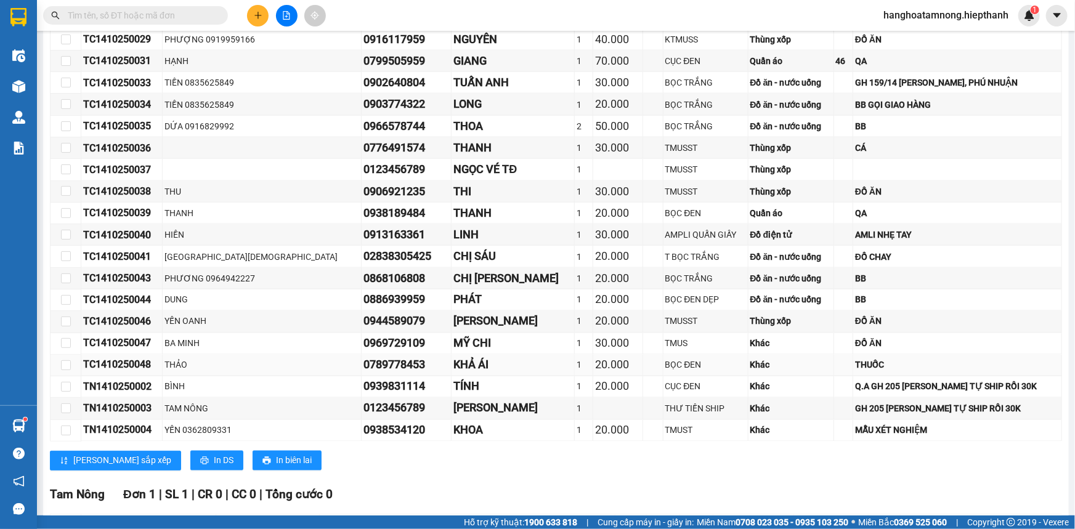
scroll to position [996, 0]
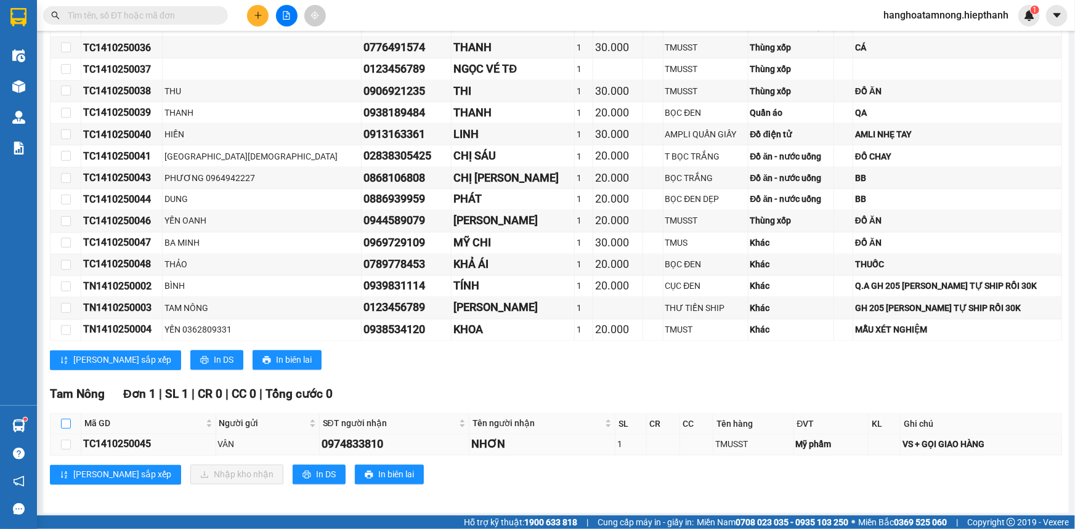
drag, startPoint x: 66, startPoint y: 416, endPoint x: 109, endPoint y: 433, distance: 46.2
click at [65, 419] on input "checkbox" at bounding box center [66, 424] width 10 height 10
checkbox input "true"
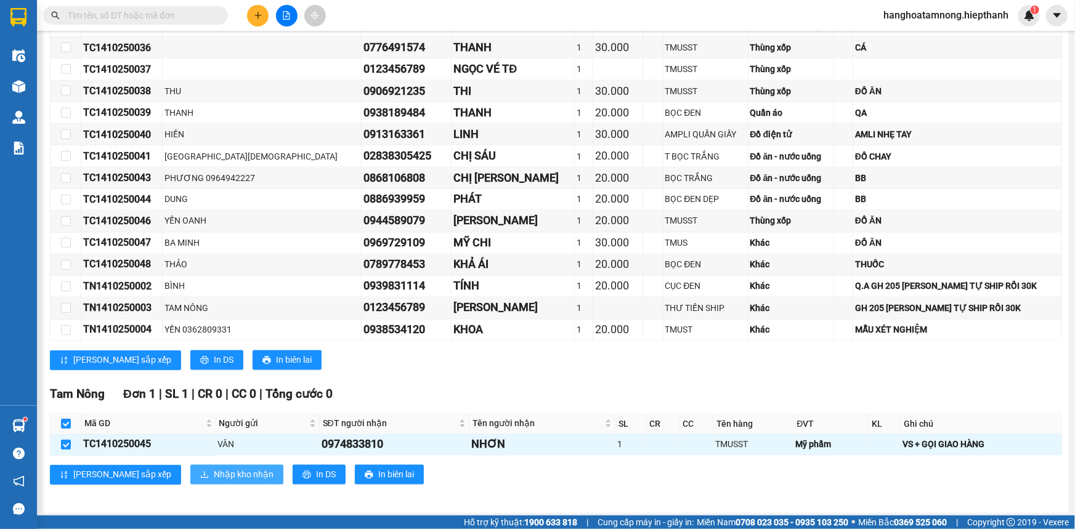
click at [214, 470] on span "Nhập kho nhận" at bounding box center [244, 475] width 60 height 14
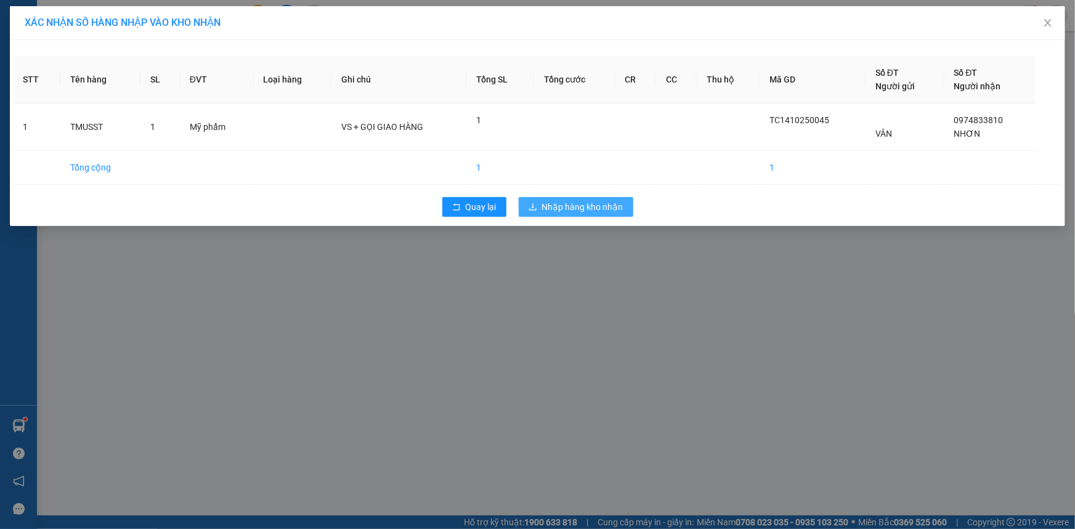
click at [621, 209] on span "Nhập hàng kho nhận" at bounding box center [582, 207] width 81 height 14
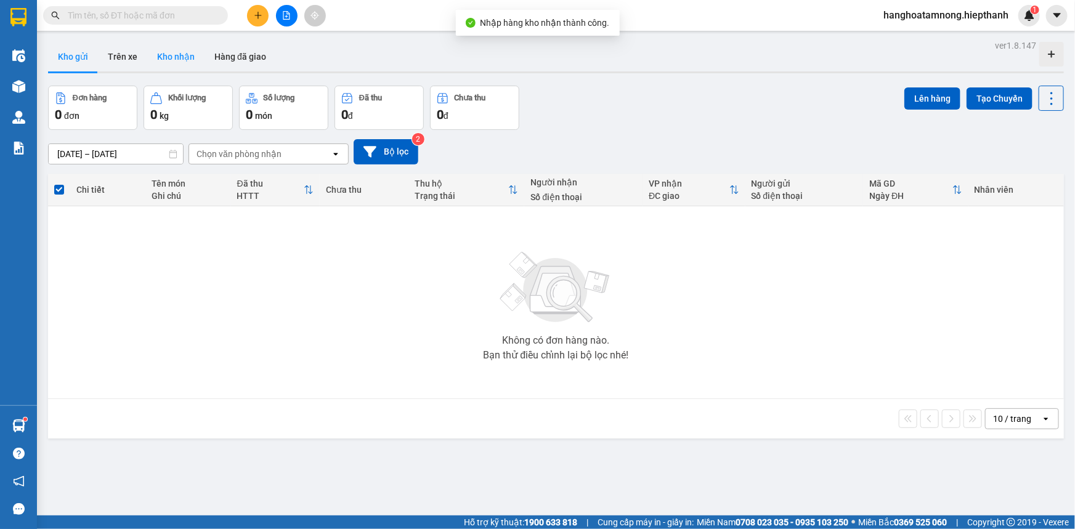
click at [183, 55] on button "Kho nhận" at bounding box center [175, 57] width 57 height 30
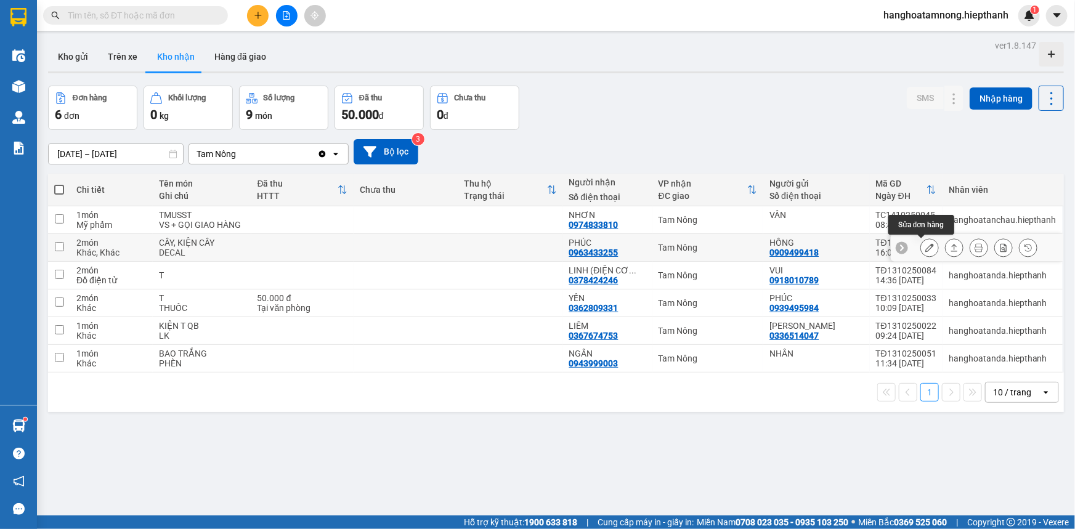
click at [921, 242] on button at bounding box center [929, 248] width 17 height 22
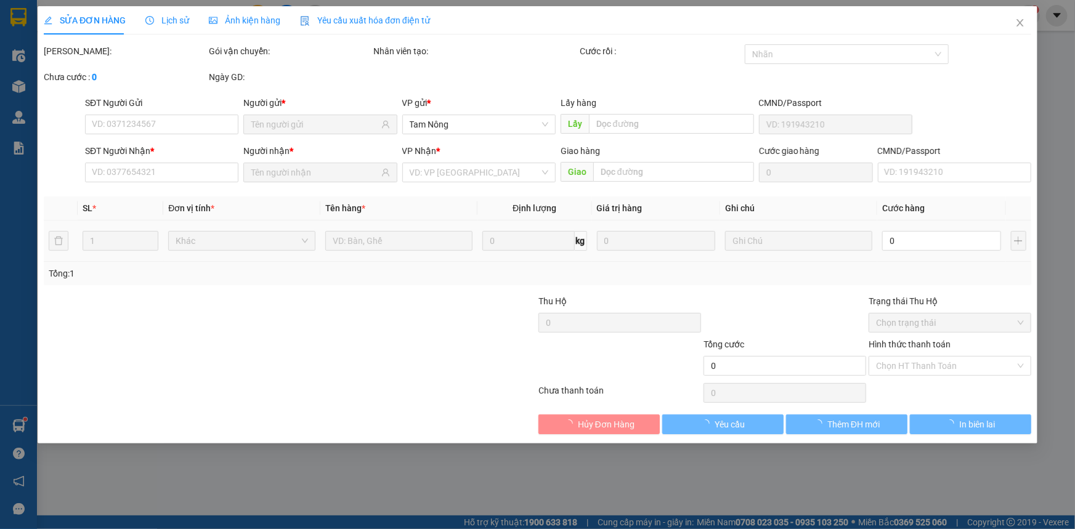
type input "0909499418"
type input "HỒNG"
type input "0963433255"
type input "PHÚC"
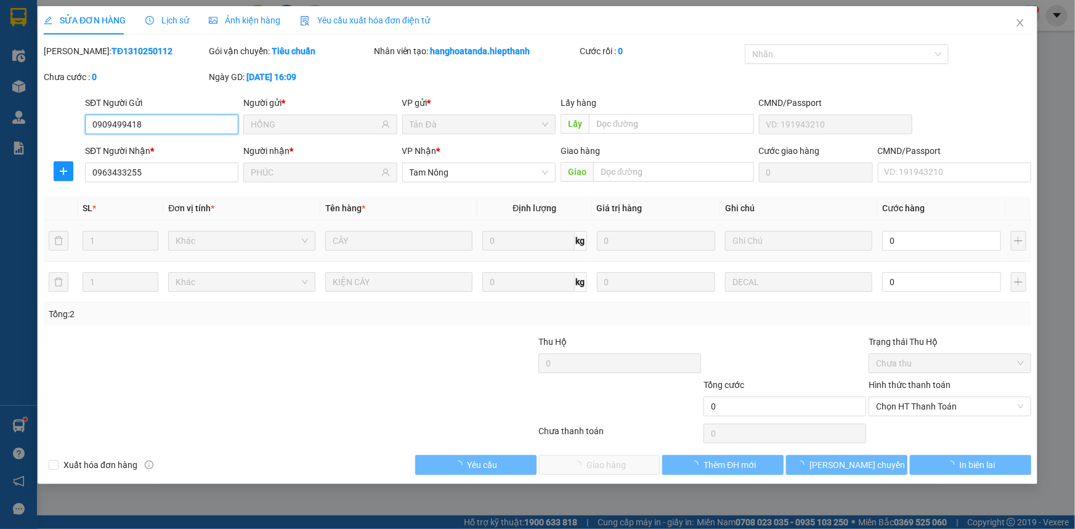
click at [916, 238] on input "0" at bounding box center [941, 241] width 119 height 20
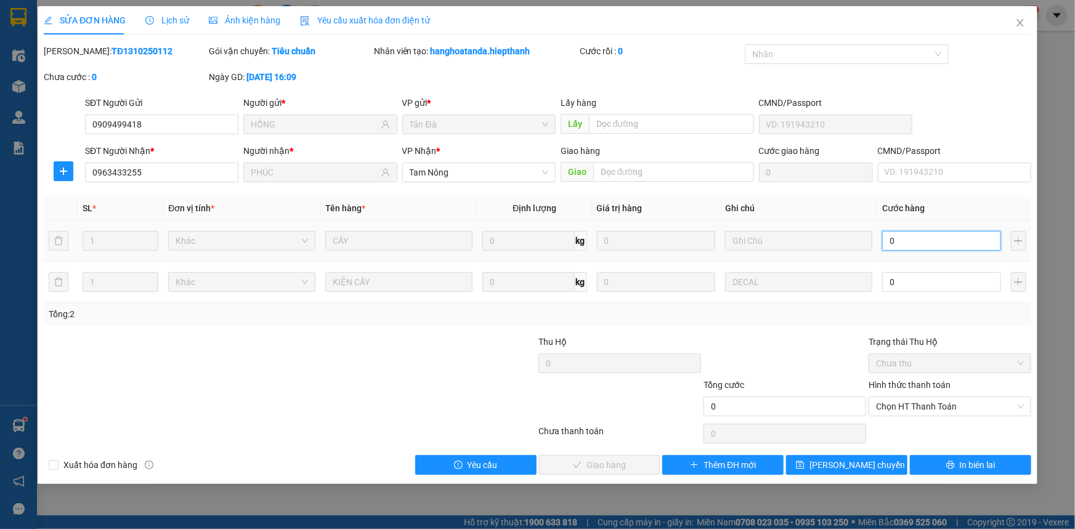
click at [953, 243] on input "0" at bounding box center [941, 241] width 119 height 20
type input "2"
type input "20"
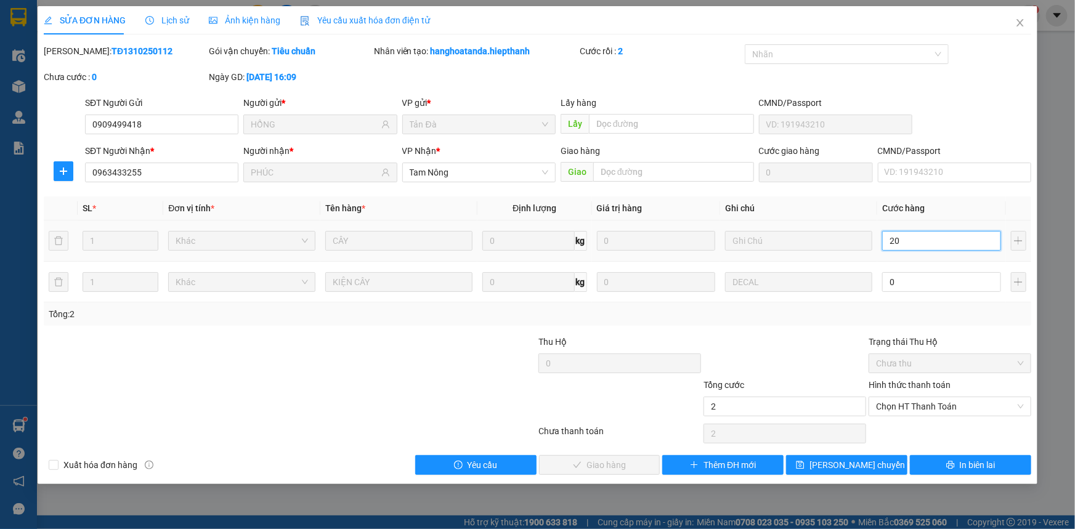
type input "20"
type input "20.000"
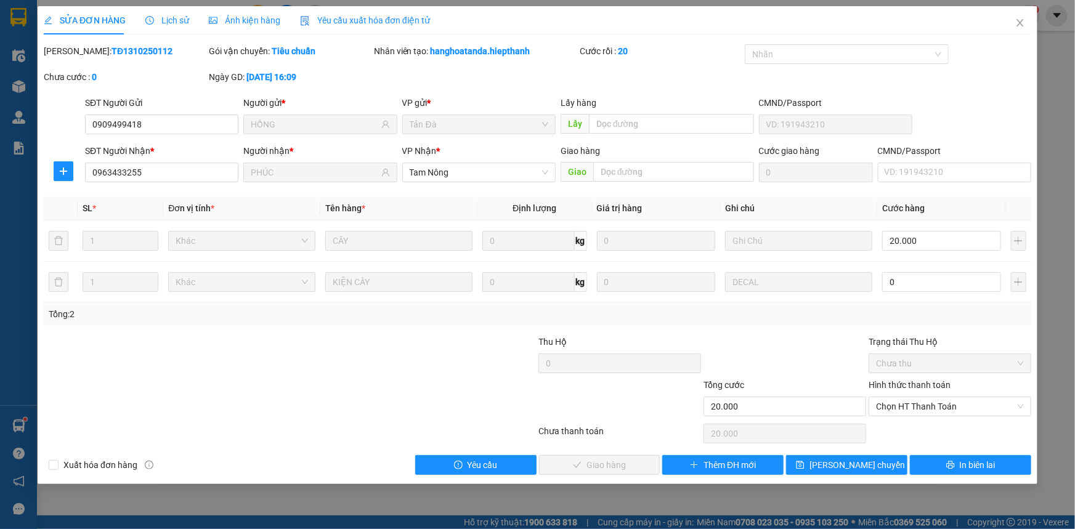
click at [816, 337] on div at bounding box center [784, 356] width 165 height 43
click at [906, 286] on input "0" at bounding box center [941, 282] width 119 height 20
type input "20.003"
type input "3"
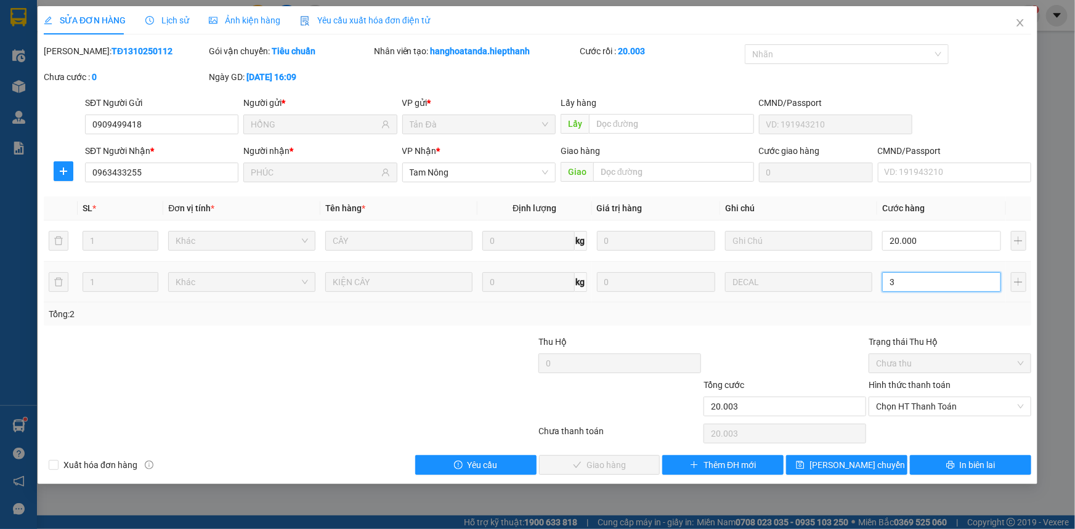
type input "20.030"
type input "30"
type input "50.000"
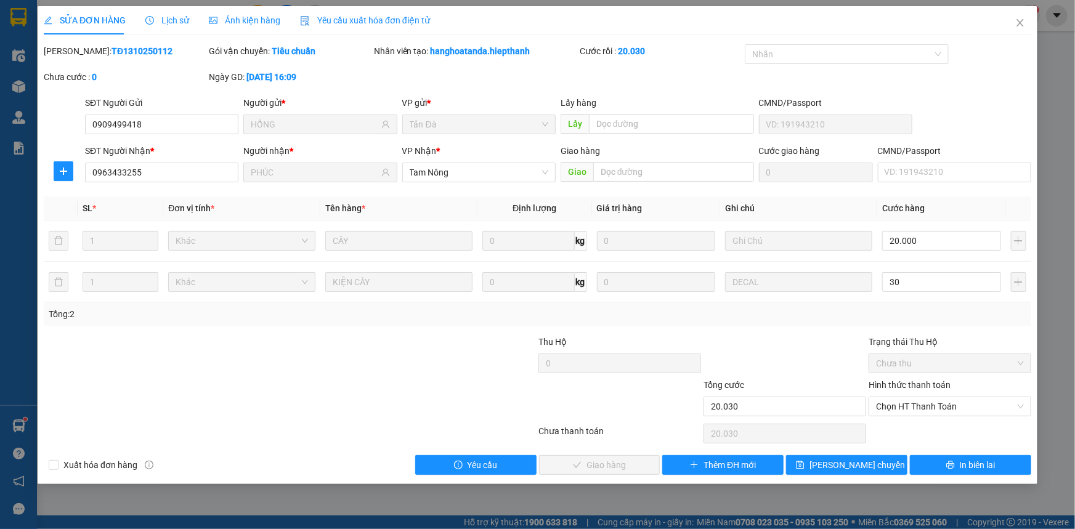
type input "30.000"
click at [283, 392] on div at bounding box center [208, 399] width 330 height 43
click at [925, 413] on span "Chọn HT Thanh Toán" at bounding box center [950, 406] width 148 height 18
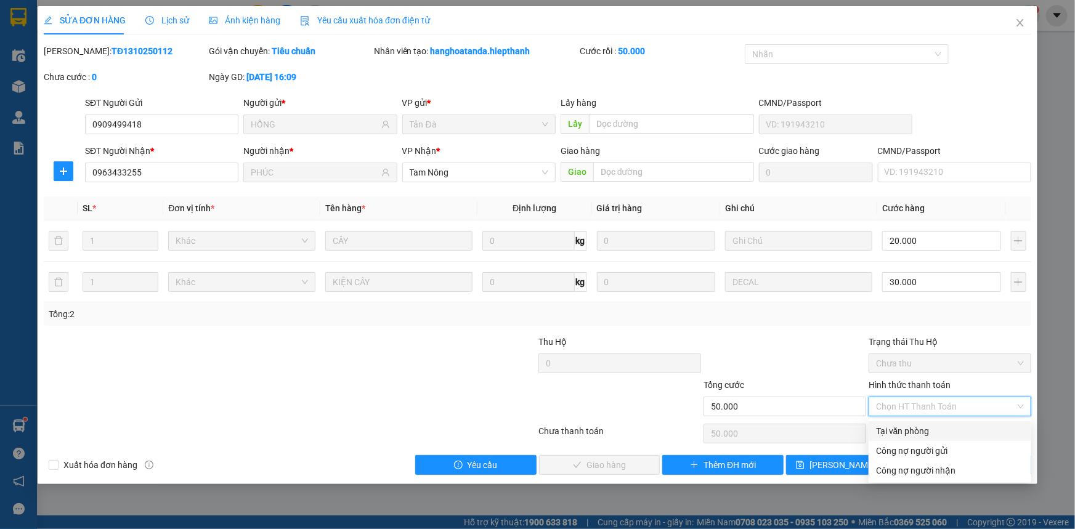
click at [923, 428] on div "Tại văn phòng" at bounding box center [950, 432] width 148 height 14
type input "0"
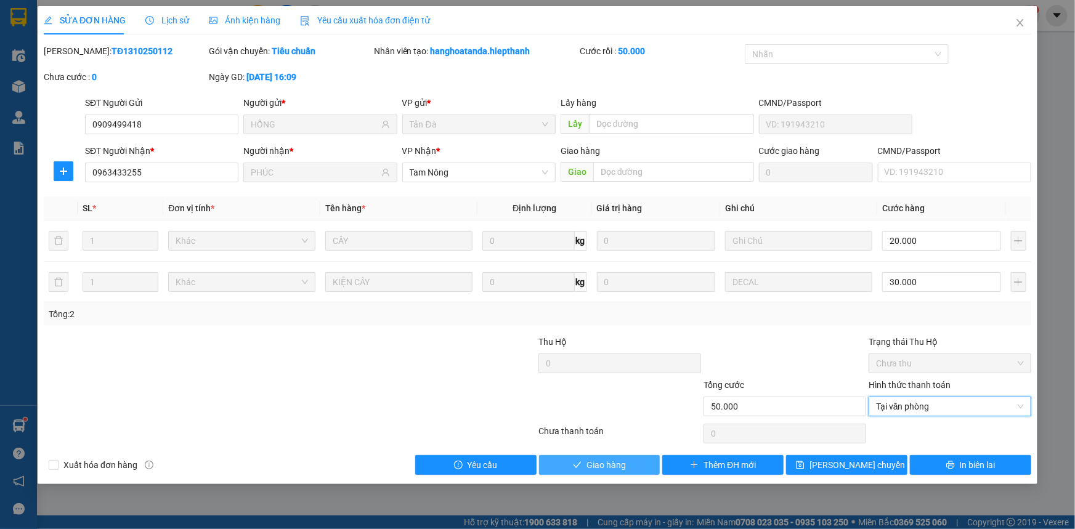
click at [580, 463] on icon "check" at bounding box center [577, 465] width 9 height 9
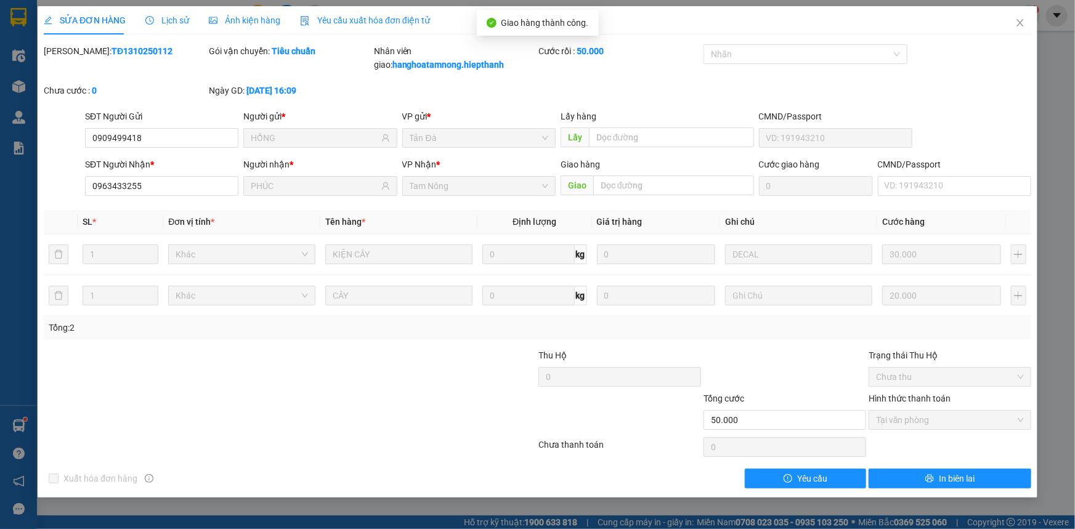
click at [184, 388] on div at bounding box center [208, 370] width 330 height 43
click at [1018, 19] on icon "close" at bounding box center [1020, 23] width 10 height 10
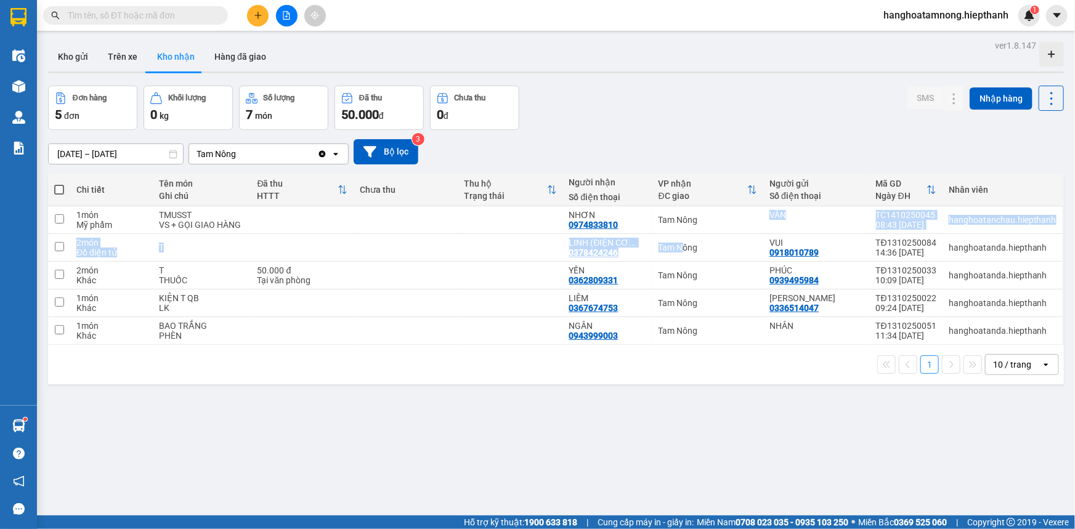
drag, startPoint x: 736, startPoint y: 232, endPoint x: 803, endPoint y: 205, distance: 71.6
click at [744, 230] on tbody "1 món Mỹ phẩm TMUSST VS + GỌI GIAO HÀNG NHƠN 0974833810 Tam Nông VÂN TC14102500…" at bounding box center [556, 275] width 1016 height 139
click at [803, 205] on th "Người gửi Số điện thoại" at bounding box center [816, 190] width 106 height 33
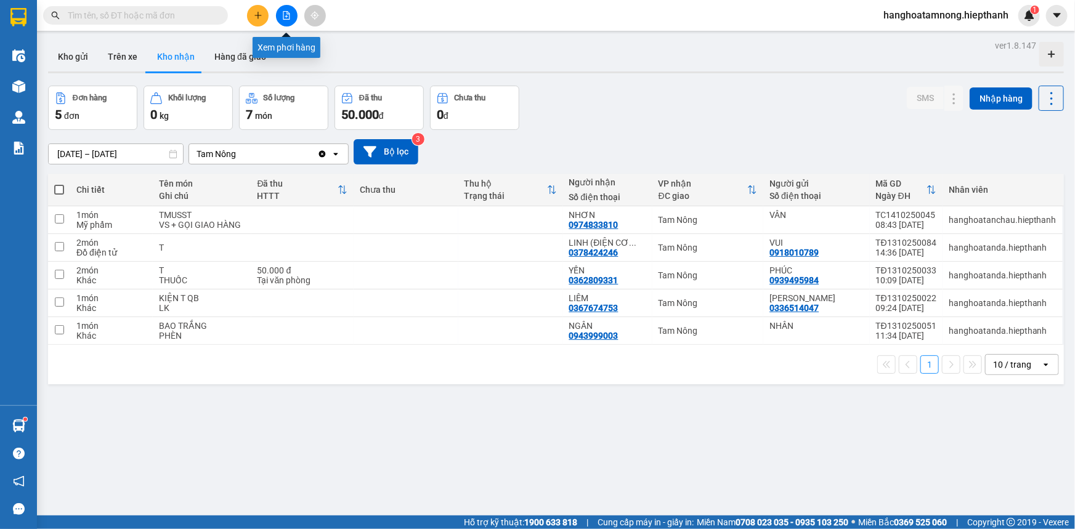
click at [283, 15] on icon "file-add" at bounding box center [286, 15] width 9 height 9
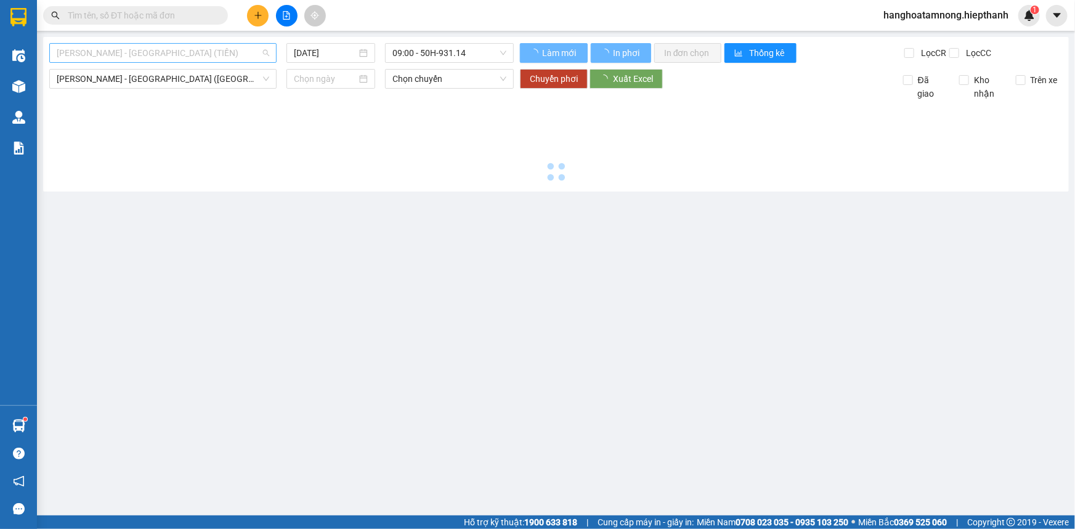
click at [106, 47] on span "[PERSON_NAME] - [GEOGRAPHIC_DATA] (TIỀN)" at bounding box center [163, 53] width 213 height 18
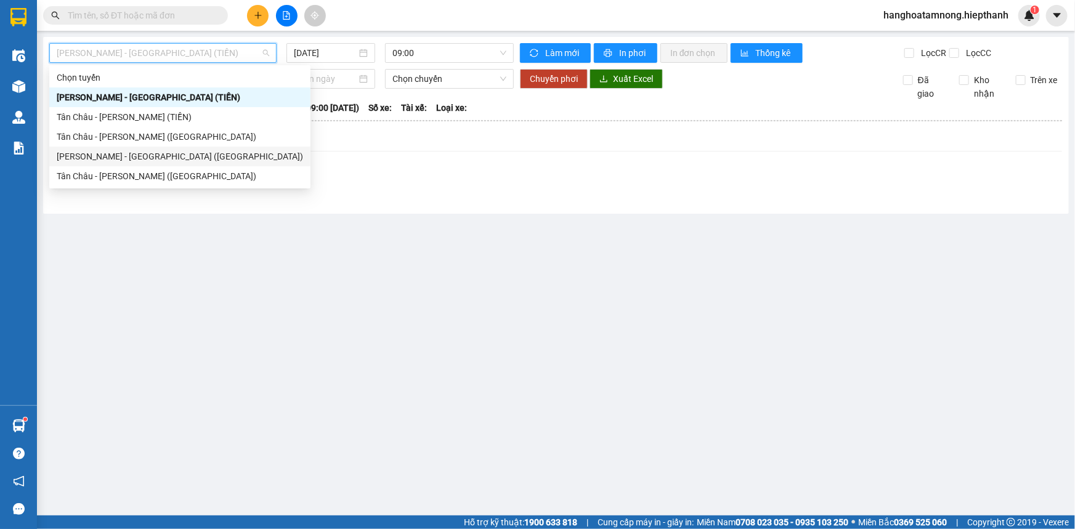
click at [118, 152] on div "[PERSON_NAME] - [GEOGRAPHIC_DATA] ([GEOGRAPHIC_DATA])" at bounding box center [180, 157] width 246 height 14
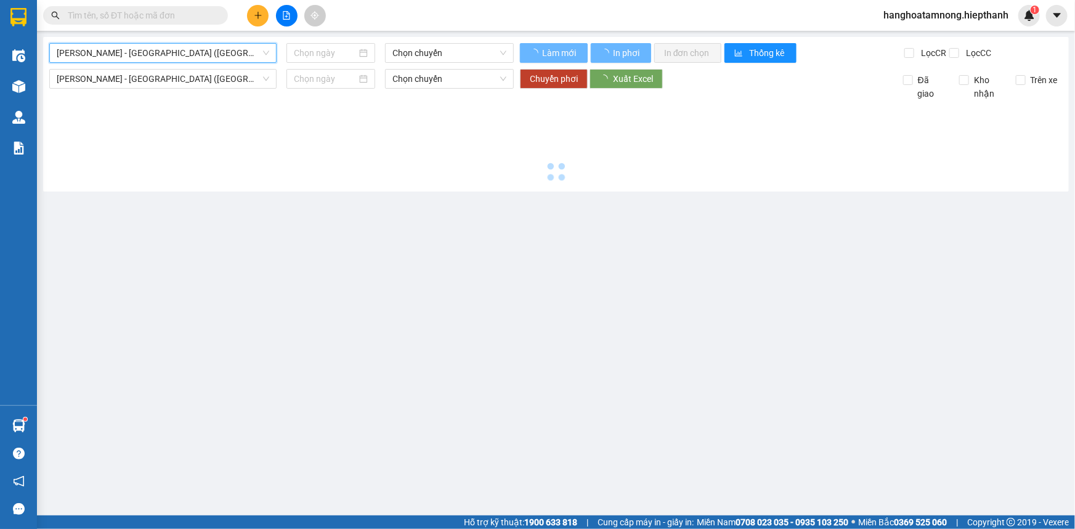
type input "[DATE]"
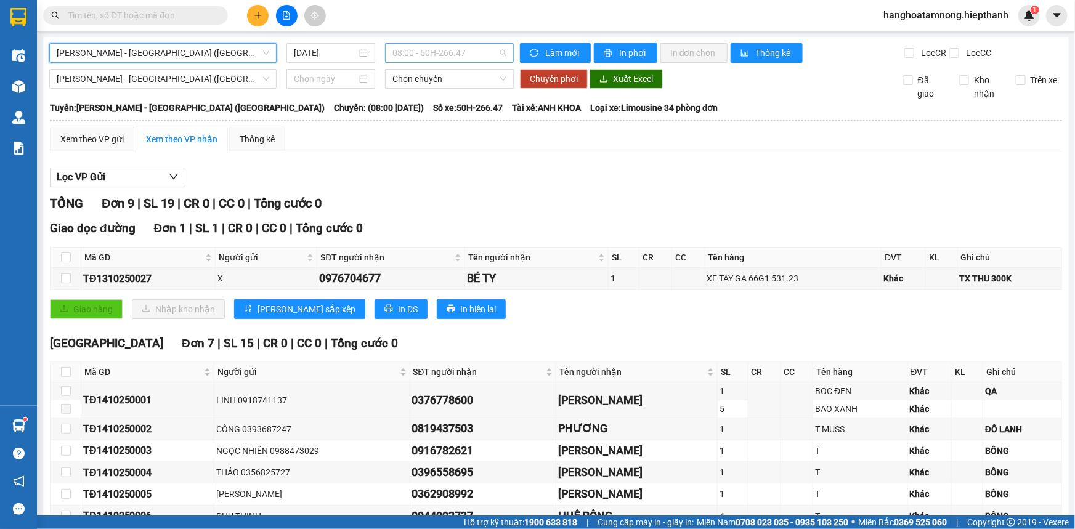
click at [431, 54] on span "08:00 - 50H-266.47" at bounding box center [449, 53] width 114 height 18
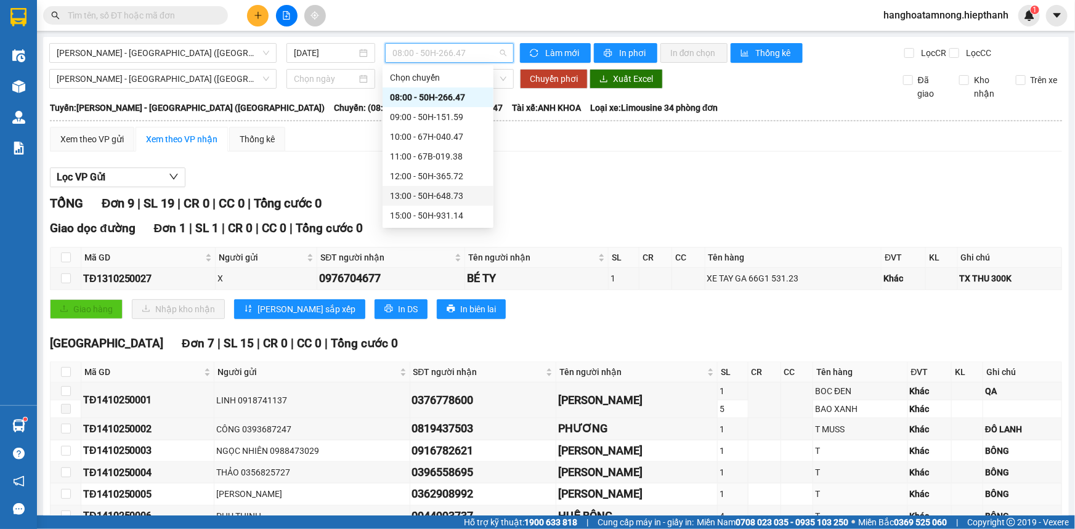
scroll to position [209, 0]
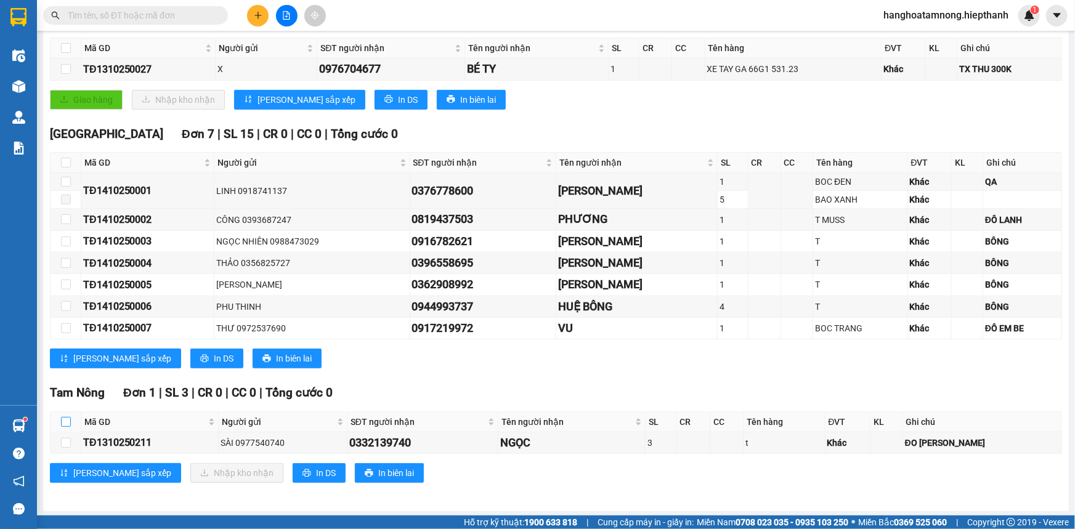
click at [64, 417] on input "checkbox" at bounding box center [66, 422] width 10 height 10
checkbox input "true"
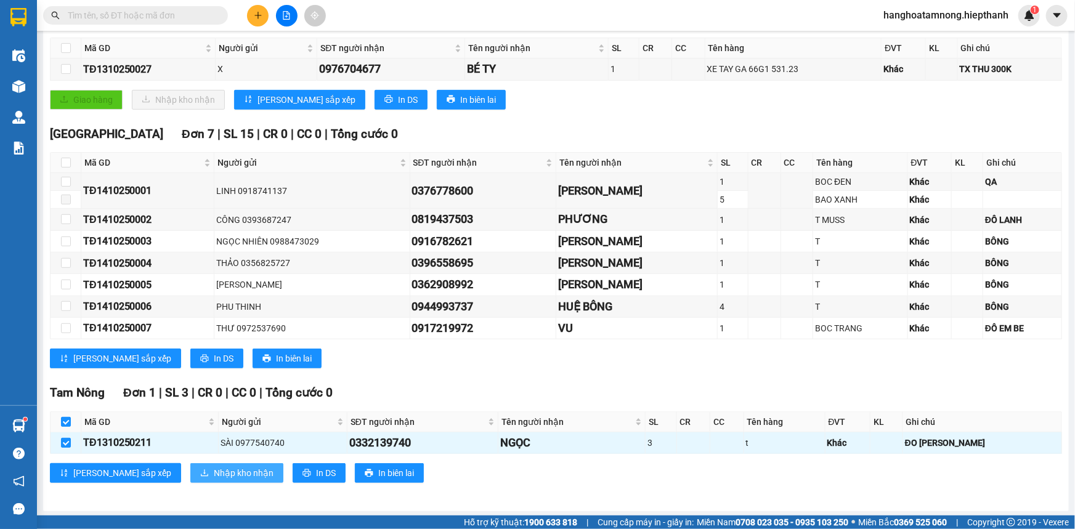
click at [214, 468] on span "Nhập kho nhận" at bounding box center [244, 473] width 60 height 14
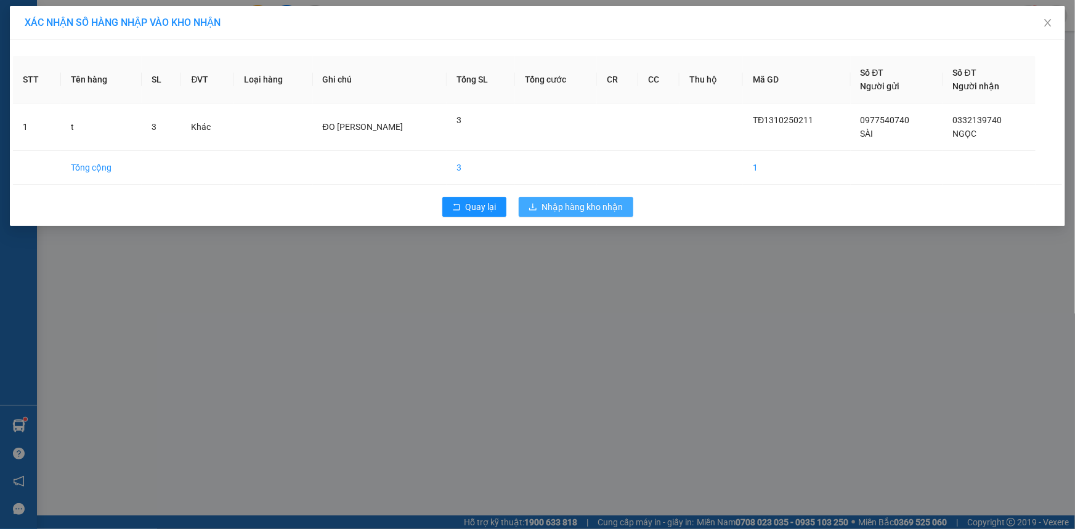
click at [553, 207] on span "Nhập hàng kho nhận" at bounding box center [582, 207] width 81 height 14
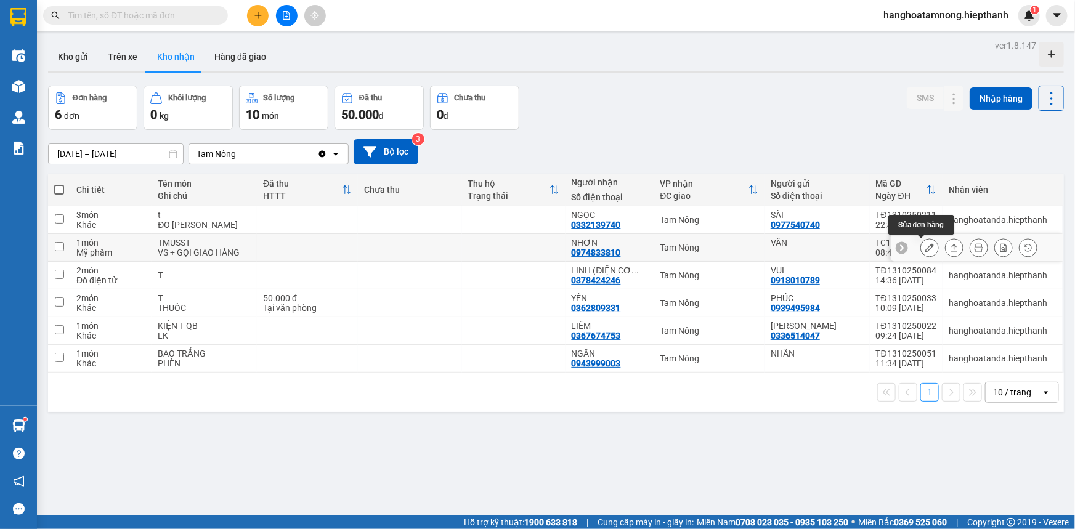
click at [925, 246] on icon at bounding box center [929, 247] width 9 height 9
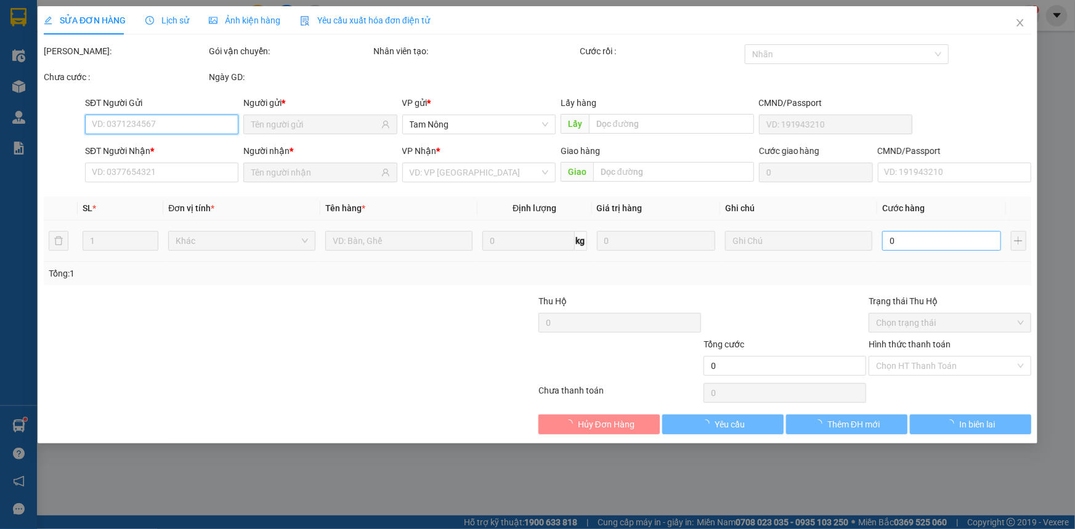
type input "VÂN"
type input "0974833810"
type input "NHƠN"
type input "1.000"
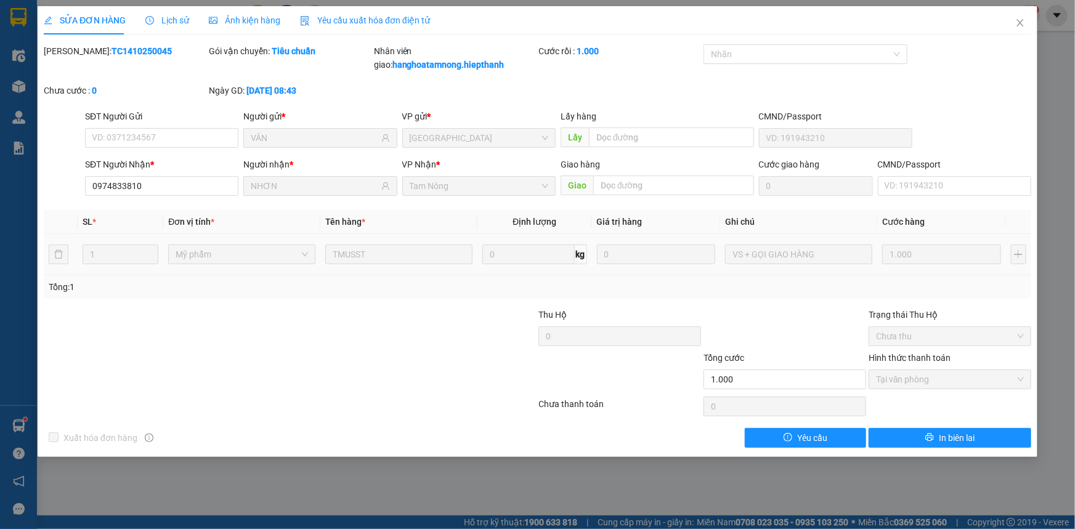
click at [917, 240] on td "1.000" at bounding box center [941, 254] width 129 height 41
click at [1026, 17] on span "Close" at bounding box center [1020, 23] width 35 height 35
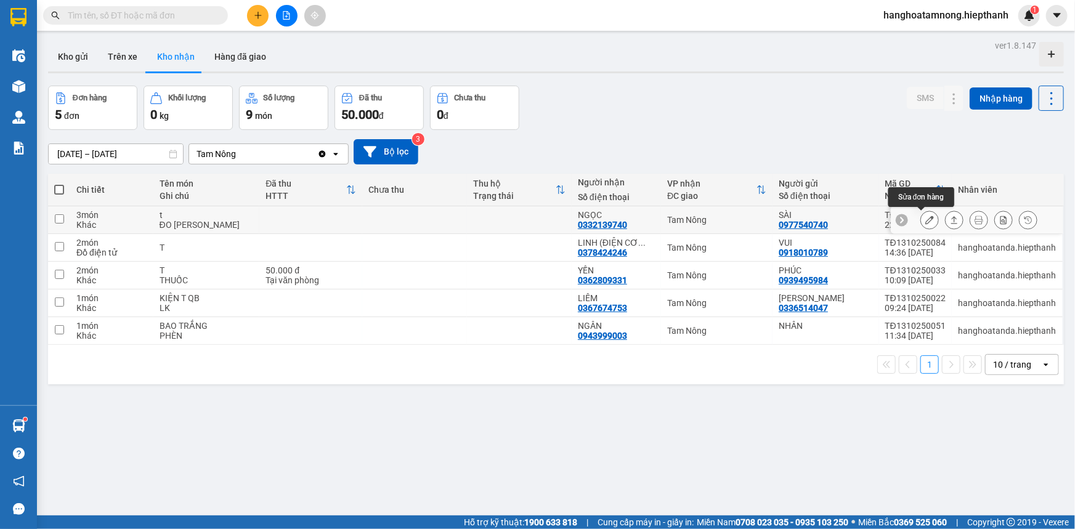
click at [925, 219] on icon at bounding box center [929, 220] width 9 height 9
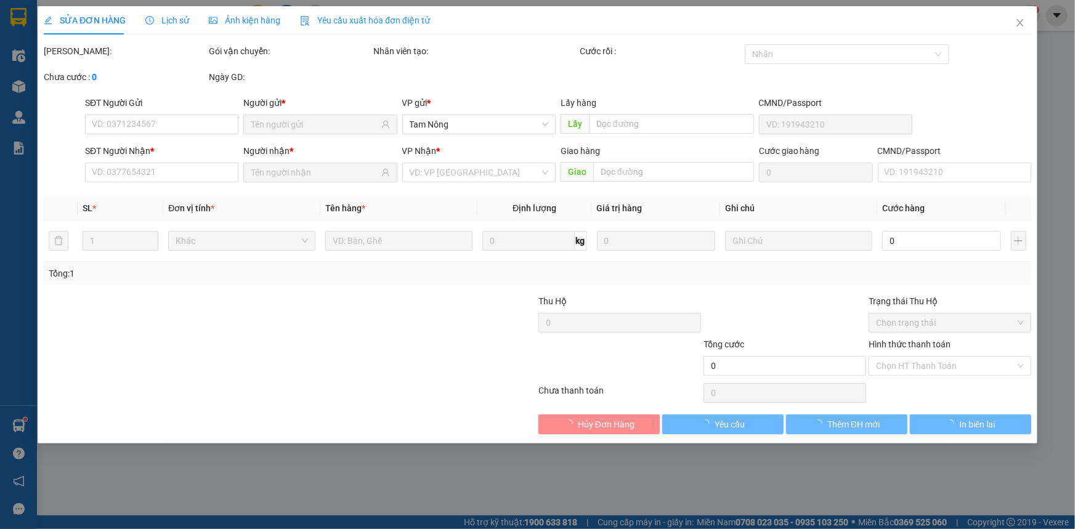
type input "0977540740"
type input "SÀI"
type input "0332139740"
type input "NGỌC"
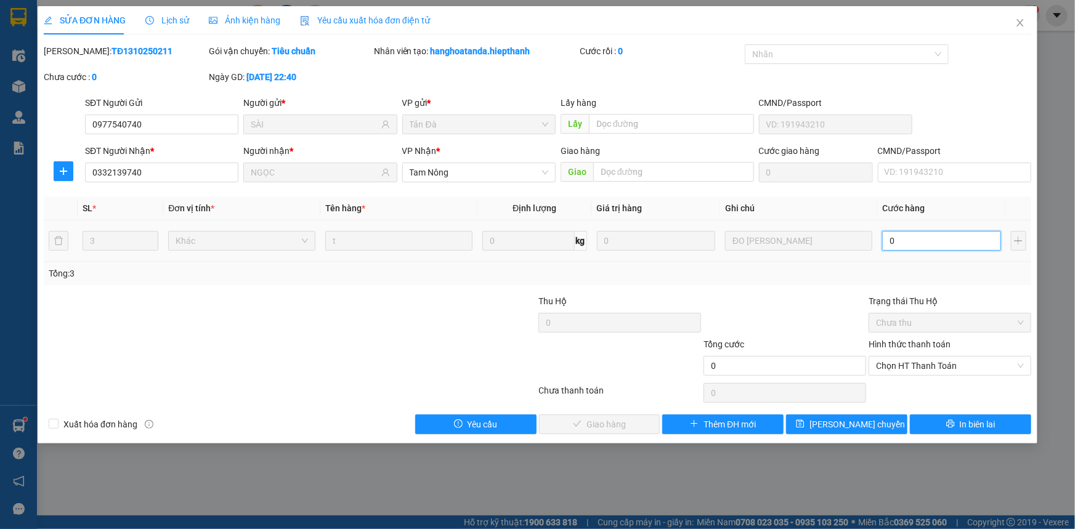
click at [905, 239] on input "0" at bounding box center [941, 241] width 119 height 20
type input "7"
type input "70"
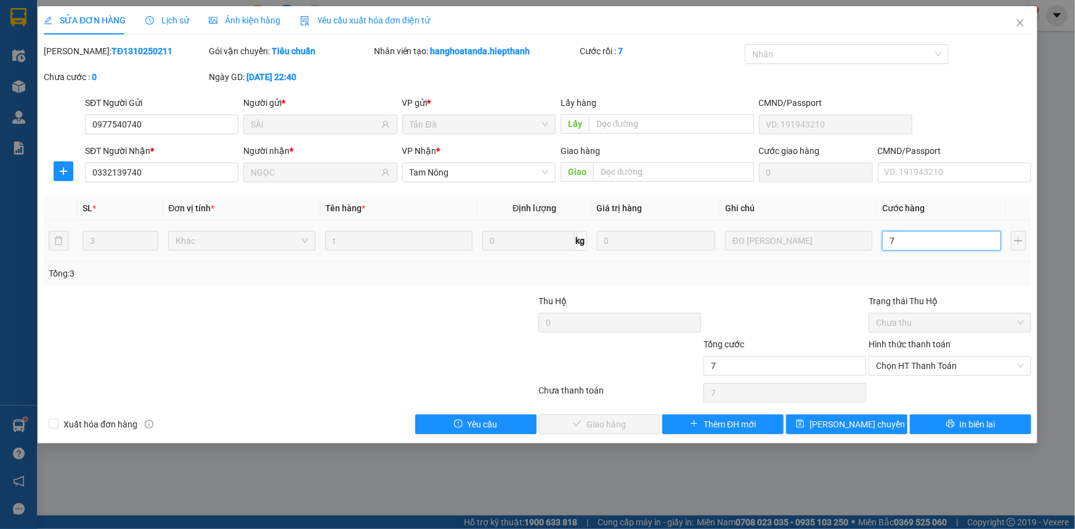
type input "70"
click at [946, 365] on span "Chọn HT Thanh Toán" at bounding box center [950, 366] width 148 height 18
type input "70"
type input "70.000"
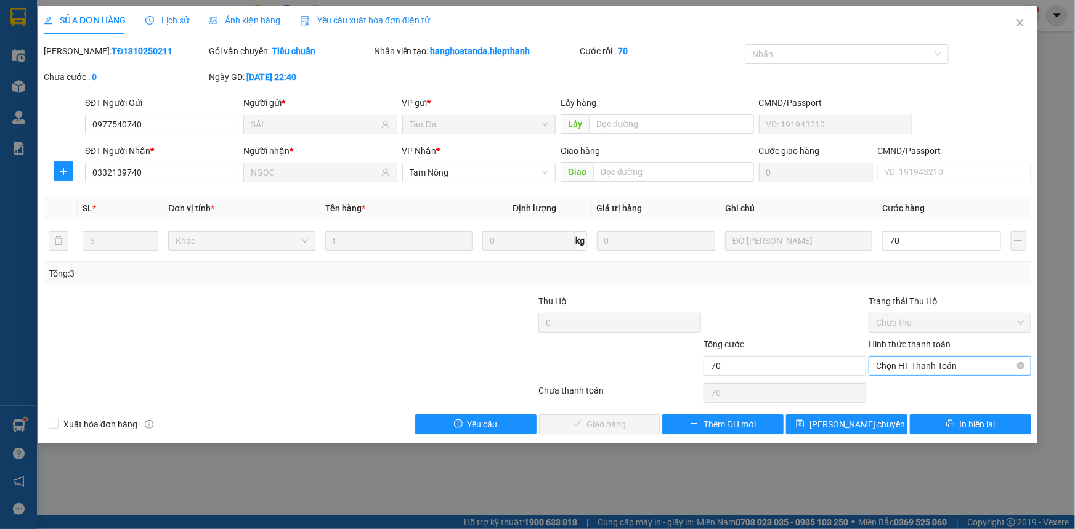
type input "70.000"
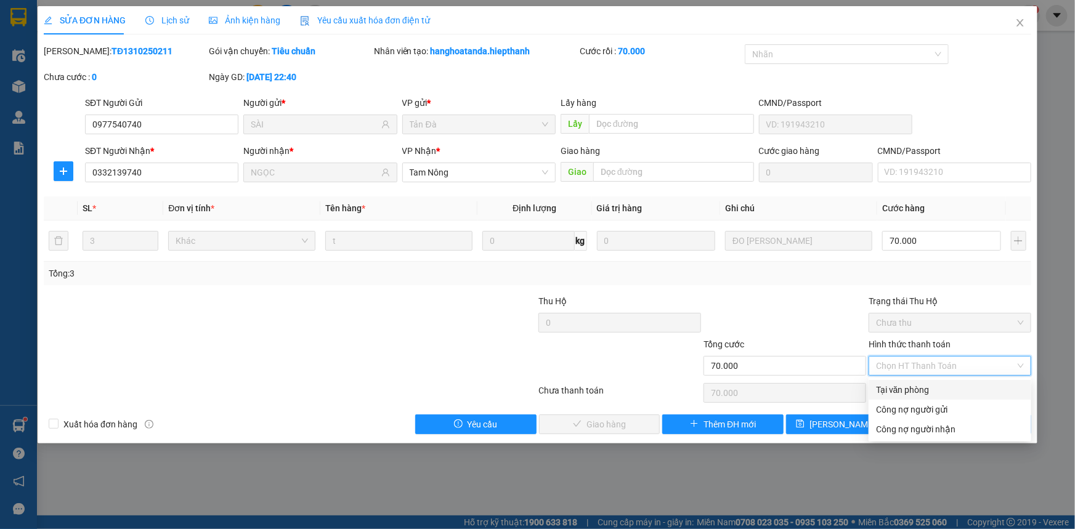
click at [912, 386] on div "Tại văn phòng" at bounding box center [950, 390] width 148 height 14
type input "0"
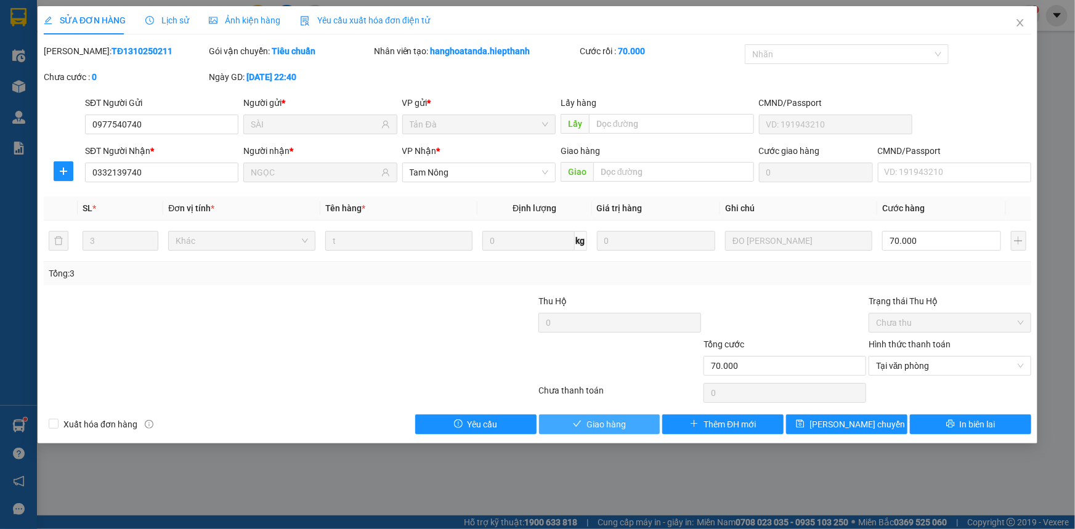
drag, startPoint x: 607, startPoint y: 427, endPoint x: 601, endPoint y: 415, distance: 13.8
click at [607, 426] on span "Giao hàng" at bounding box center [606, 425] width 39 height 14
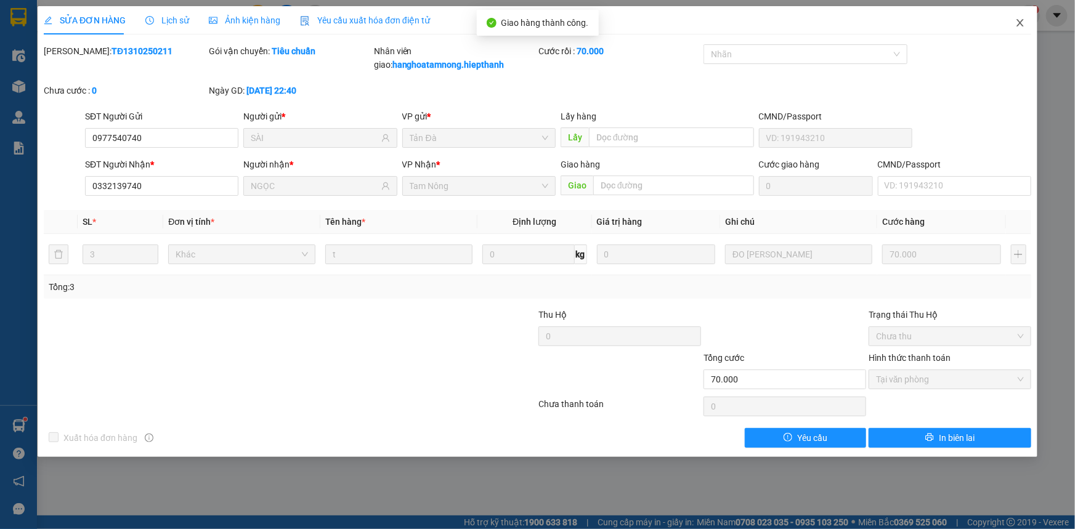
click at [1023, 22] on icon "close" at bounding box center [1020, 23] width 10 height 10
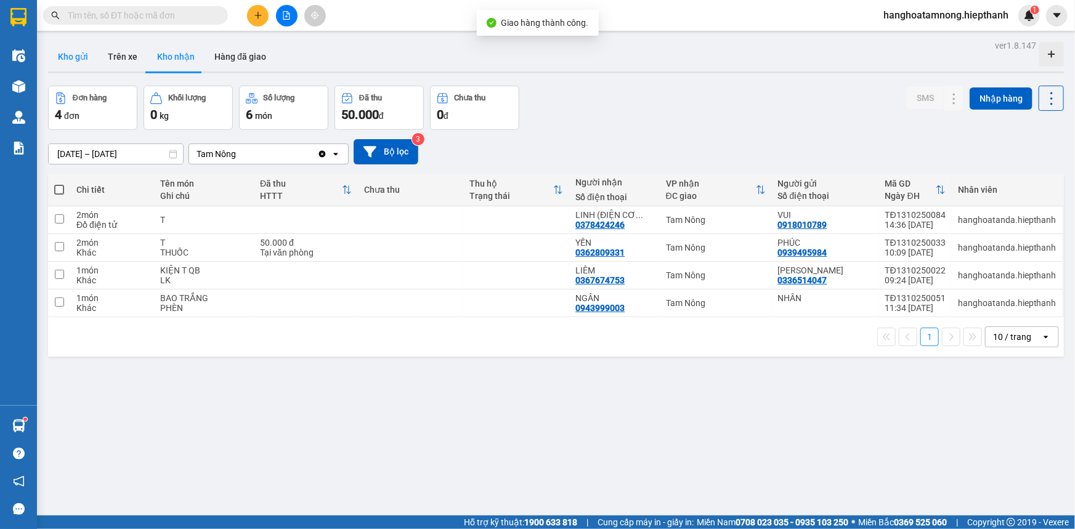
click at [71, 61] on button "Kho gửi" at bounding box center [73, 57] width 50 height 30
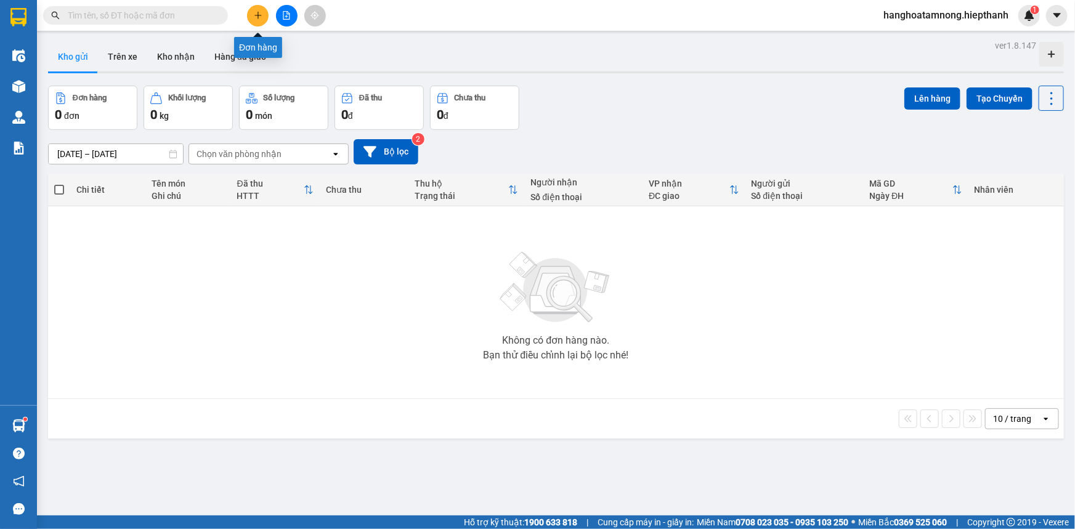
click at [261, 12] on icon "plus" at bounding box center [258, 15] width 9 height 9
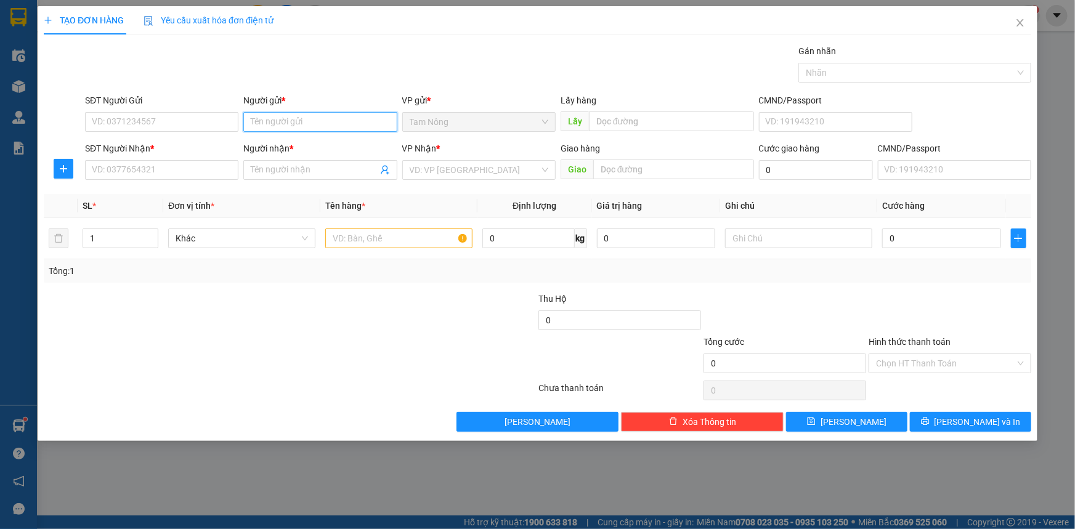
click at [264, 122] on input "Người gửi *" at bounding box center [319, 122] width 153 height 20
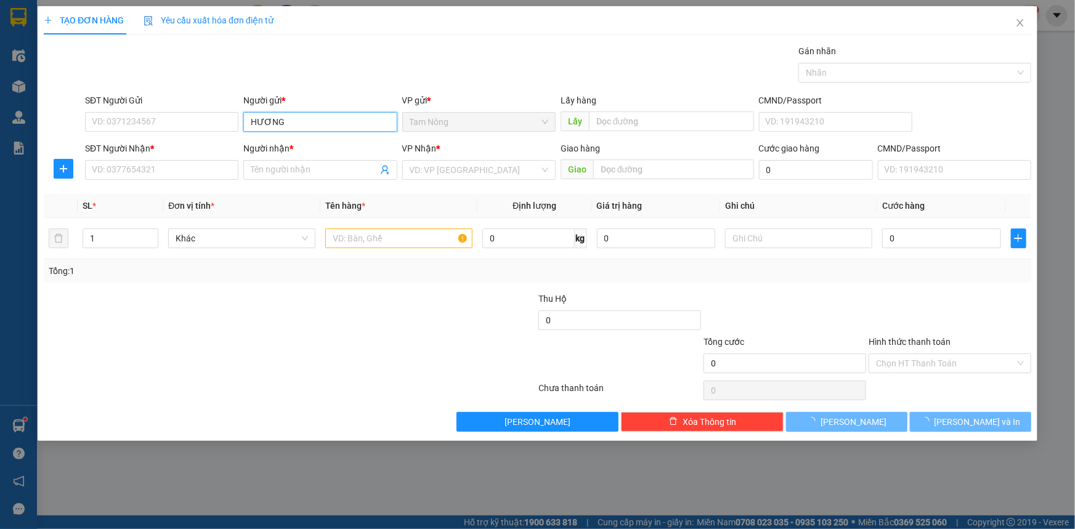
type input "HƯƠNG"
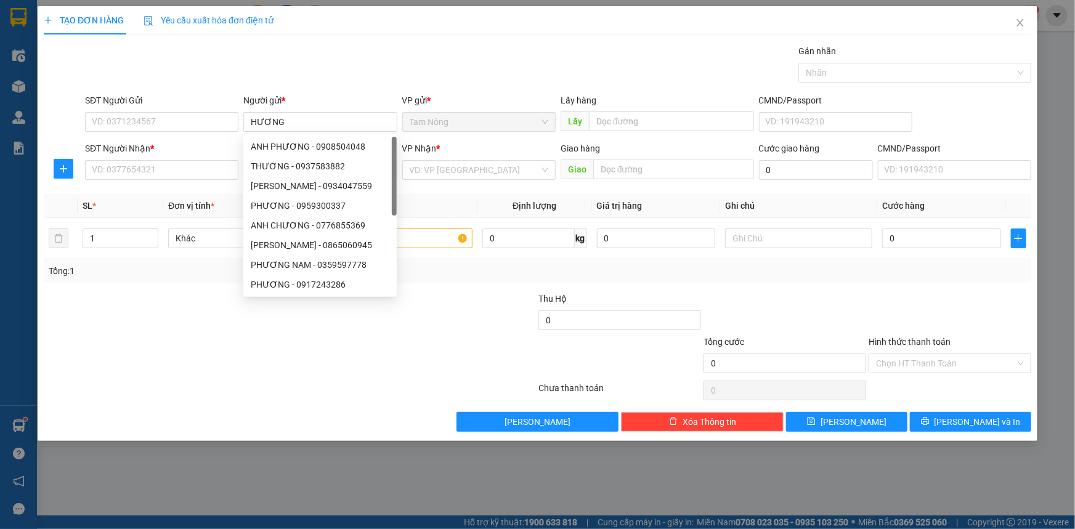
click at [351, 73] on div "Gói vận chuyển * Tiêu chuẩn Gán nhãn Nhãn" at bounding box center [558, 65] width 951 height 43
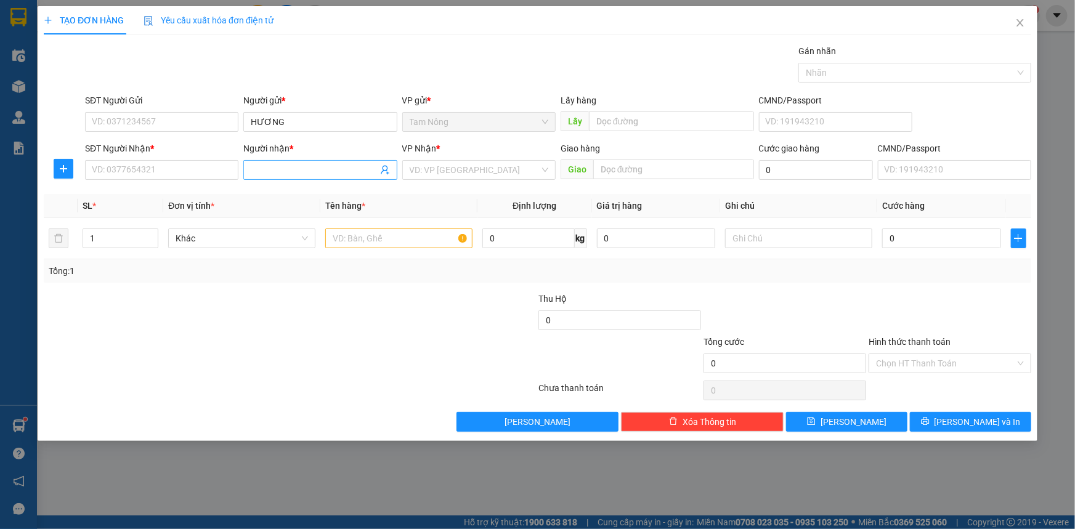
click at [280, 174] on input "Người nhận *" at bounding box center [314, 170] width 126 height 14
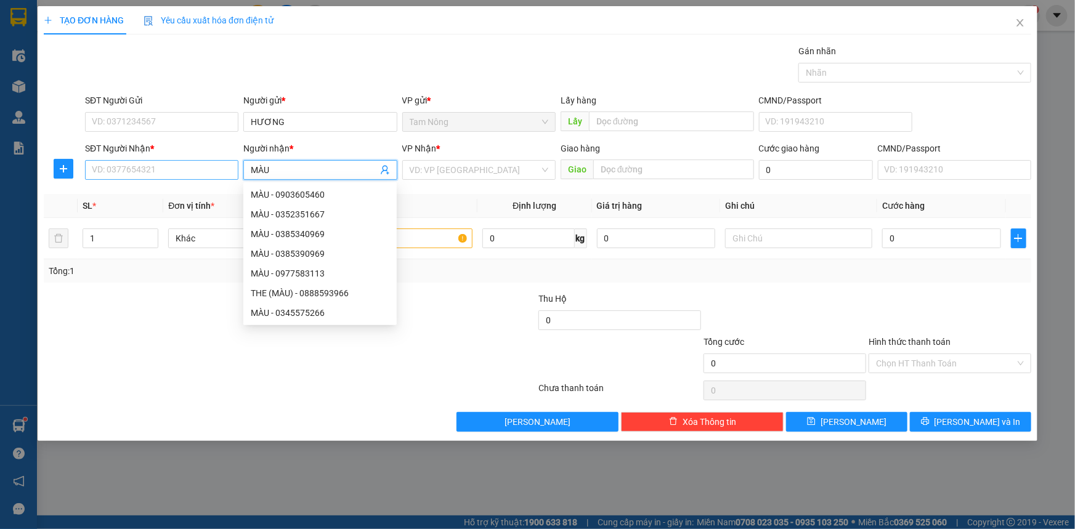
type input "MÀU"
click at [217, 170] on input "SĐT Người Nhận *" at bounding box center [161, 170] width 153 height 20
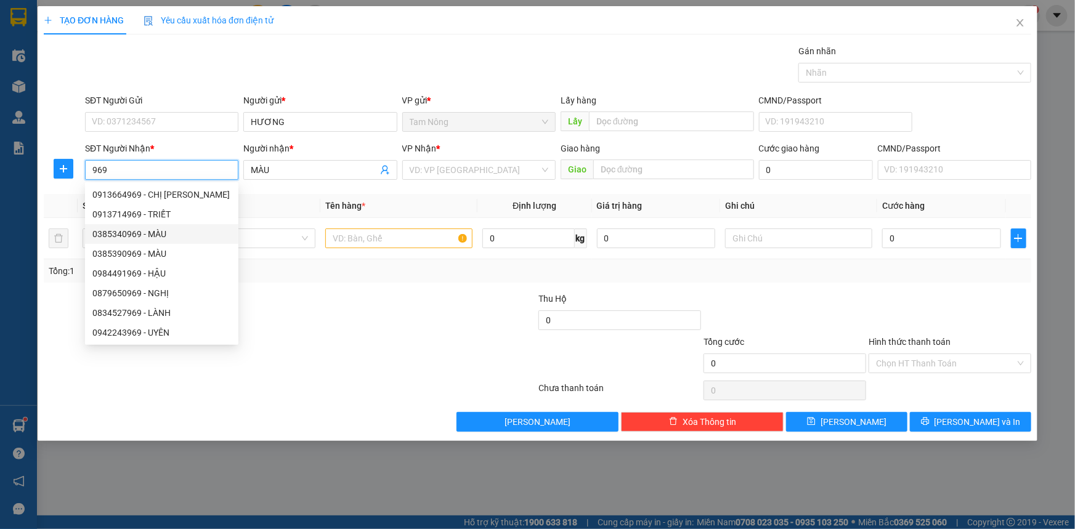
click at [129, 235] on div "0385340969 - MÀU" at bounding box center [161, 234] width 139 height 14
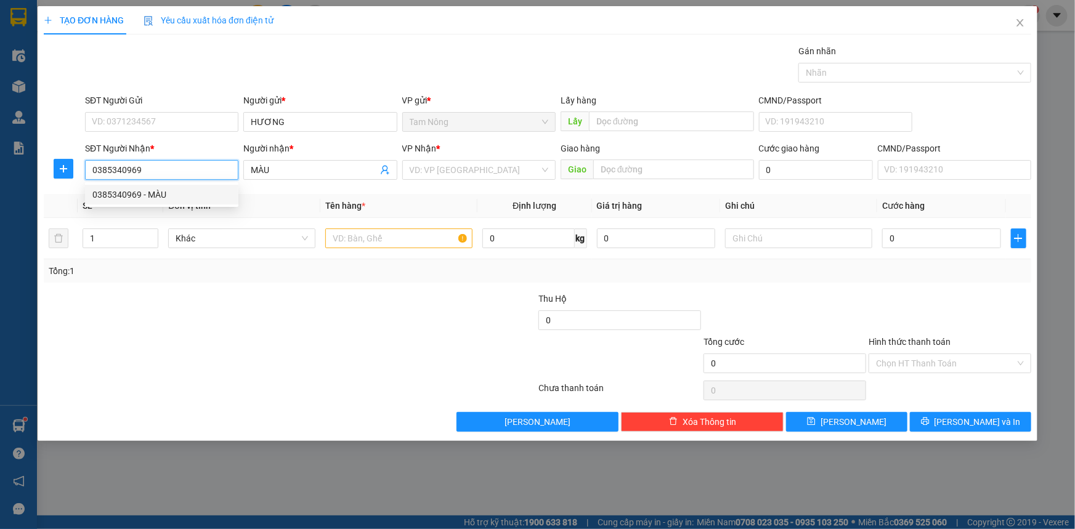
drag, startPoint x: 144, startPoint y: 173, endPoint x: 80, endPoint y: 173, distance: 63.5
click at [80, 173] on div "SĐT Người Nhận * 0385340969 Người nhận * MÀU VP Nhận * VD: VP Sài Gòn Giao hàng…" at bounding box center [538, 163] width 990 height 43
paste input "CHỊ TÂM"
type input "CHỊ TÂM"
click at [168, 168] on input "CHỊ TÂM" at bounding box center [161, 170] width 153 height 20
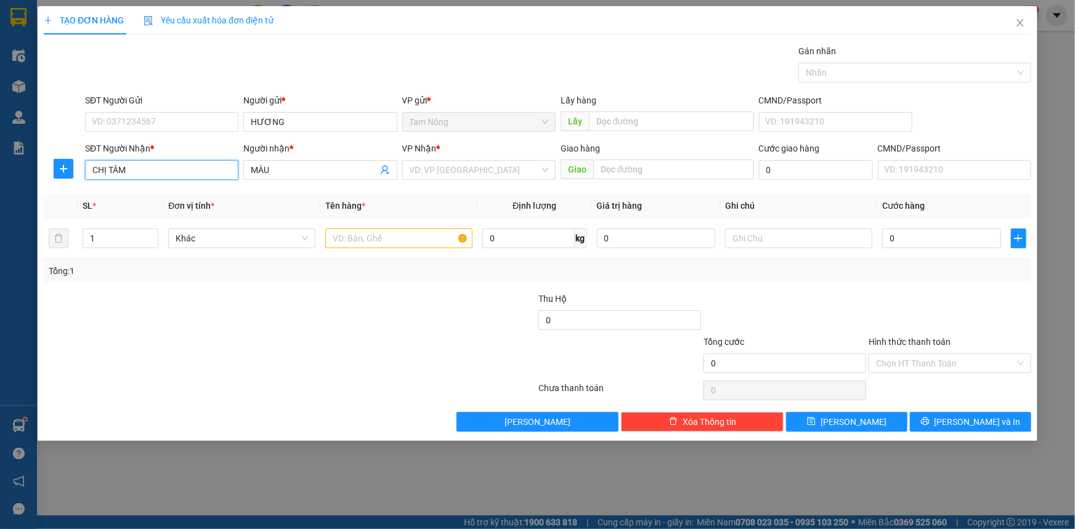
click at [168, 168] on input "CHỊ TÂM" at bounding box center [161, 170] width 153 height 20
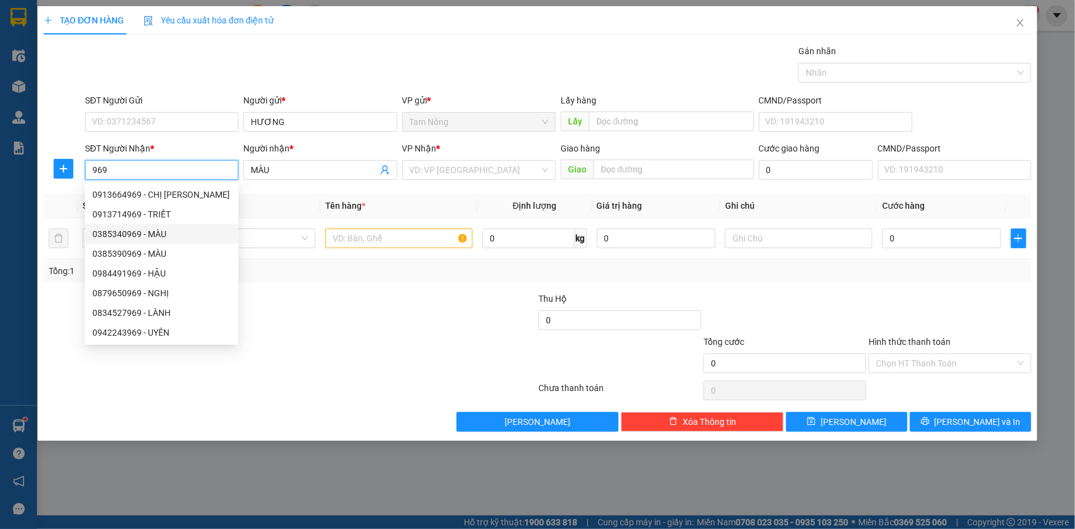
click at [131, 235] on div "0385340969 - MÀU" at bounding box center [161, 234] width 139 height 14
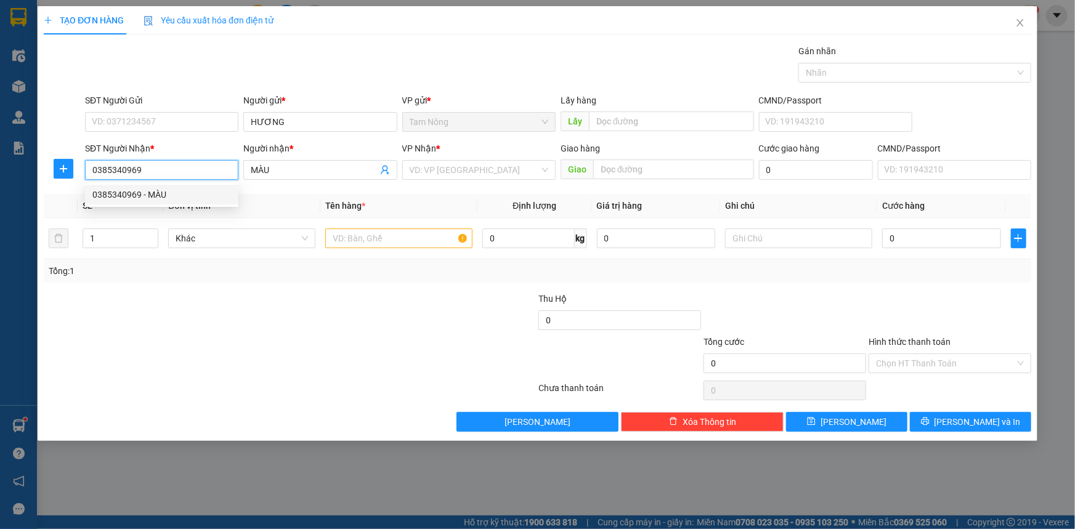
drag, startPoint x: 142, startPoint y: 171, endPoint x: 88, endPoint y: 175, distance: 54.3
click at [88, 175] on input "0385340969" at bounding box center [161, 170] width 153 height 20
click at [197, 168] on input "0385340969" at bounding box center [161, 170] width 153 height 20
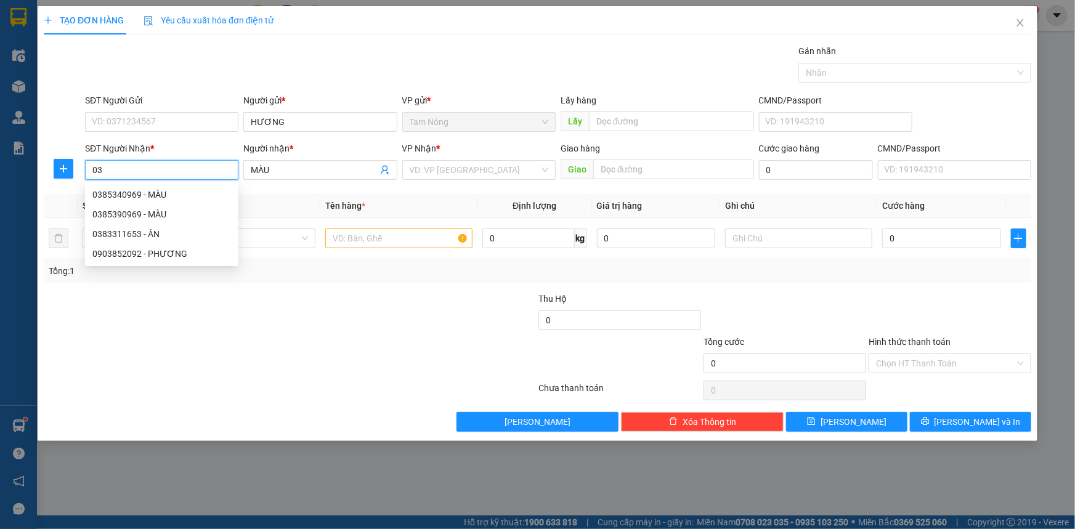
type input "0"
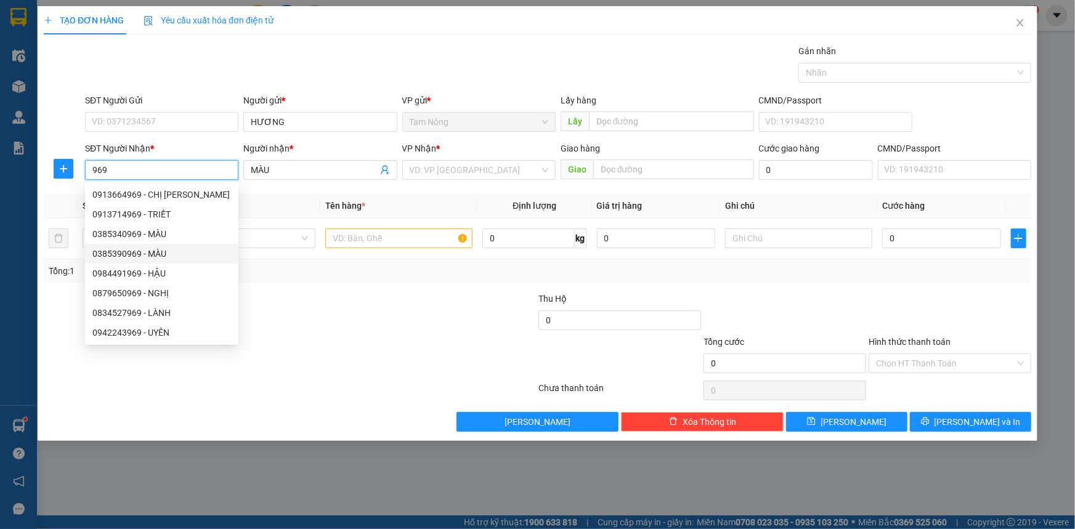
click at [137, 254] on div "0385390969 - MÀU" at bounding box center [161, 254] width 139 height 14
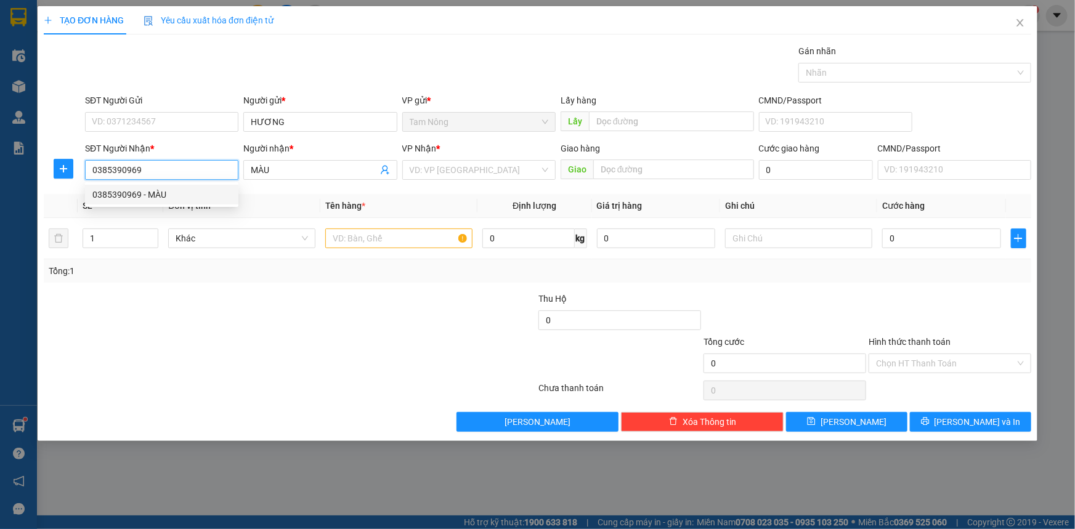
drag, startPoint x: 144, startPoint y: 168, endPoint x: 86, endPoint y: 173, distance: 58.1
click at [86, 173] on input "0385390969" at bounding box center [161, 170] width 153 height 20
type input "0385390969"
click at [426, 167] on input "search" at bounding box center [475, 170] width 130 height 18
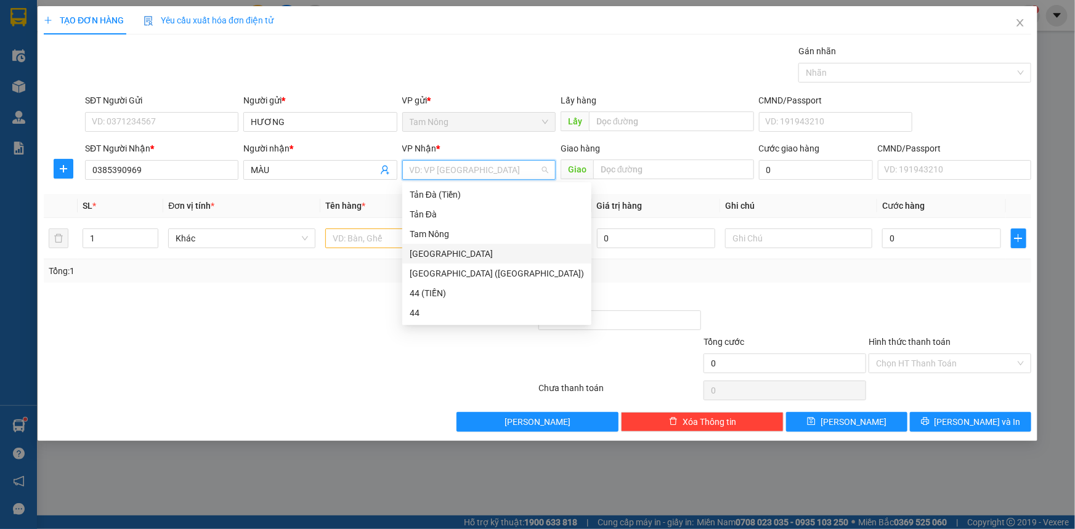
click at [428, 251] on div "[GEOGRAPHIC_DATA]" at bounding box center [497, 254] width 174 height 14
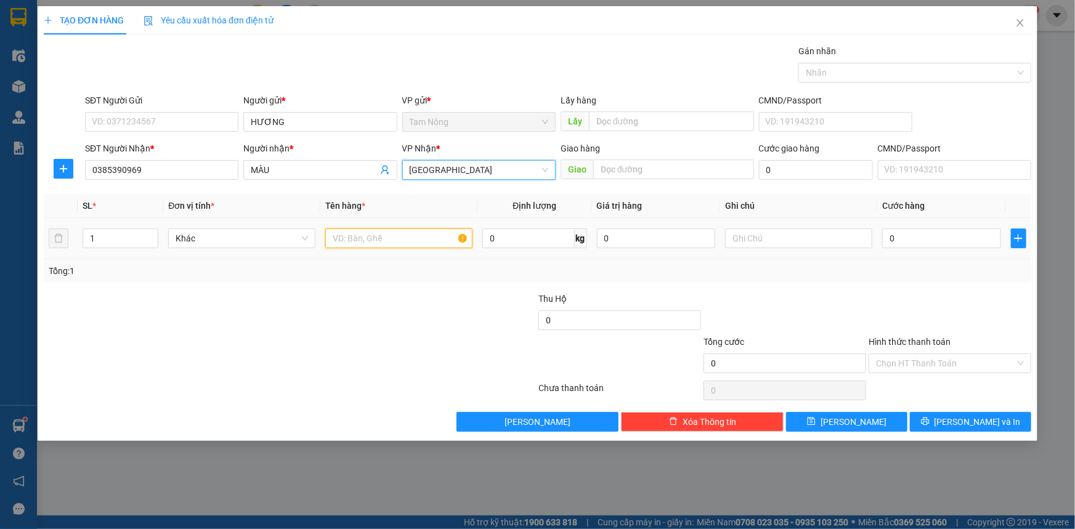
click at [378, 233] on input "text" at bounding box center [398, 239] width 147 height 20
click at [376, 234] on input "text" at bounding box center [398, 239] width 147 height 20
type input "BAO TRẮNG"
click at [816, 242] on input "text" at bounding box center [798, 239] width 147 height 20
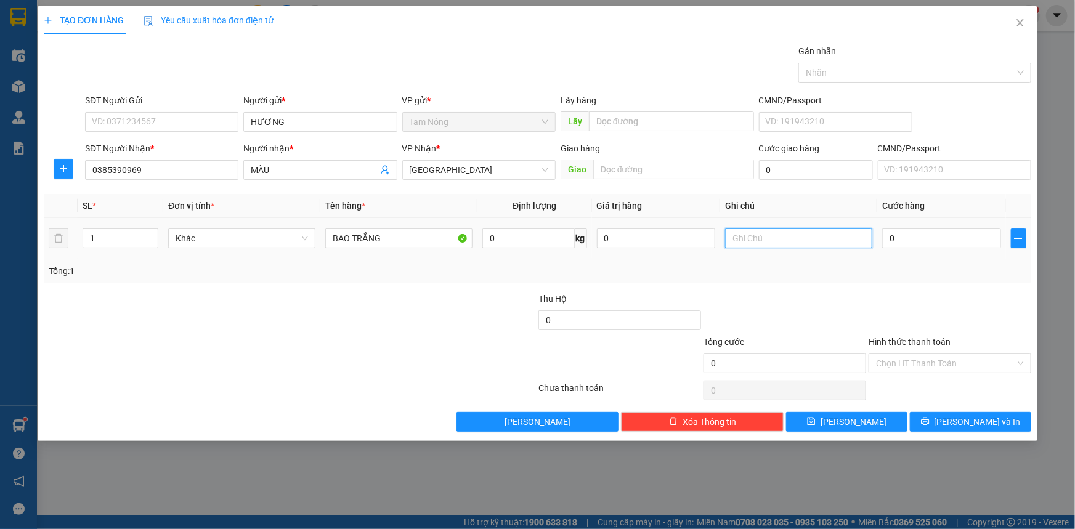
click at [816, 242] on input "text" at bounding box center [798, 239] width 147 height 20
type input "TÂN CHÂU THU TIỀN BAGA"
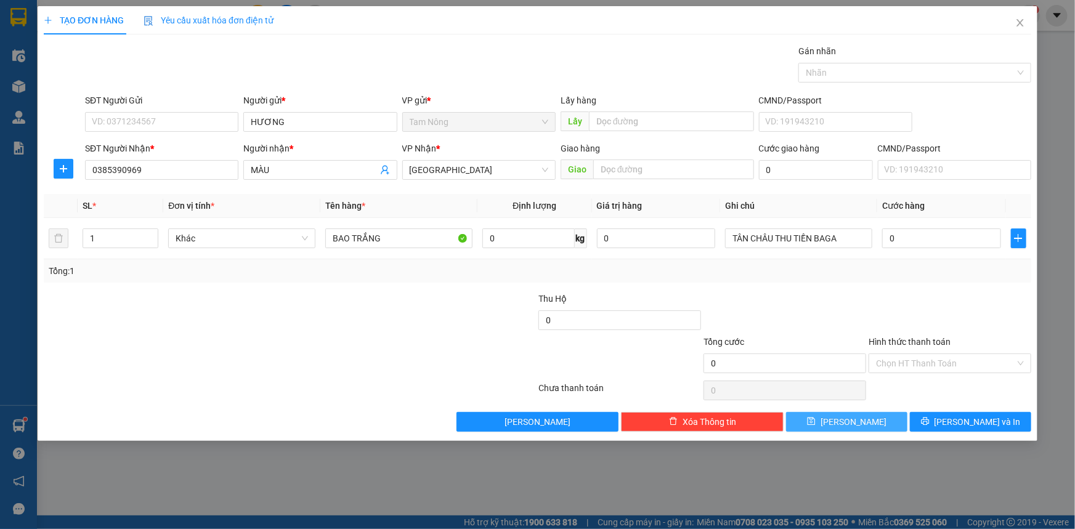
click at [864, 418] on button "[PERSON_NAME]" at bounding box center [846, 422] width 121 height 20
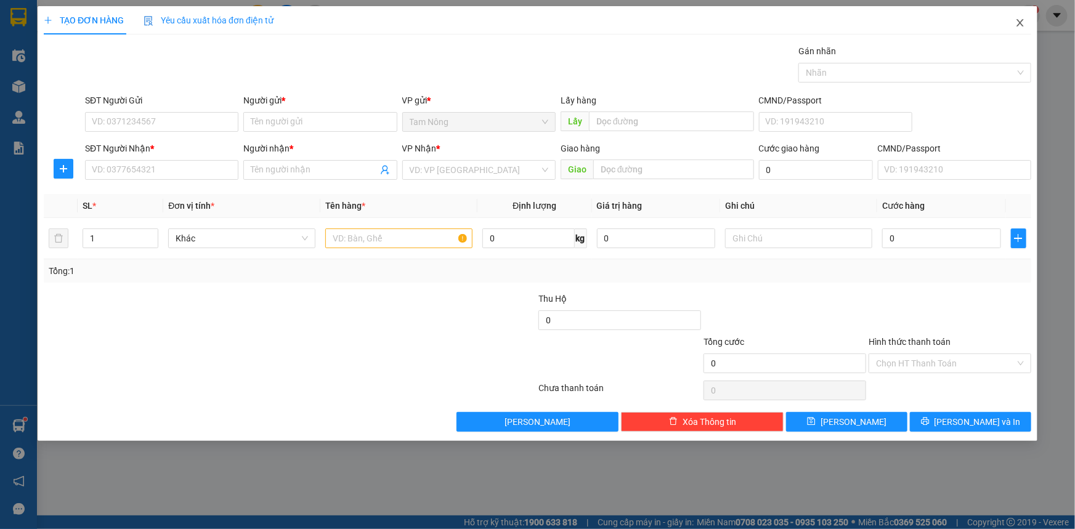
click at [1020, 23] on icon "close" at bounding box center [1020, 22] width 7 height 7
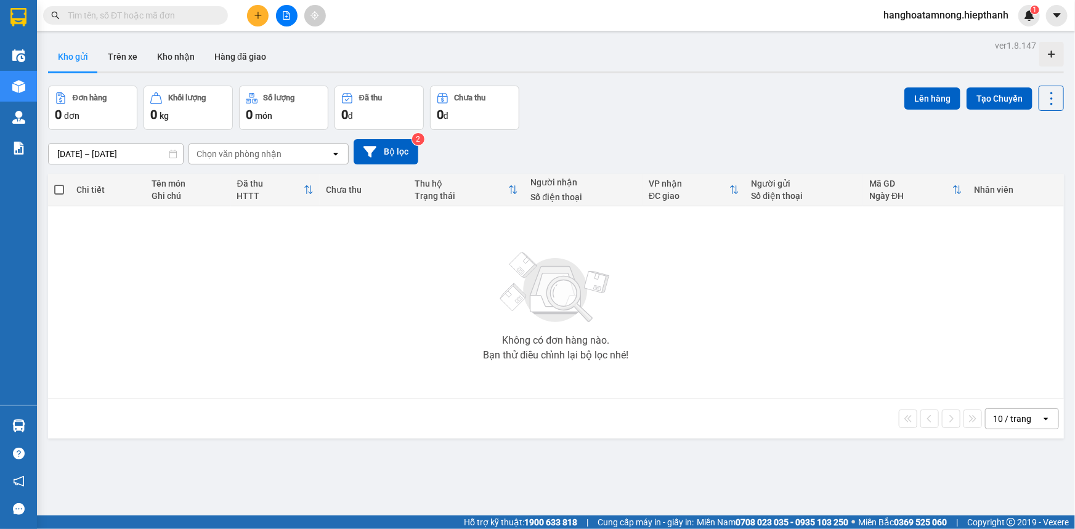
click at [131, 14] on input "text" at bounding box center [140, 16] width 145 height 14
paste input "CHỊ TÂM"
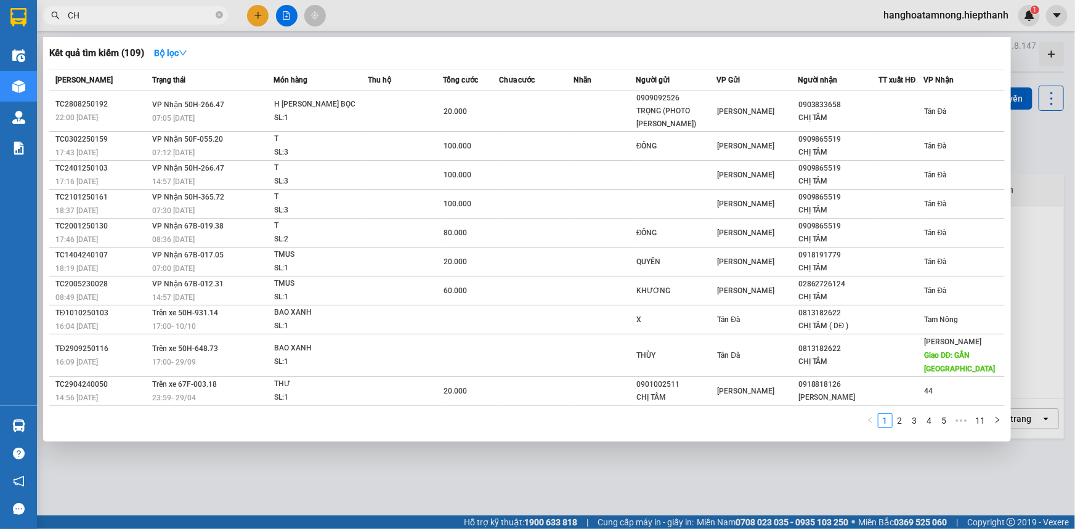
type input "C"
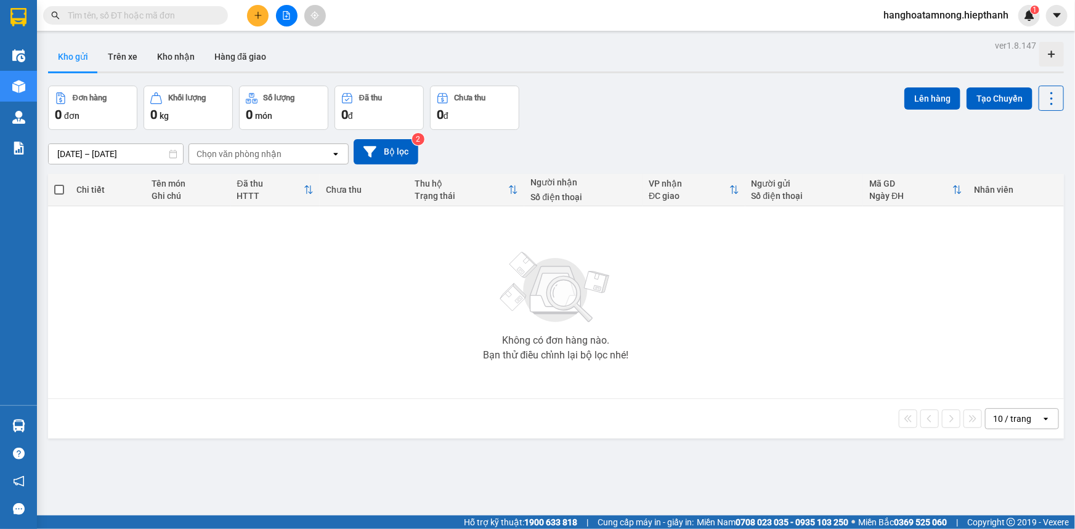
click at [179, 20] on input "text" at bounding box center [140, 16] width 145 height 14
paste input "0385340969"
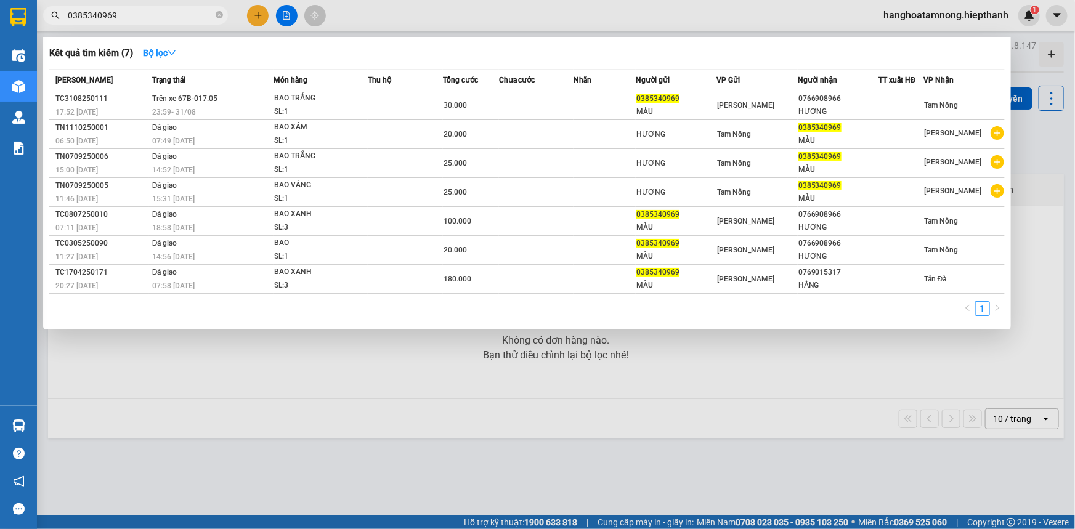
click at [131, 14] on input "0385340969" at bounding box center [140, 16] width 145 height 14
paste input "9"
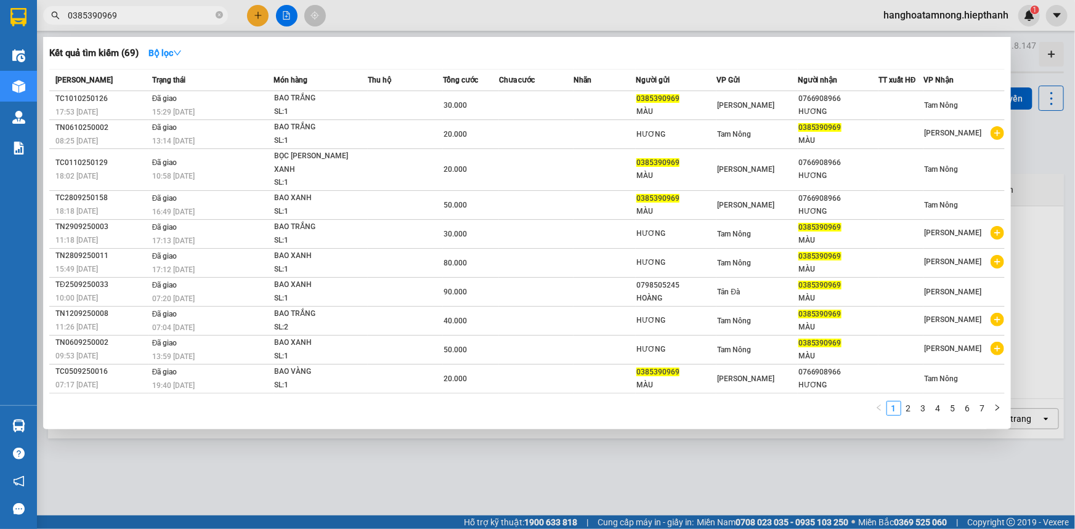
type input "0385390969"
click at [1029, 176] on div at bounding box center [537, 264] width 1075 height 529
